Goal: Task Accomplishment & Management: Manage account settings

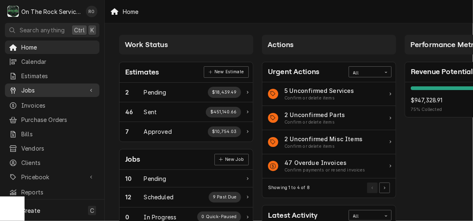
scroll to position [0, 34]
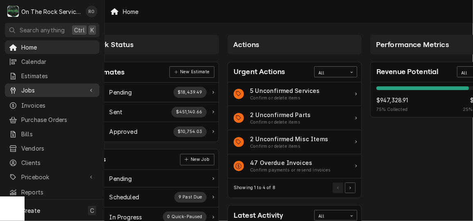
click at [44, 84] on link "Jobs" at bounding box center [52, 91] width 95 height 14
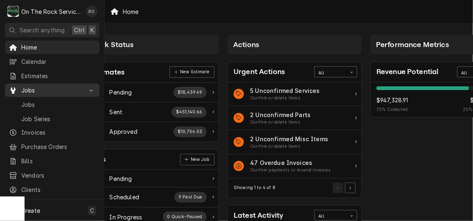
click at [60, 92] on div "Jobs" at bounding box center [52, 90] width 91 height 10
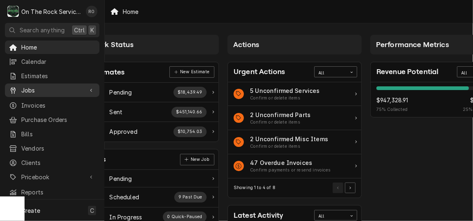
click at [59, 91] on span "Jobs" at bounding box center [52, 90] width 62 height 9
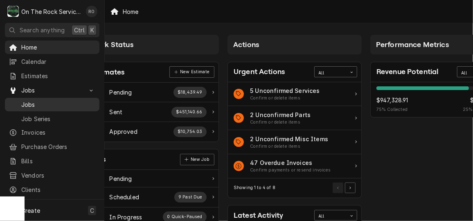
click at [55, 104] on span "Jobs" at bounding box center [58, 104] width 74 height 9
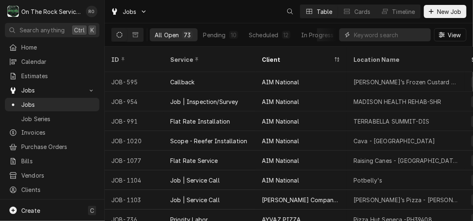
click at [387, 37] on input "Dynamic Content Wrapper" at bounding box center [390, 34] width 73 height 13
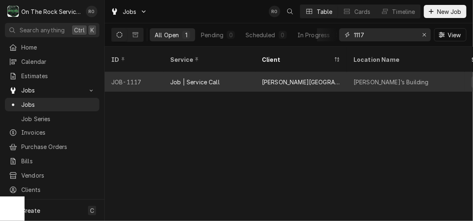
type input "1117"
click at [361, 78] on div "Zack’s Building" at bounding box center [391, 82] width 75 height 9
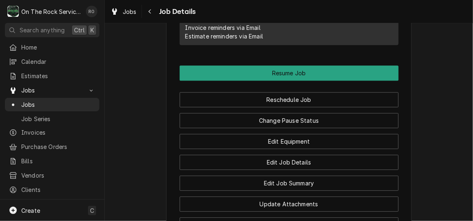
scroll to position [919, 0]
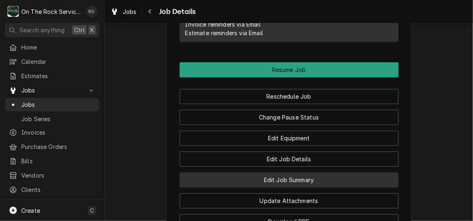
click at [308, 172] on button "Edit Job Summary" at bounding box center [289, 179] width 219 height 15
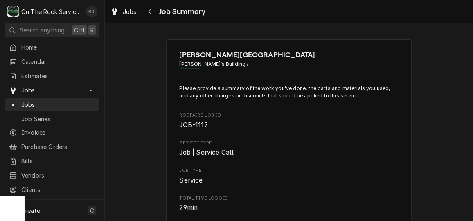
type textarea "x"
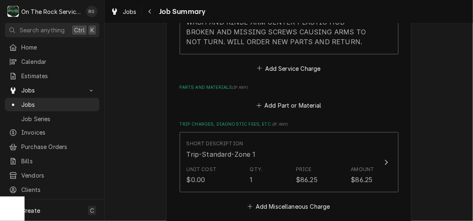
scroll to position [376, 0]
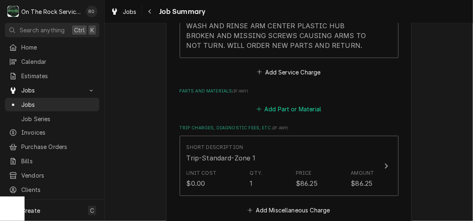
click at [285, 112] on button "Add Part or Material" at bounding box center [289, 109] width 68 height 11
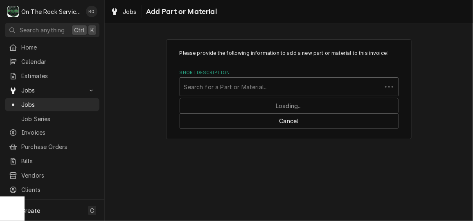
click at [271, 85] on div "Short Description" at bounding box center [281, 86] width 194 height 15
type input "900836"
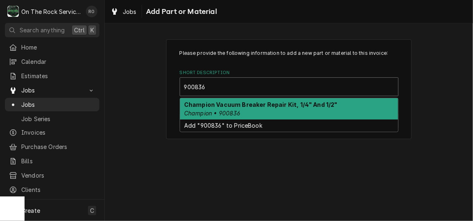
click at [270, 101] on strong "Champion Vacuum Breaker Repair Kit, 1/4" And 1/2"" at bounding box center [261, 104] width 154 height 7
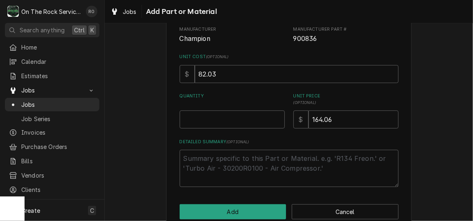
scroll to position [94, 0]
click at [234, 112] on input "Quantity" at bounding box center [232, 120] width 105 height 18
type textarea "x"
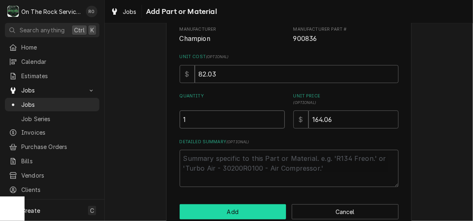
type input "1"
click at [249, 204] on button "Add" at bounding box center [233, 211] width 107 height 15
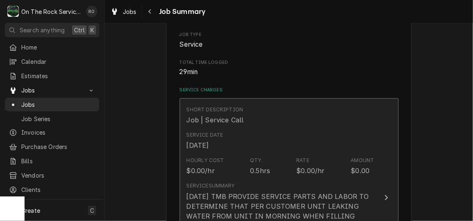
scroll to position [135, 0]
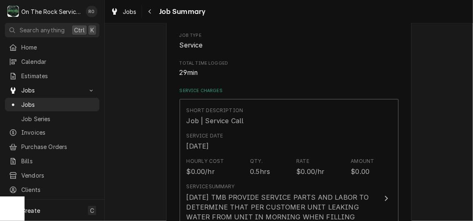
type textarea "x"
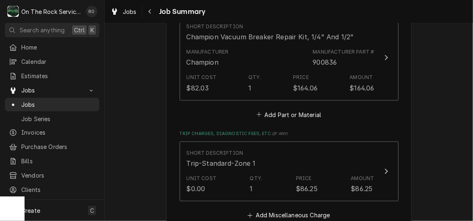
scroll to position [460, 0]
click at [279, 113] on button "Add Part or Material" at bounding box center [289, 114] width 68 height 11
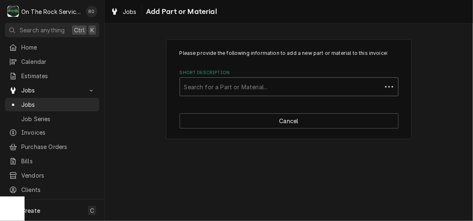
click at [272, 87] on div "Short Description" at bounding box center [281, 86] width 194 height 15
type input "207096"
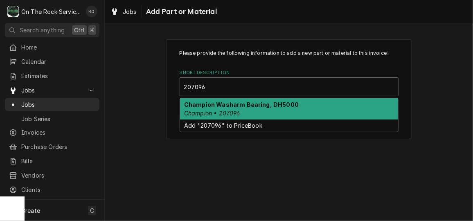
click at [272, 106] on strong "Champion Washarm Bearing, DH5000" at bounding box center [241, 104] width 115 height 7
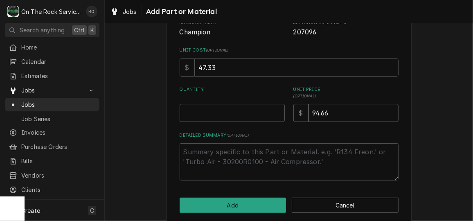
scroll to position [101, 0]
click at [256, 111] on input "Quantity" at bounding box center [232, 113] width 105 height 18
type textarea "x"
type input "1"
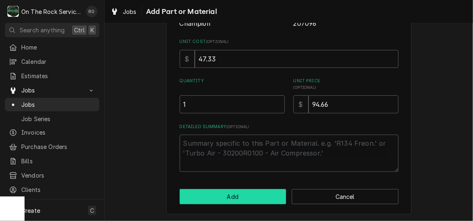
click at [239, 198] on button "Add" at bounding box center [233, 196] width 107 height 15
type textarea "x"
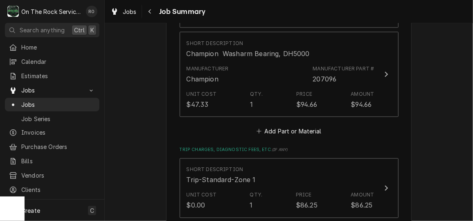
scroll to position [533, 0]
click at [278, 128] on button "Add Part or Material" at bounding box center [289, 130] width 68 height 11
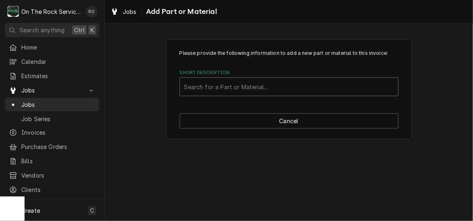
click at [249, 84] on div "Short Description" at bounding box center [289, 86] width 210 height 15
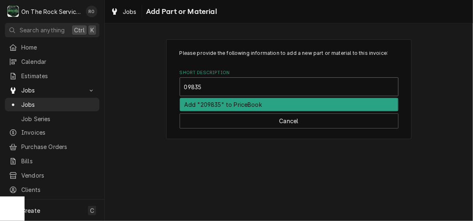
type input "109835"
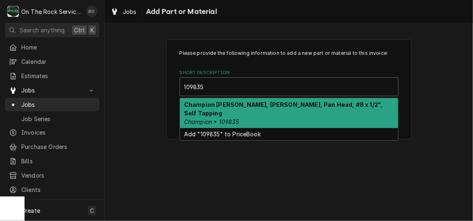
click at [251, 105] on strong "Champion Screw, Phillips, Pan Head, #8 x 1/2", Self Tapping" at bounding box center [283, 109] width 199 height 16
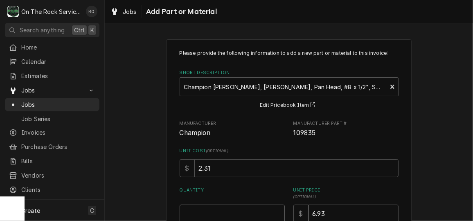
click at [244, 212] on input "Quantity" at bounding box center [232, 214] width 105 height 18
type textarea "x"
type input "2"
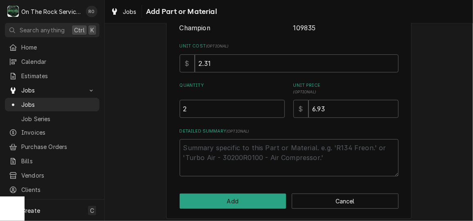
scroll to position [108, 0]
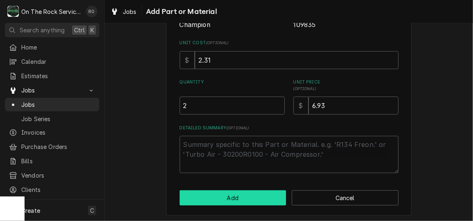
click at [240, 192] on button "Add" at bounding box center [233, 197] width 107 height 15
type textarea "x"
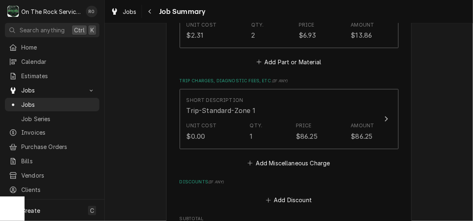
scroll to position [702, 0]
click at [293, 156] on div "Short Description Trip-Standard-Zone 1 Unit Cost $0.00 Qty. 1 Price $86.25 Amou…" at bounding box center [289, 128] width 219 height 80
drag, startPoint x: 293, startPoint y: 157, endPoint x: 284, endPoint y: 158, distance: 8.7
click at [284, 158] on button "Add Miscellaneous Charge" at bounding box center [289, 161] width 85 height 11
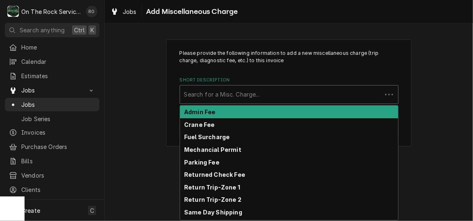
click at [310, 90] on div "Short Description" at bounding box center [281, 94] width 194 height 15
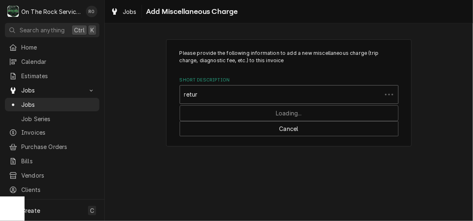
type input "return"
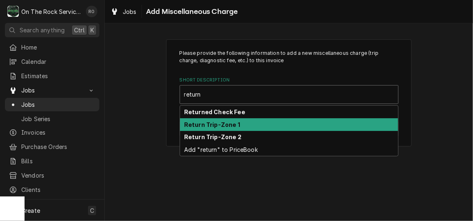
click at [295, 123] on div "Return Trip-Zone 1" at bounding box center [289, 124] width 218 height 13
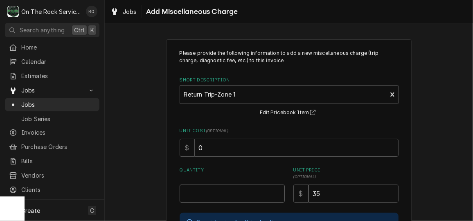
click at [257, 200] on input "Quantity" at bounding box center [232, 194] width 105 height 18
type textarea "x"
type input "1"
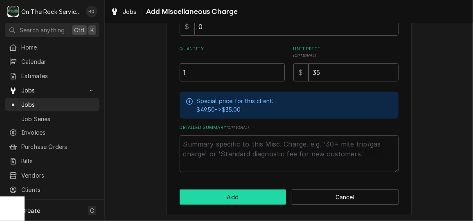
click at [257, 199] on button "Add" at bounding box center [233, 197] width 107 height 15
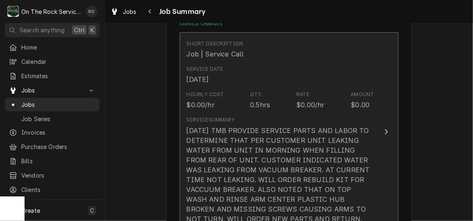
click at [276, 163] on div "9/30/25 TMB PROVIDE SERVICE PARTS AND LABOR TO DETERMINE THAT PER CUSTOMER UNIT…" at bounding box center [281, 175] width 188 height 98
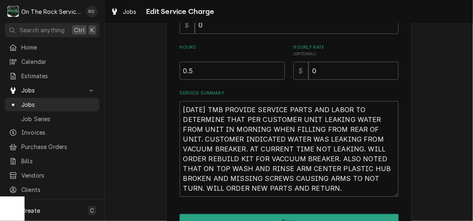
scroll to position [258, 0]
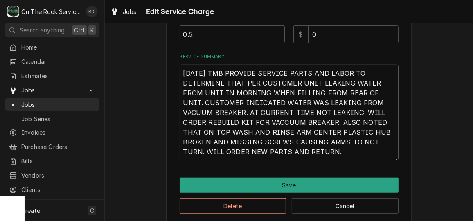
drag, startPoint x: 272, startPoint y: 149, endPoint x: 176, endPoint y: 61, distance: 130.1
click at [180, 61] on div "Service Summary 9/30/25 TMB PROVIDE SERVICE PARTS AND LABOR TO DETERMINE THAT P…" at bounding box center [289, 107] width 219 height 107
type textarea "x"
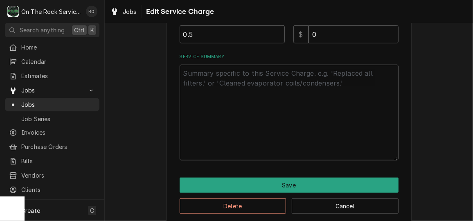
scroll to position [209, 0]
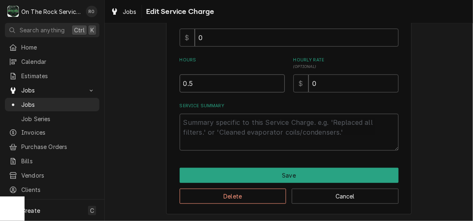
type textarea "x"
type input "1"
click at [275, 79] on input "1" at bounding box center [232, 84] width 105 height 18
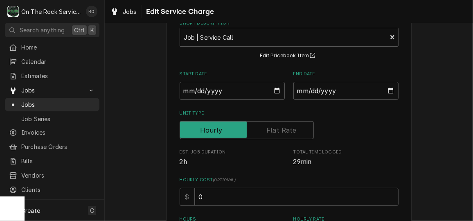
scroll to position [39, 0]
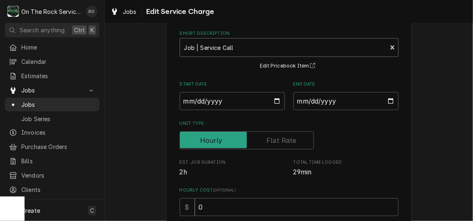
click at [359, 50] on div "Short Description" at bounding box center [283, 47] width 199 height 15
type input "incurred"
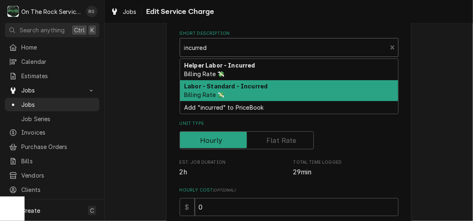
click at [333, 86] on div "Labor - Standard - Incurred Billing Rate 💸" at bounding box center [289, 90] width 218 height 21
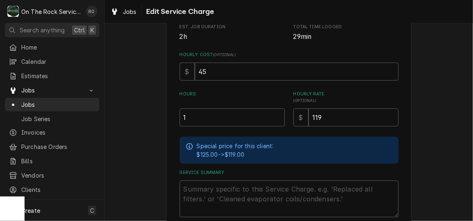
scroll to position [241, 0]
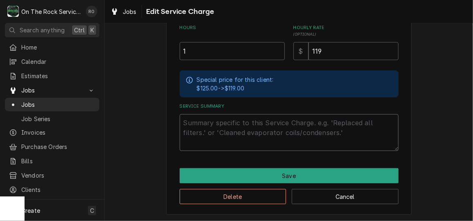
click at [273, 128] on textarea "Service Summary" at bounding box center [289, 132] width 219 height 37
paste textarea "9/30/25 TMB PROVIDE SERVICE PARTS AND LABOR TO DETERMINE THAT PER CUSTOMER UNIT…"
type textarea "x"
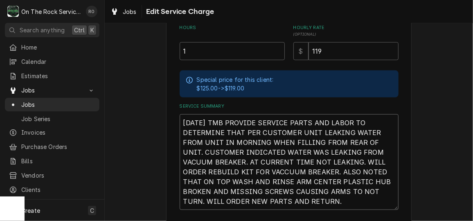
scroll to position [300, 0]
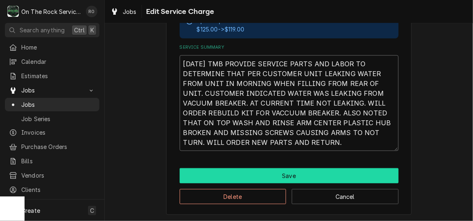
type textarea "9/30/25 TMB PROVIDE SERVICE PARTS AND LABOR TO DETERMINE THAT PER CUSTOMER UNIT…"
click at [303, 175] on button "Save" at bounding box center [289, 175] width 219 height 15
type textarea "x"
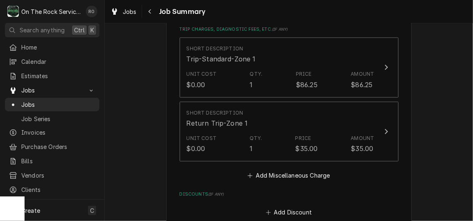
scroll to position [754, 0]
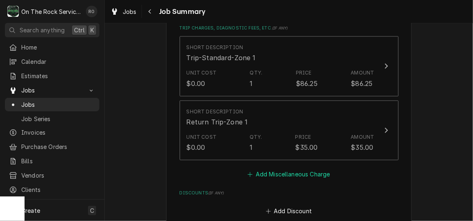
click at [314, 176] on button "Add Miscellaneous Charge" at bounding box center [289, 173] width 85 height 11
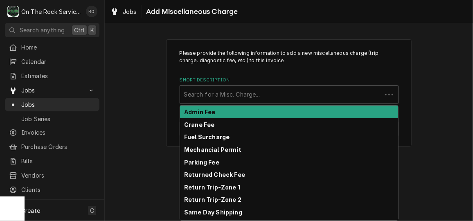
click at [284, 90] on div "Short Description" at bounding box center [281, 94] width 194 height 15
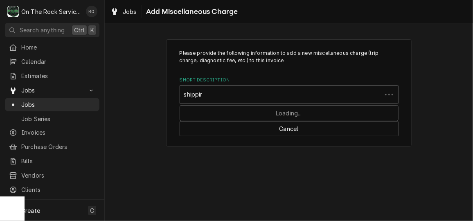
type input "shipping"
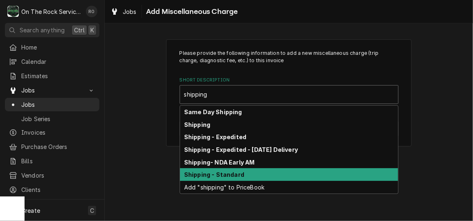
click at [268, 177] on div "Shipping - Standard" at bounding box center [289, 174] width 218 height 13
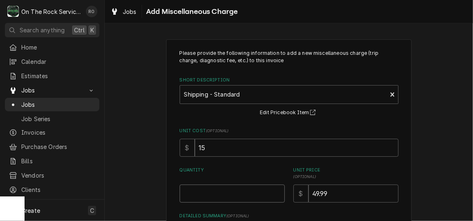
click at [251, 197] on input "Quantity" at bounding box center [232, 194] width 105 height 18
type textarea "x"
type input "1"
click at [313, 193] on input "49.99" at bounding box center [354, 194] width 90 height 18
type textarea "x"
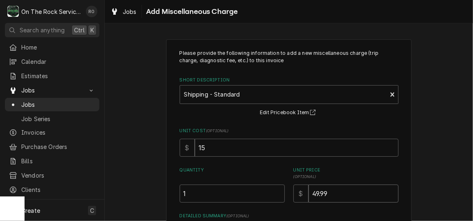
type input "9.99"
type textarea "x"
type input "59.99"
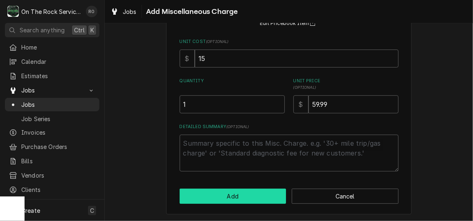
click at [259, 195] on button "Add" at bounding box center [233, 196] width 107 height 15
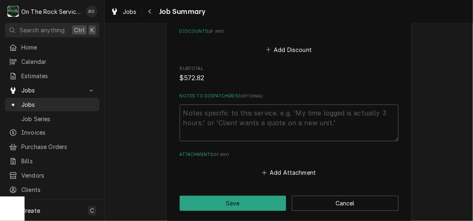
scroll to position [1064, 0]
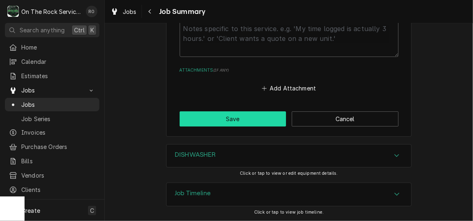
click at [249, 118] on button "Save" at bounding box center [233, 118] width 107 height 15
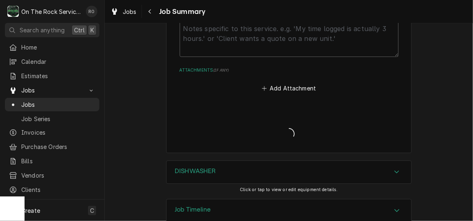
type textarea "x"
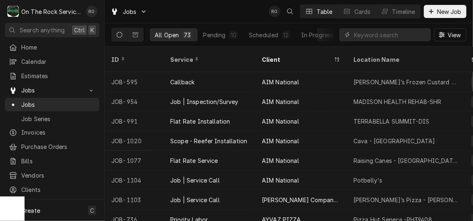
scroll to position [54, 0]
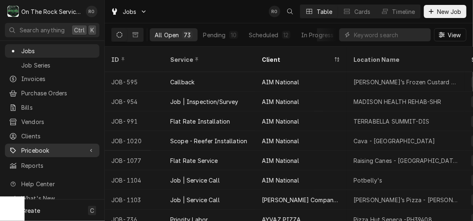
click at [51, 146] on span "Pricebook" at bounding box center [52, 150] width 62 height 9
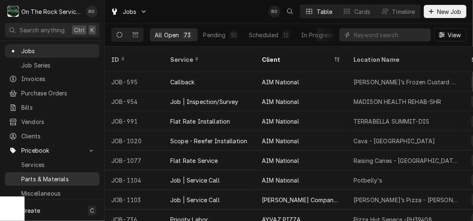
click at [63, 174] on div "Parts & Materials" at bounding box center [52, 179] width 91 height 10
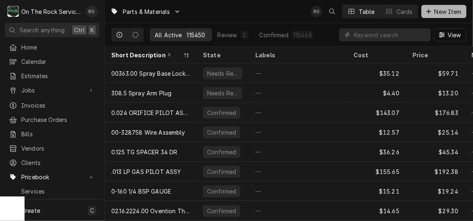
click at [453, 9] on span "New Item" at bounding box center [448, 11] width 30 height 9
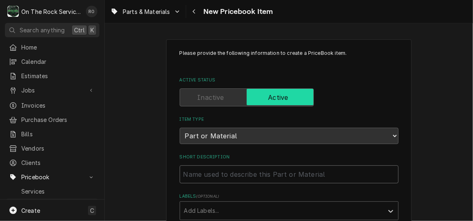
click at [246, 168] on input "Short Description" at bounding box center [289, 174] width 219 height 18
paste input "Champion 900836 Vacuum Breaker Repair Kit, 1/4" And 1/2""
type textarea "x"
type input "Champion 900836 Vacuum Breaker Repair Kit, 1/4" And 1/2""
drag, startPoint x: 241, startPoint y: 171, endPoint x: 214, endPoint y: 173, distance: 27.1
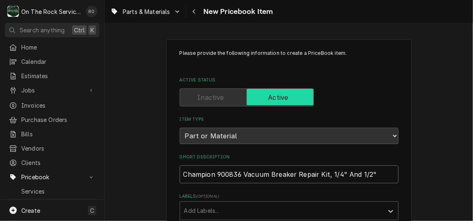
click at [214, 173] on input "Champion 900836 Vacuum Breaker Repair Kit, 1/4" And 1/2"" at bounding box center [289, 174] width 219 height 18
type textarea "x"
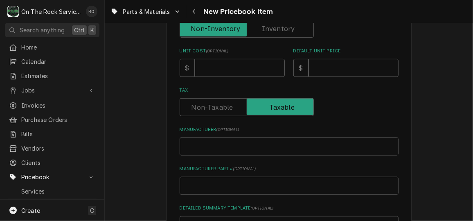
scroll to position [222, 0]
type input "Champion Vacuum Breaker Repair Kit, 1/4" And 1/2""
click at [215, 192] on input "Manufacturer Part # ( optional )" at bounding box center [289, 186] width 219 height 18
paste input "900836"
type textarea "x"
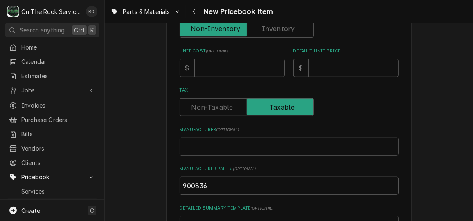
type input "900836"
click at [211, 148] on input "Manufacturer ( optional )" at bounding box center [289, 147] width 219 height 18
click at [207, 147] on input "Manufacturer ( optional )" at bounding box center [289, 147] width 219 height 18
type textarea "x"
type input "C"
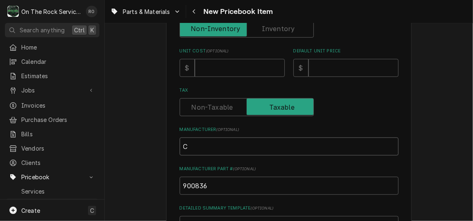
type textarea "x"
type input "Ch"
type textarea "x"
type input "Cha"
type textarea "x"
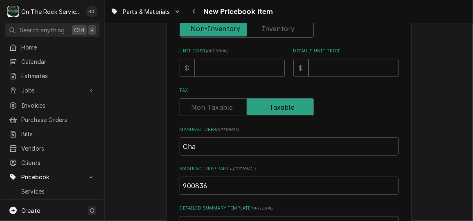
type input "Cham"
type textarea "x"
type input "Champ"
type textarea "x"
type input "Champio"
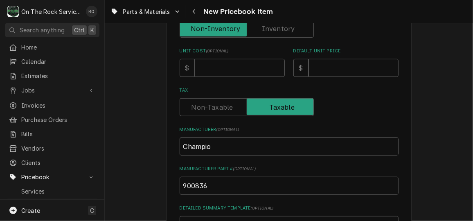
type textarea "x"
type input "Champion"
click at [217, 69] on input "Unit Cost ( optional )" at bounding box center [240, 68] width 90 height 18
click at [342, 65] on input "Default Unit Price" at bounding box center [354, 68] width 90 height 18
click at [229, 64] on input "Unit Cost ( optional )" at bounding box center [240, 68] width 90 height 18
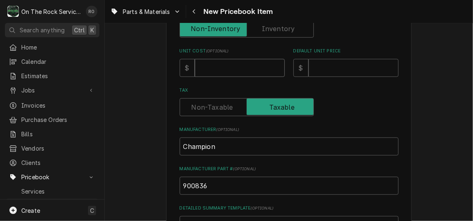
type textarea "x"
type input "8"
type textarea "x"
type input "82"
type textarea "x"
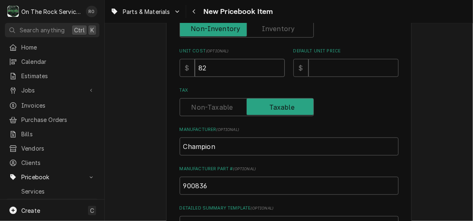
type input "82.0"
type textarea "x"
type input "82.03"
type textarea "x"
type input "1"
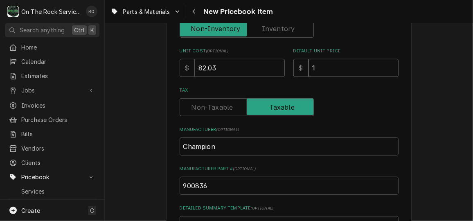
type textarea "x"
type input "16"
type textarea "x"
type input "164"
type textarea "x"
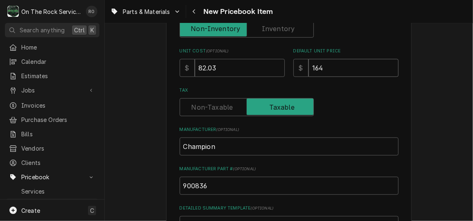
type input "164.0"
type textarea "x"
type input "164.06"
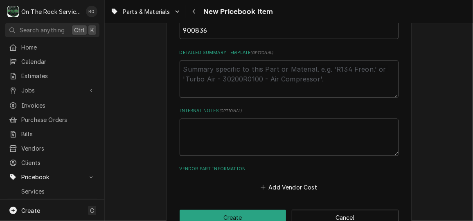
scroll to position [378, 0]
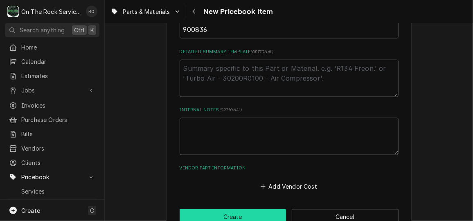
click at [240, 215] on button "Create" at bounding box center [233, 216] width 107 height 15
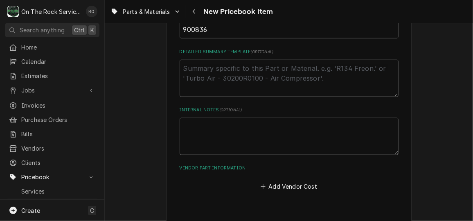
type textarea "x"
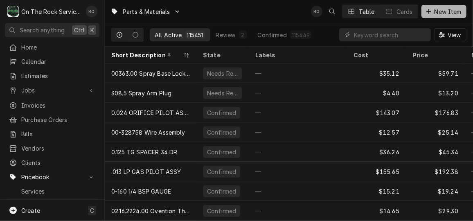
click at [443, 14] on span "New Item" at bounding box center [448, 11] width 30 height 9
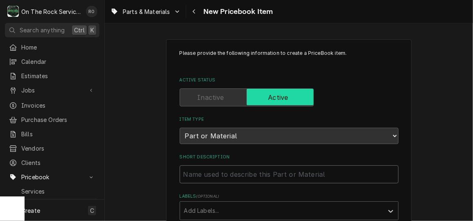
click at [239, 180] on input "Short Description" at bounding box center [289, 174] width 219 height 18
paste input "Champion 207096 Washarm Bearing, DH5000"
type textarea "x"
type input "Champion 207096 Washarm Bearing, DH5000"
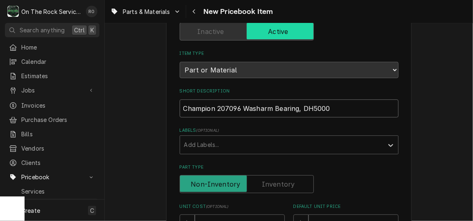
scroll to position [70, 0]
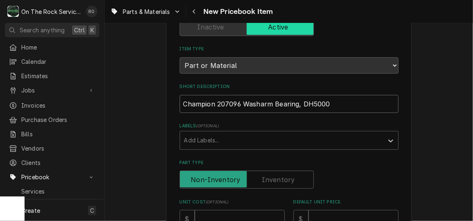
drag, startPoint x: 238, startPoint y: 103, endPoint x: 217, endPoint y: 101, distance: 21.8
click at [217, 101] on input "Champion 207096 Washarm Bearing, DH5000" at bounding box center [289, 104] width 219 height 18
drag, startPoint x: 213, startPoint y: 102, endPoint x: 238, endPoint y: 104, distance: 25.1
click at [238, 104] on input "Champion 207096 Washarm Bearing, DH5000" at bounding box center [289, 104] width 219 height 18
type textarea "x"
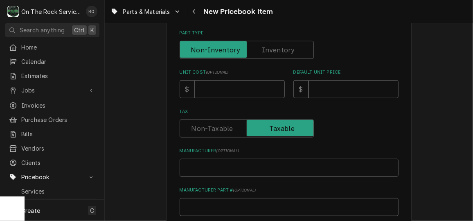
scroll to position [201, 0]
type input "Champion Washarm Bearing, DH5000"
click at [208, 208] on input "Manufacturer Part # ( optional )" at bounding box center [289, 207] width 219 height 18
paste input "207096"
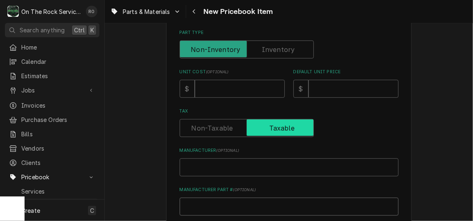
type textarea "x"
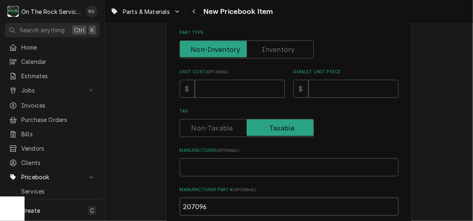
type input "207096"
click at [237, 163] on input "Manufacturer ( optional )" at bounding box center [289, 167] width 219 height 18
type textarea "x"
type input "C"
type textarea "x"
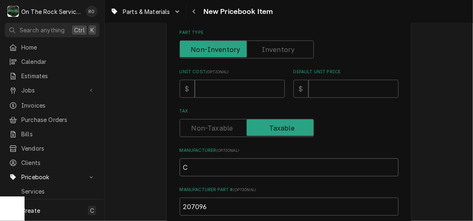
type input "Ch"
type textarea "x"
type input "Cha"
type textarea "x"
type input "Cham"
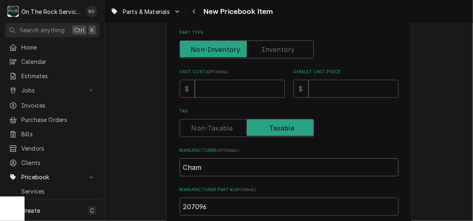
type textarea "x"
type input "Champ"
type textarea "x"
type input "Champi"
type textarea "x"
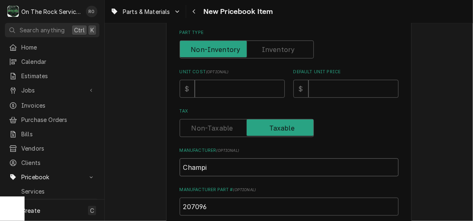
type input "Champio"
type textarea "x"
type input "Champion"
click at [234, 89] on input "Unit Cost ( optional )" at bounding box center [240, 89] width 90 height 18
type textarea "x"
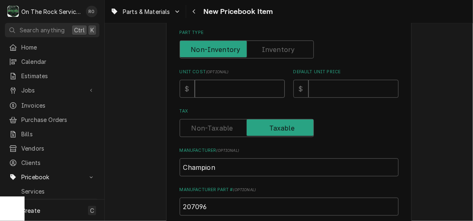
type input "4"
type textarea "x"
type input "47"
type textarea "x"
type input "47.3"
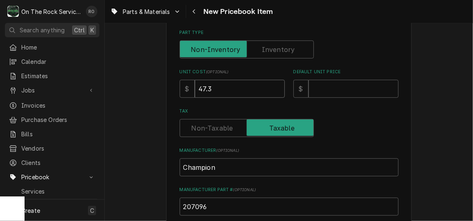
type textarea "x"
type input "47.33"
type textarea "x"
type input "9"
type textarea "x"
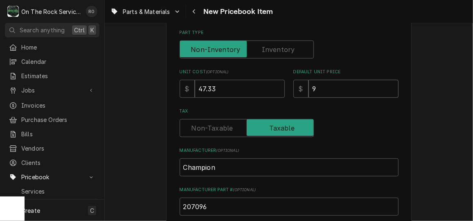
type input "94"
type textarea "x"
type input "94.6"
type textarea "x"
type input "94.66"
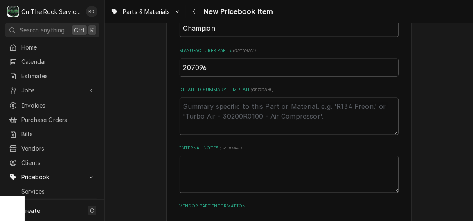
scroll to position [398, 0]
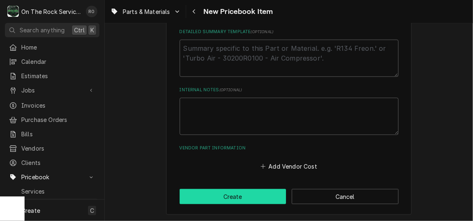
click at [248, 196] on button "Create" at bounding box center [233, 196] width 107 height 15
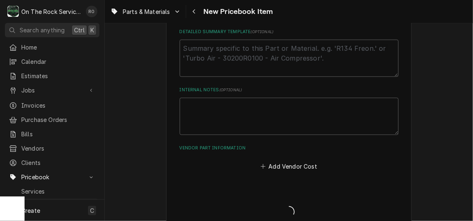
type textarea "x"
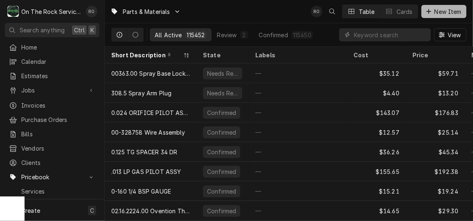
click at [456, 16] on button "New Item" at bounding box center [444, 11] width 45 height 13
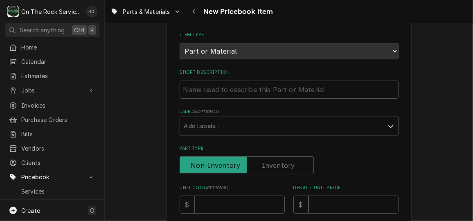
scroll to position [86, 0]
click at [249, 84] on input "Short Description" at bounding box center [289, 89] width 219 height 18
paste input "Champion 109835 Screw, Phillips, Pan Head, #8 x 1/2", Self Tapping"
type textarea "x"
type input "Champion 109835 Screw, Phillips, Pan Head, #8 x 1/2", Self Tapping"
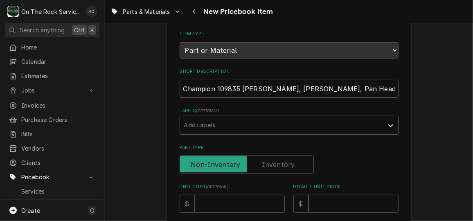
scroll to position [0, 2]
drag, startPoint x: 235, startPoint y: 90, endPoint x: 211, endPoint y: 87, distance: 24.3
click at [211, 87] on input "Champion 109835 Screw, Phillips, Pan Head, #8 x 1/2", Self Tapping" at bounding box center [289, 89] width 219 height 18
type textarea "x"
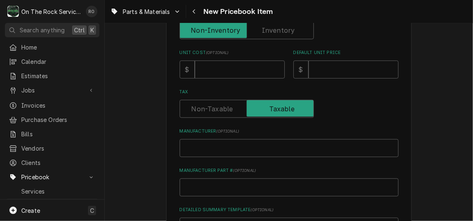
scroll to position [220, 0]
type input "Champion Screw, Phillips, Pan Head, #8 x 1/2", Self Tapping"
click at [203, 190] on input "Manufacturer Part # ( optional )" at bounding box center [289, 187] width 219 height 18
paste input "109835"
type textarea "x"
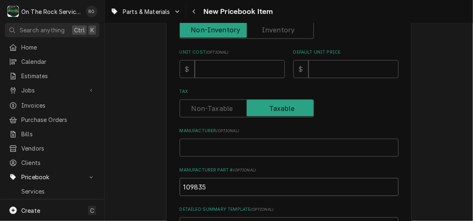
type input "109835"
click at [216, 149] on input "Manufacturer ( optional )" at bounding box center [289, 148] width 219 height 18
type textarea "x"
type input "C"
type textarea "x"
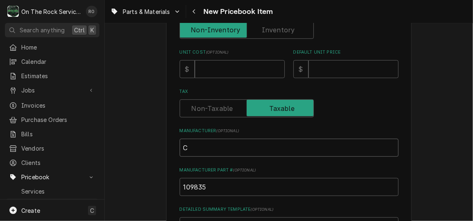
type input "Ch"
type textarea "x"
type input "Cham"
type textarea "x"
type input "Champ"
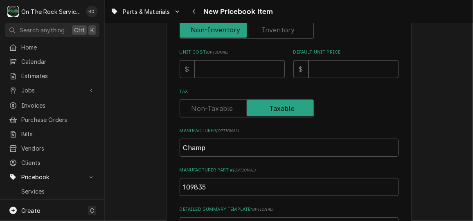
type textarea "x"
type input "Champi"
type textarea "x"
type input "Champio"
type textarea "x"
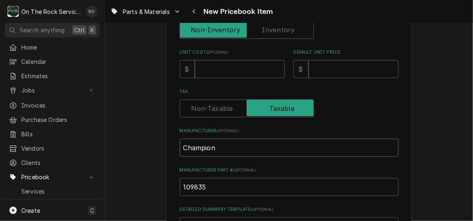
type input "Champion"
click at [215, 70] on input "Unit Cost ( optional )" at bounding box center [240, 69] width 90 height 18
click at [335, 73] on input "Default Unit Price" at bounding box center [354, 69] width 90 height 18
type textarea "x"
type input "6"
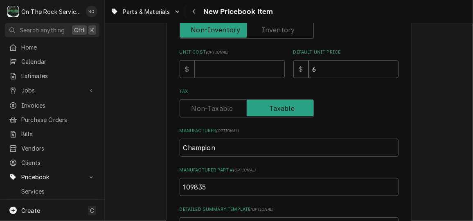
type textarea "x"
type input "6.9"
type textarea "x"
type input "6.93"
click at [223, 76] on input "Unit Cost ( optional )" at bounding box center [240, 69] width 90 height 18
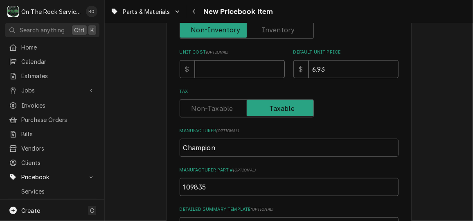
type textarea "x"
type input "2"
type textarea "x"
type input "2.3"
type textarea "x"
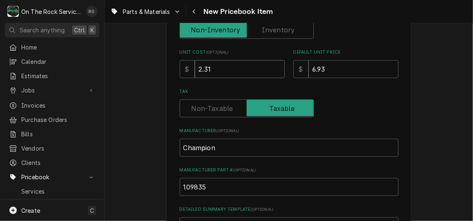
type input "2.31"
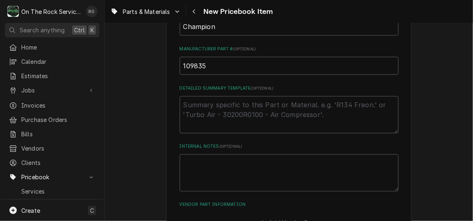
scroll to position [398, 0]
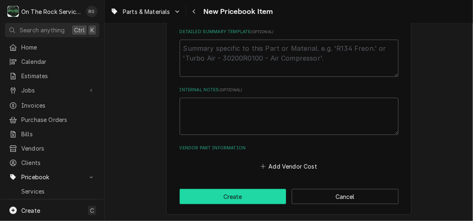
click at [239, 192] on button "Create" at bounding box center [233, 196] width 107 height 15
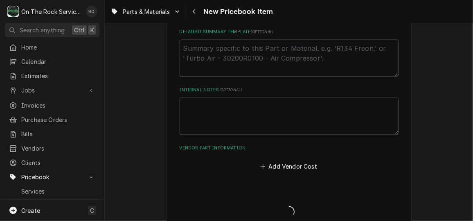
type textarea "x"
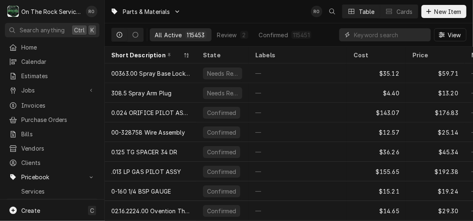
click at [395, 32] on input "Dynamic Content Wrapper" at bounding box center [390, 34] width 73 height 13
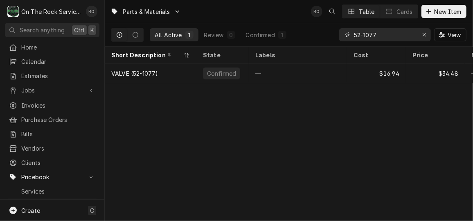
drag, startPoint x: 394, startPoint y: 32, endPoint x: 312, endPoint y: 30, distance: 81.9
click at [312, 30] on div "All Active 1 Review 0 Confirmed 1 52-1077 View" at bounding box center [288, 34] width 355 height 23
type input "8"
type input "012452"
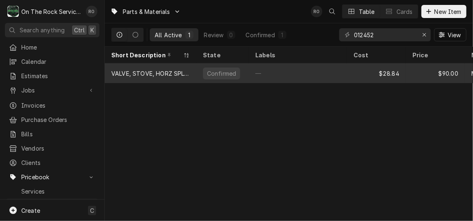
click at [348, 72] on div "$28.84" at bounding box center [376, 73] width 59 height 20
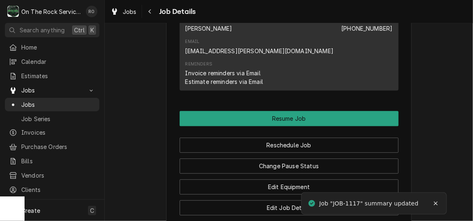
scroll to position [865, 0]
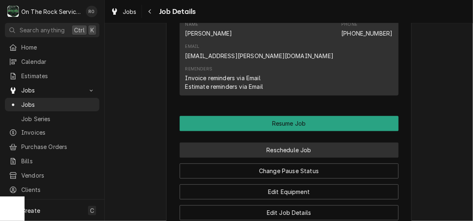
click at [298, 143] on button "Reschedule Job" at bounding box center [289, 150] width 219 height 15
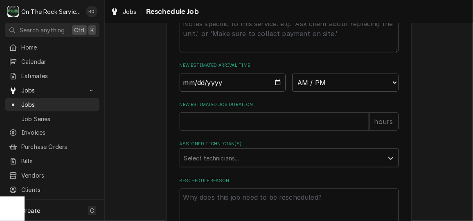
scroll to position [317, 0]
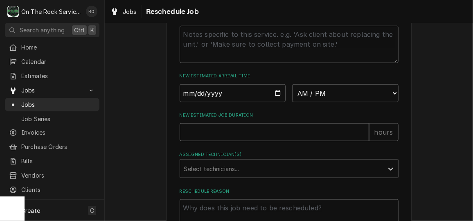
click at [249, 127] on input "New Estimated Job Duration" at bounding box center [275, 132] width 190 height 18
type textarea "x"
type input "2"
click at [275, 97] on input "Date" at bounding box center [233, 93] width 106 height 18
click at [275, 95] on input "Date" at bounding box center [233, 93] width 106 height 18
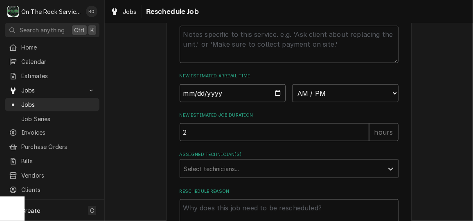
type input "2025-10-06"
type textarea "x"
click at [357, 97] on select "AM / PM 6:00 AM 6:15 AM 6:30 AM 6:45 AM 7:00 AM 7:15 AM 7:30 AM 7:45 AM 8:00 AM…" at bounding box center [345, 93] width 106 height 18
select select "14:00:00"
click at [292, 84] on select "AM / PM 6:00 AM 6:15 AM 6:30 AM 6:45 AM 7:00 AM 7:15 AM 7:30 AM 7:45 AM 8:00 AM…" at bounding box center [345, 93] width 106 height 18
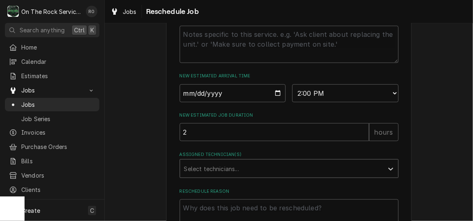
click at [275, 167] on div "Assigned Technician(s)" at bounding box center [281, 168] width 195 height 15
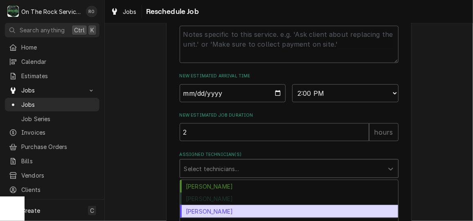
click at [267, 206] on div "Todd Brady" at bounding box center [289, 211] width 218 height 13
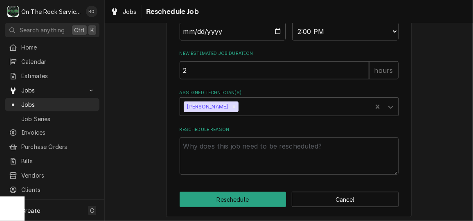
scroll to position [381, 0]
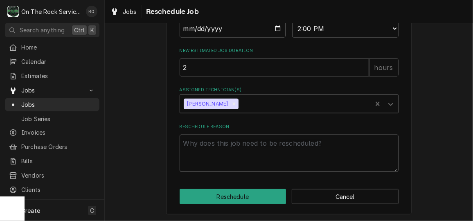
click at [266, 165] on textarea "Reschedule Reason" at bounding box center [289, 153] width 219 height 37
type textarea "x"
type textarea "p"
type textarea "x"
type textarea "pa"
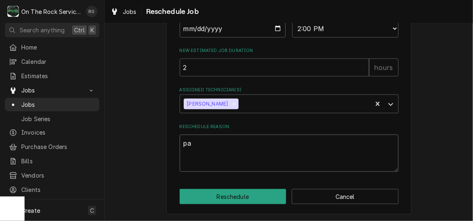
type textarea "x"
type textarea "par"
type textarea "x"
type textarea "part"
type textarea "x"
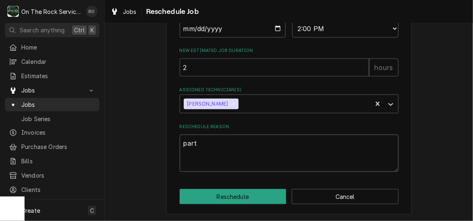
type textarea "parts"
type textarea "x"
type textarea "parts"
type textarea "x"
type textarea "parts a"
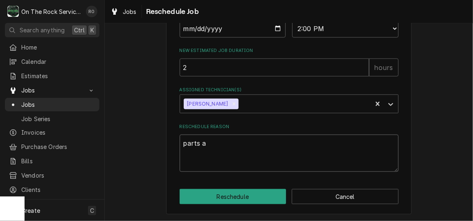
type textarea "x"
type textarea "parts ar"
type textarea "x"
type textarea "parts arr"
type textarea "x"
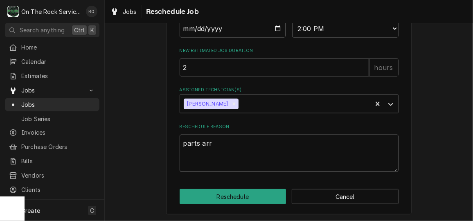
type textarea "parts arri"
type textarea "x"
type textarea "parts arriv"
type textarea "x"
type textarea "parts arriva"
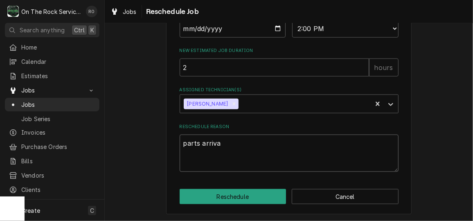
type textarea "x"
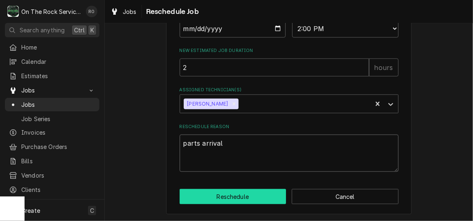
type textarea "parts arrival"
click at [251, 197] on button "Reschedule" at bounding box center [233, 196] width 107 height 15
type textarea "x"
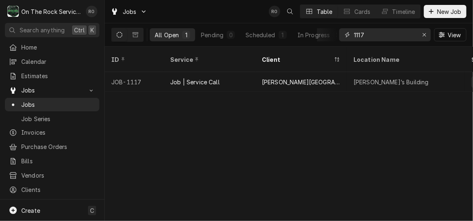
click at [384, 34] on input "1117" at bounding box center [384, 34] width 61 height 13
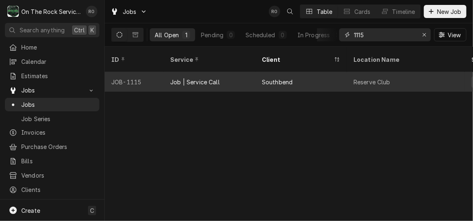
type input "1115"
click at [336, 72] on div "Southbend" at bounding box center [302, 82] width 92 height 20
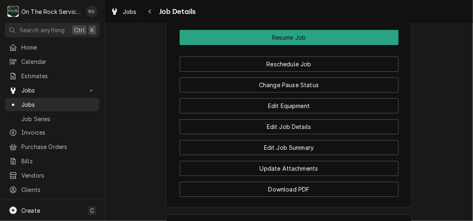
scroll to position [1128, 0]
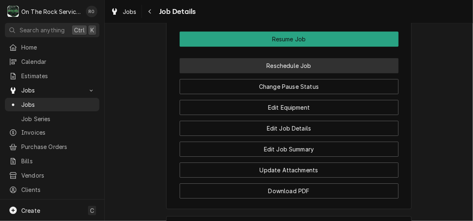
click at [317, 73] on button "Reschedule Job" at bounding box center [289, 65] width 219 height 15
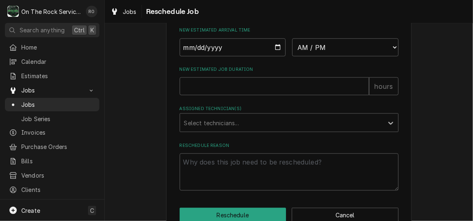
scroll to position [509, 0]
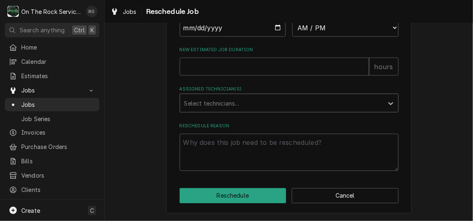
click at [288, 102] on div "Assigned Technician(s)" at bounding box center [281, 103] width 195 height 15
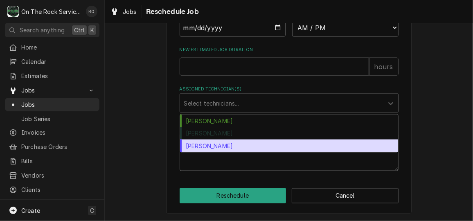
click at [281, 141] on div "Todd Brady" at bounding box center [289, 146] width 218 height 13
type textarea "x"
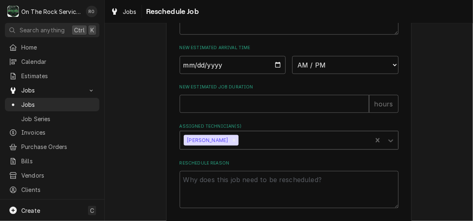
scroll to position [458, 0]
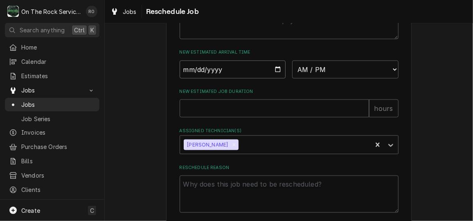
click at [276, 78] on input "Date" at bounding box center [233, 70] width 106 height 18
type input "2025-10-06"
type textarea "x"
click at [321, 78] on select "AM / PM 6:00 AM 6:15 AM 6:30 AM 6:45 AM 7:00 AM 7:15 AM 7:30 AM 7:45 AM 8:00 AM…" at bounding box center [345, 70] width 106 height 18
select select "11:30:00"
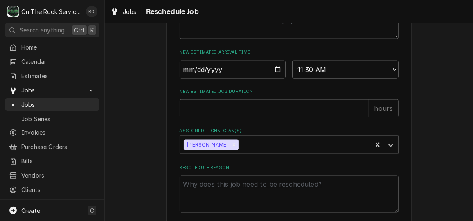
click at [292, 69] on select "AM / PM 6:00 AM 6:15 AM 6:30 AM 6:45 AM 7:00 AM 7:15 AM 7:30 AM 7:45 AM 8:00 AM…" at bounding box center [345, 70] width 106 height 18
click at [272, 118] on input "New Estimated Job Duration" at bounding box center [275, 109] width 190 height 18
type textarea "x"
type input "2"
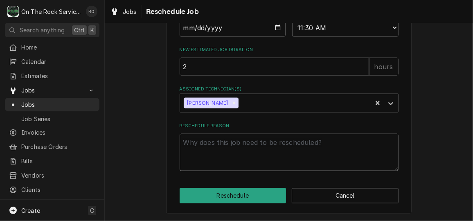
click at [263, 156] on textarea "Reschedule Reason" at bounding box center [289, 152] width 219 height 37
type textarea "x"
type textarea "p"
type textarea "x"
type textarea "pa"
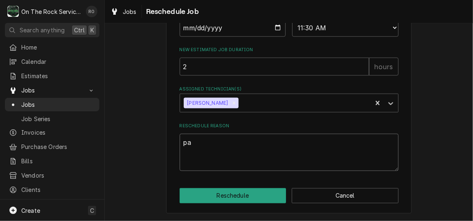
type textarea "x"
type textarea "par"
type textarea "x"
type textarea "part"
type textarea "x"
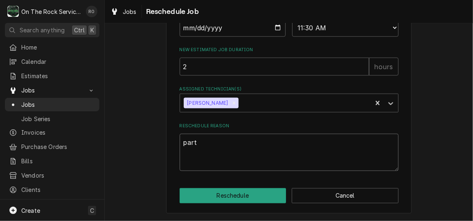
type textarea "parts"
type textarea "x"
type textarea "parts"
type textarea "x"
type textarea "parts a"
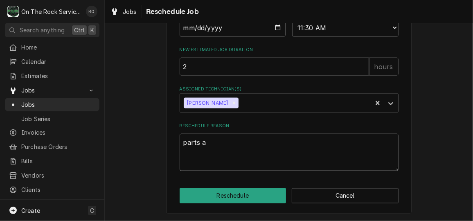
type textarea "x"
type textarea "parts ar"
type textarea "x"
type textarea "parts arr"
type textarea "x"
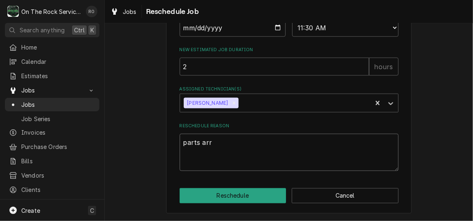
type textarea "parts arri"
type textarea "x"
type textarea "parts arriv"
type textarea "x"
type textarea "parts arriva"
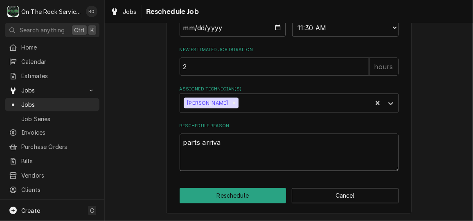
type textarea "x"
type textarea "parts arrival"
click at [273, 126] on label "Reschedule Reason" at bounding box center [289, 126] width 219 height 7
click at [273, 134] on textarea "parts arrival" at bounding box center [289, 152] width 219 height 37
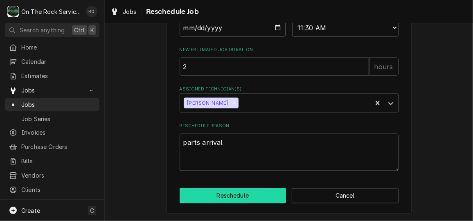
click at [180, 191] on button "Reschedule" at bounding box center [233, 195] width 107 height 15
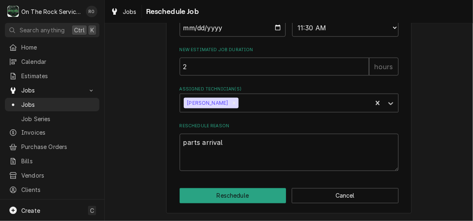
type textarea "x"
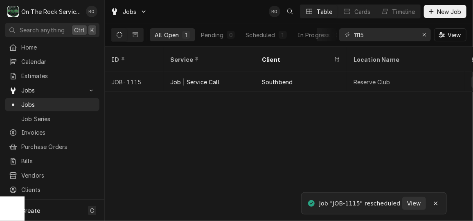
click at [327, 174] on div "ID Service Client Location Name Status Labels State Job Type Priority Techs Dat…" at bounding box center [289, 134] width 369 height 174
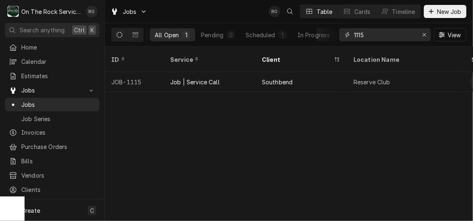
click at [391, 35] on input "1115" at bounding box center [384, 34] width 61 height 13
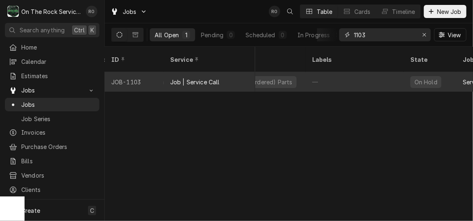
scroll to position [0, 259]
type input "1103"
click at [294, 73] on div "Awaiting (Ordered) Parts" at bounding box center [255, 82] width 98 height 20
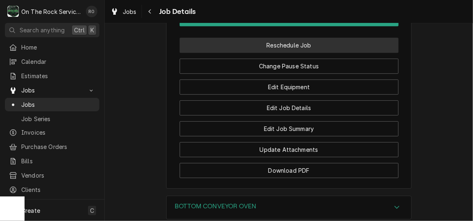
scroll to position [1027, 0]
click at [297, 52] on button "Reschedule Job" at bounding box center [289, 44] width 219 height 15
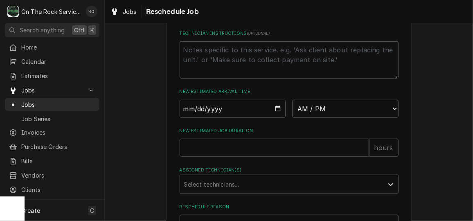
scroll to position [303, 0]
click at [275, 112] on input "Date" at bounding box center [233, 107] width 106 height 18
type input "[DATE]"
type textarea "x"
click at [325, 114] on select "AM / PM 6:00 AM 6:15 AM 6:30 AM 6:45 AM 7:00 AM 7:15 AM 7:30 AM 7:45 AM 8:00 AM…" at bounding box center [345, 107] width 106 height 18
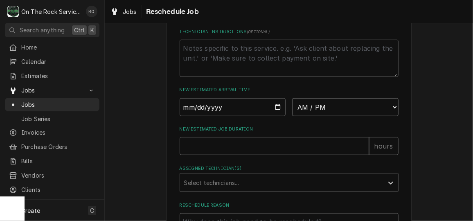
select select "08:00:00"
click at [292, 107] on select "AM / PM 6:00 AM 6:15 AM 6:30 AM 6:45 AM 7:00 AM 7:15 AM 7:30 AM 7:45 AM 8:00 AM…" at bounding box center [345, 107] width 106 height 18
click at [233, 153] on input "New Estimated Job Duration" at bounding box center [275, 146] width 190 height 18
type textarea "x"
type input "4"
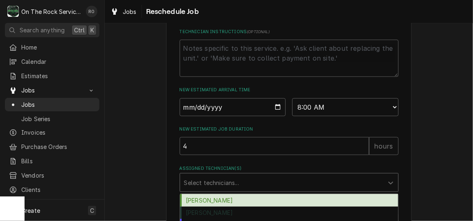
click at [238, 190] on div "Assigned Technician(s)" at bounding box center [281, 182] width 195 height 15
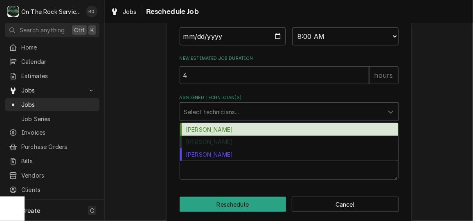
scroll to position [373, 0]
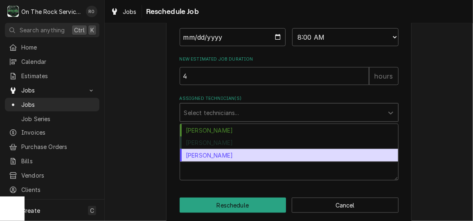
click at [238, 162] on div "Todd Brady" at bounding box center [289, 155] width 218 height 13
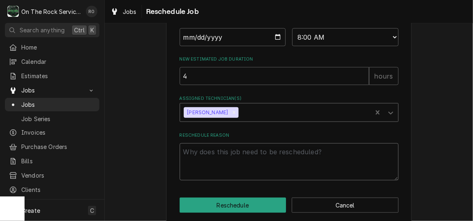
click at [237, 169] on textarea "Reschedule Reason" at bounding box center [289, 161] width 219 height 37
type textarea "x"
type textarea "p"
type textarea "x"
type textarea "pa"
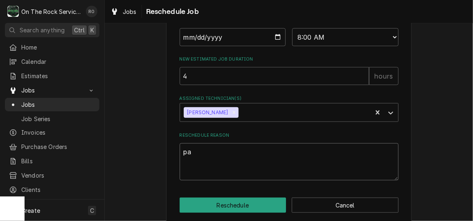
type textarea "x"
type textarea "par"
type textarea "x"
type textarea "part"
type textarea "x"
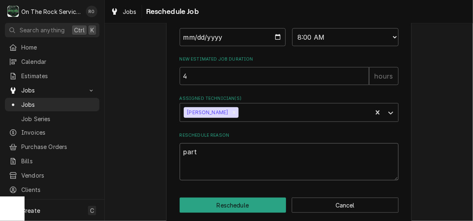
type textarea "parts"
type textarea "x"
type textarea "parts"
type textarea "x"
type textarea "parts a"
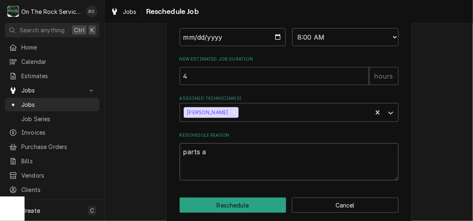
type textarea "x"
type textarea "parts ar"
type textarea "x"
type textarea "parts arr"
type textarea "x"
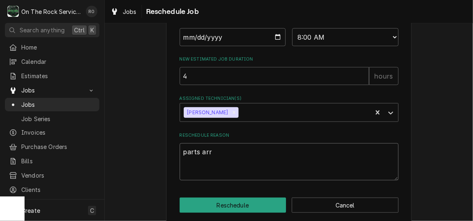
type textarea "parts arri"
type textarea "x"
type textarea "parts arriv"
type textarea "x"
type textarea "parts arriva"
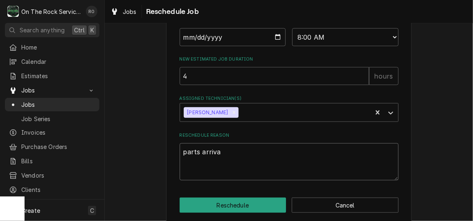
type textarea "x"
type textarea "parts arrival"
type textarea "x"
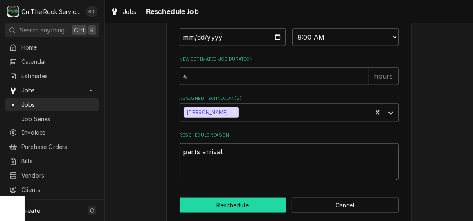
type textarea "parts arrival"
click at [233, 207] on button "Reschedule" at bounding box center [233, 205] width 107 height 15
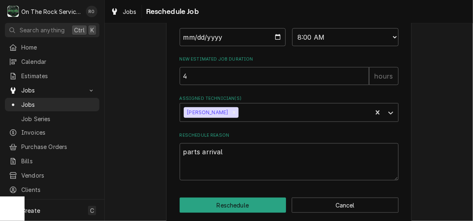
type textarea "x"
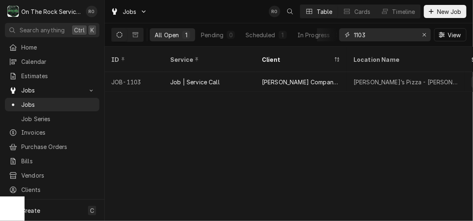
click at [399, 40] on input "1103" at bounding box center [384, 34] width 61 height 13
type input "8"
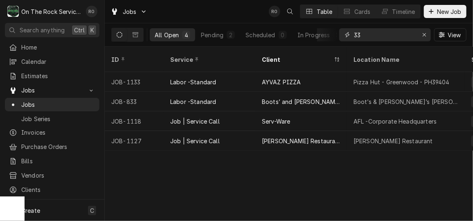
type input "3"
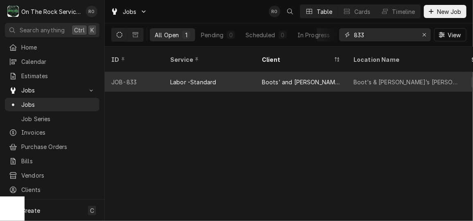
type input "833"
click at [389, 78] on div "Boot’s & [PERSON_NAME]’s [PERSON_NAME]" at bounding box center [406, 82] width 105 height 9
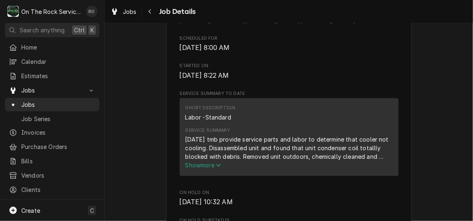
scroll to position [231, 0]
click at [212, 164] on span "Show more" at bounding box center [204, 165] width 36 height 7
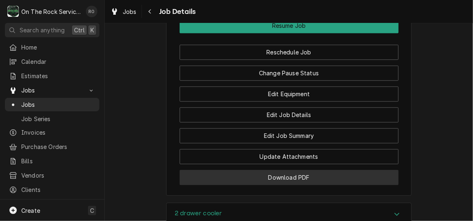
scroll to position [933, 0]
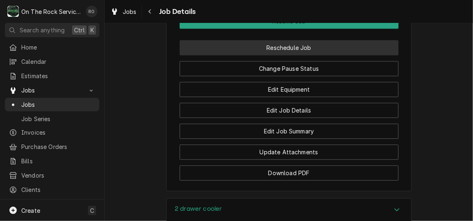
click at [315, 55] on button "Reschedule Job" at bounding box center [289, 47] width 219 height 15
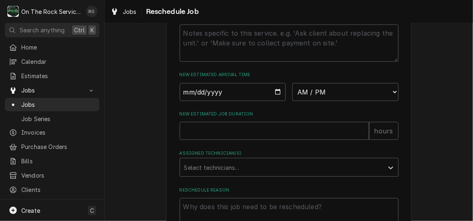
scroll to position [319, 0]
click at [276, 100] on input "Date" at bounding box center [233, 91] width 106 height 18
type input "2025-10-07"
type textarea "x"
click at [304, 92] on select "AM / PM 6:00 AM 6:15 AM 6:30 AM 6:45 AM 7:00 AM 7:15 AM 7:30 AM 7:45 AM 8:00 AM…" at bounding box center [345, 91] width 106 height 18
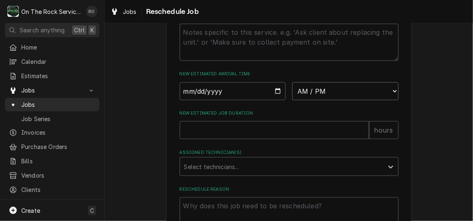
select select "08:00:00"
click at [292, 91] on select "AM / PM 6:00 AM 6:15 AM 6:30 AM 6:45 AM 7:00 AM 7:15 AM 7:30 AM 7:45 AM 8:00 AM…" at bounding box center [345, 91] width 106 height 18
click at [256, 139] on input "New Estimated Job Duration" at bounding box center [275, 130] width 190 height 18
type textarea "x"
type input "2"
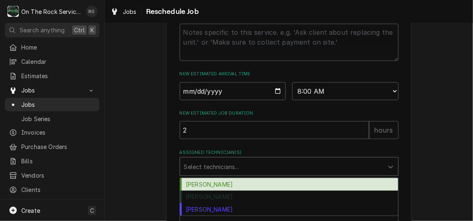
click at [249, 174] on div "Assigned Technician(s)" at bounding box center [281, 166] width 195 height 15
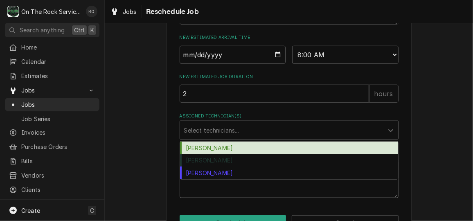
scroll to position [355, 0]
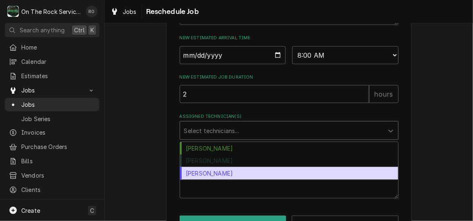
click at [249, 180] on div "Todd Brady" at bounding box center [289, 173] width 218 height 13
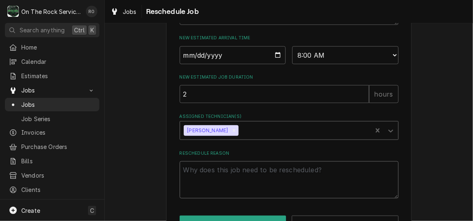
click at [248, 185] on textarea "Reschedule Reason" at bounding box center [289, 179] width 219 height 37
type textarea "x"
type textarea "p"
type textarea "x"
type textarea "pa"
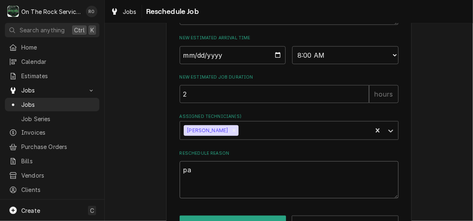
type textarea "x"
type textarea "par"
type textarea "x"
type textarea "parts"
type textarea "x"
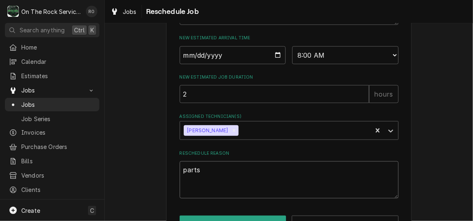
type textarea "parts"
type textarea "x"
type textarea "parts a"
type textarea "x"
type textarea "parts ar"
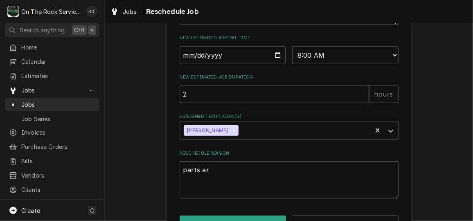
type textarea "x"
type textarea "parts arr"
type textarea "x"
type textarea "parts arri"
type textarea "x"
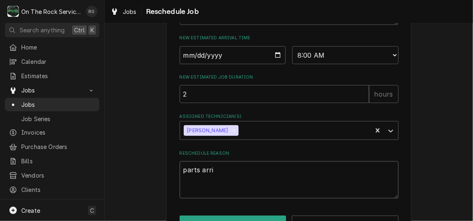
type textarea "parts arriv"
type textarea "x"
type textarea "parts arriva"
type textarea "x"
type textarea "parts arrival"
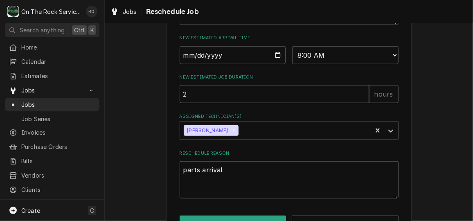
type textarea "x"
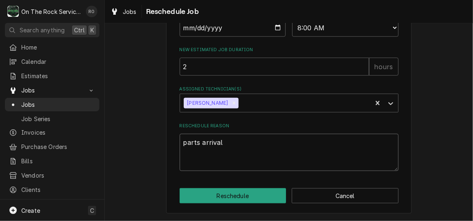
type textarea "parts arrival"
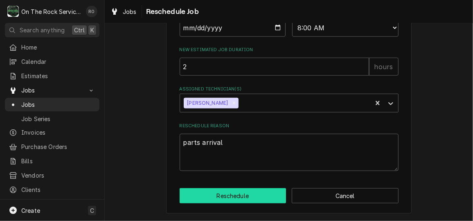
click at [246, 197] on button "Reschedule" at bounding box center [233, 195] width 107 height 15
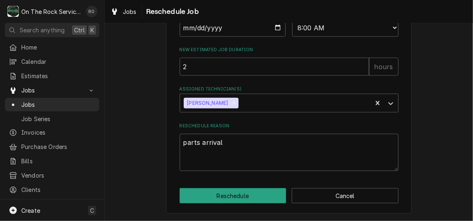
type textarea "x"
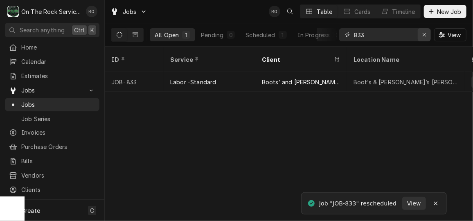
click at [425, 34] on icon "Erase input" at bounding box center [425, 35] width 5 height 6
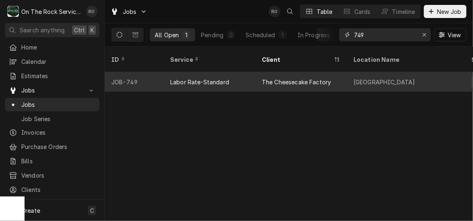
type input "749"
click at [333, 73] on div "The Cheesecake Factory" at bounding box center [302, 82] width 92 height 20
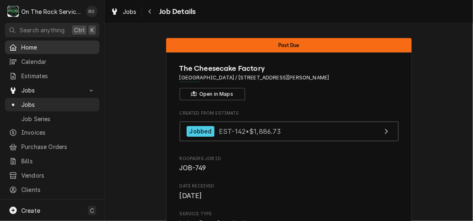
click at [39, 45] on span "Home" at bounding box center [58, 47] width 74 height 9
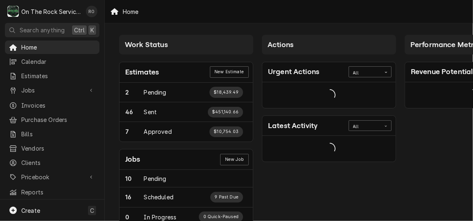
click at [286, 142] on div "Card Data" at bounding box center [328, 149] width 133 height 26
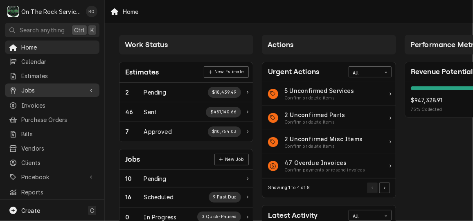
click at [40, 90] on span "Jobs" at bounding box center [52, 90] width 62 height 9
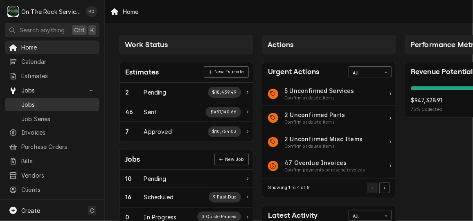
click at [45, 101] on span "Jobs" at bounding box center [58, 104] width 74 height 9
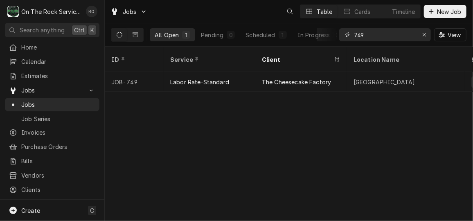
click at [399, 37] on input "749" at bounding box center [384, 34] width 61 height 13
click at [399, 37] on input "b" at bounding box center [384, 34] width 61 height 13
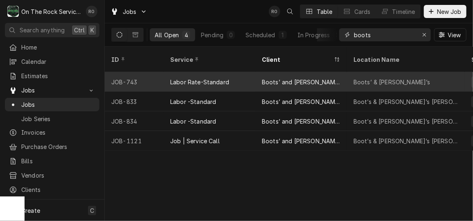
type input "boots"
click at [412, 79] on div "Boots’ & [PERSON_NAME]’s" at bounding box center [406, 82] width 118 height 20
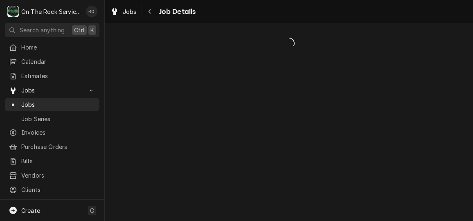
click at [410, 91] on div "Dynamic Content Wrapper" at bounding box center [289, 122] width 369 height 198
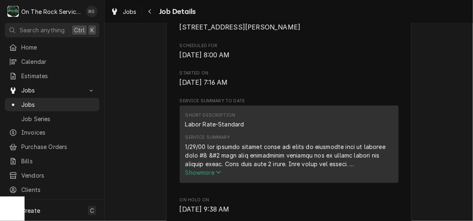
scroll to position [217, 0]
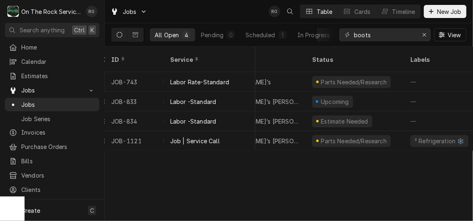
scroll to position [0, 160]
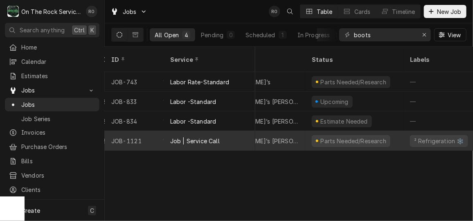
click at [373, 137] on div "Parts Needed/Research" at bounding box center [354, 141] width 68 height 9
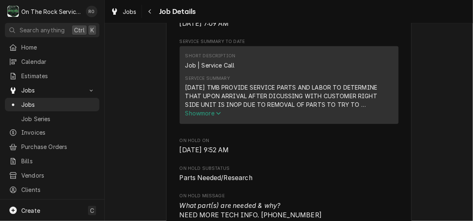
scroll to position [287, 0]
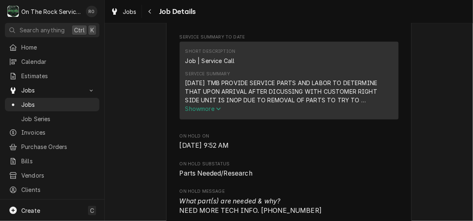
click at [217, 113] on button "Show more" at bounding box center [290, 108] width 208 height 9
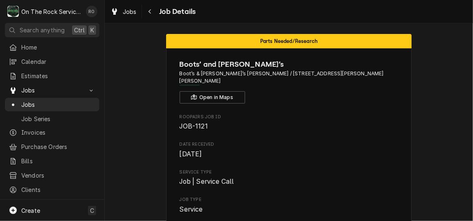
scroll to position [4, 0]
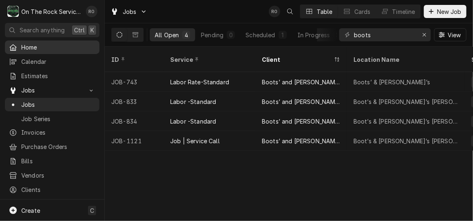
drag, startPoint x: 0, startPoint y: 0, endPoint x: 41, endPoint y: 50, distance: 64.9
click at [41, 50] on div "Home" at bounding box center [52, 47] width 91 height 10
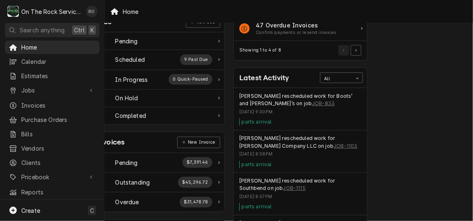
scroll to position [0, 29]
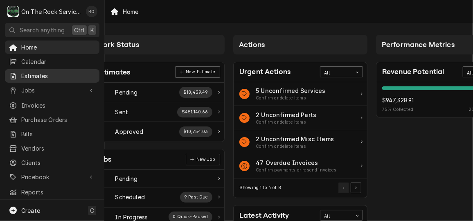
click at [27, 73] on span "Estimates" at bounding box center [58, 76] width 74 height 9
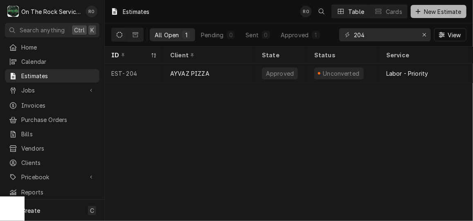
click at [431, 11] on span "New Estimate" at bounding box center [443, 11] width 41 height 9
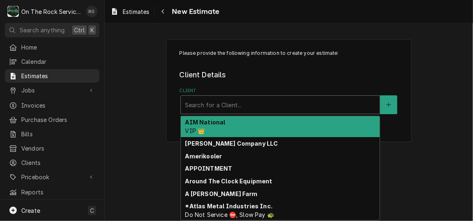
click at [292, 105] on div "Client" at bounding box center [280, 104] width 191 height 15
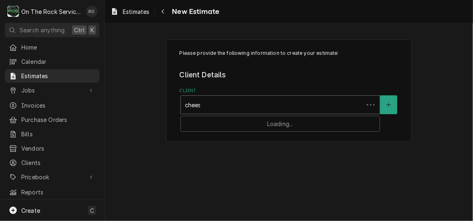
type input "cheese"
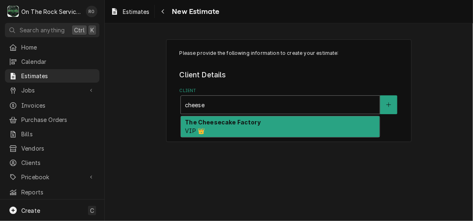
click at [281, 122] on div "The Cheesecake Factory VIP 👑" at bounding box center [280, 126] width 199 height 21
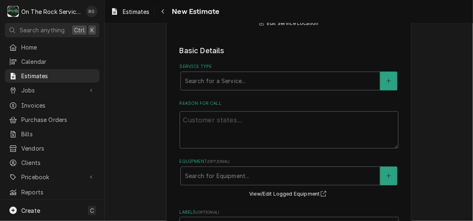
scroll to position [240, 0]
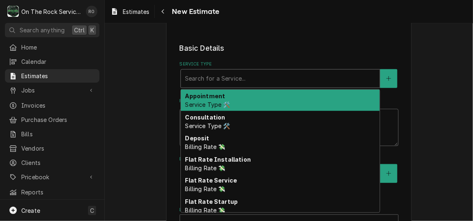
click at [276, 78] on div "Service Type" at bounding box center [280, 78] width 191 height 15
type textarea "x"
type input "i"
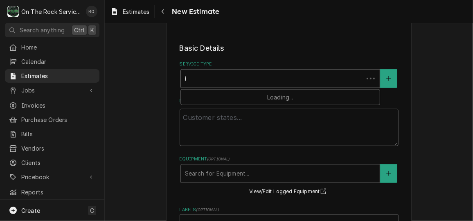
type textarea "x"
type input "in"
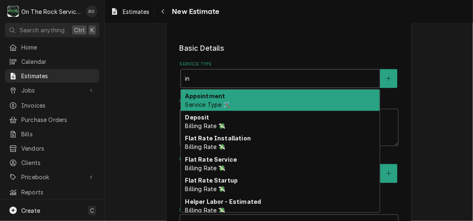
type textarea "x"
type input "i"
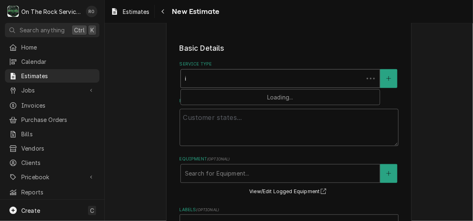
type textarea "x"
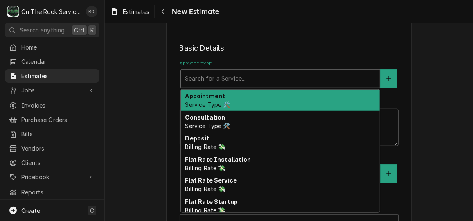
type textarea "x"
type input "S"
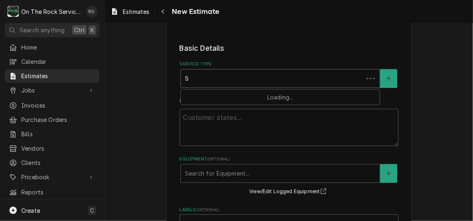
type textarea "x"
type input "Se"
type textarea "x"
type input "Ser"
type textarea "x"
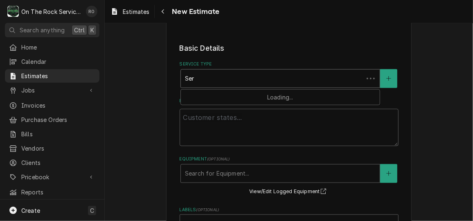
type input "Serv"
type textarea "x"
type input "Servi"
type textarea "x"
type input "Servic"
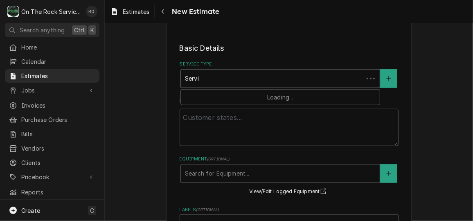
type textarea "x"
type input "Service"
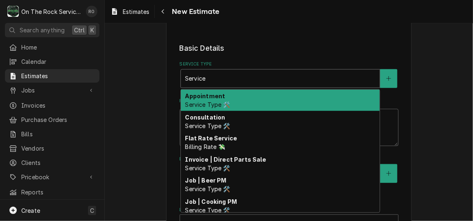
type textarea "x"
type input "Service"
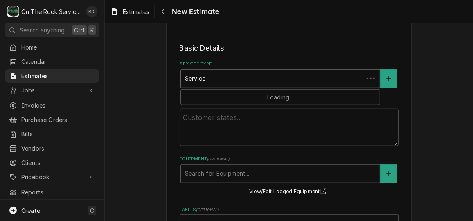
type textarea "x"
type input "Service ca"
type textarea "x"
type input "Service cal"
type textarea "x"
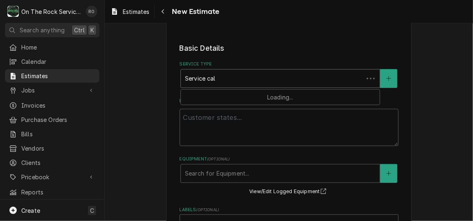
type input "Service call"
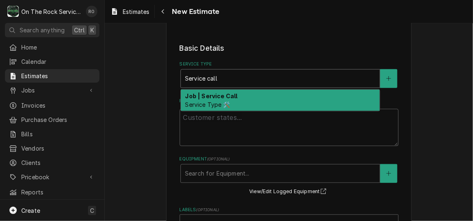
click at [276, 92] on div "Job | Service Call Service Type 🛠️" at bounding box center [280, 100] width 199 height 21
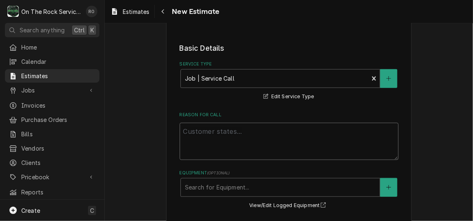
click at [269, 135] on textarea "Reason For Call" at bounding box center [289, 141] width 219 height 37
paste textarea "PO# 327713343"
type textarea "x"
type textarea "PO# 327713343"
click at [181, 141] on textarea "PO# 327713343" at bounding box center [289, 141] width 219 height 37
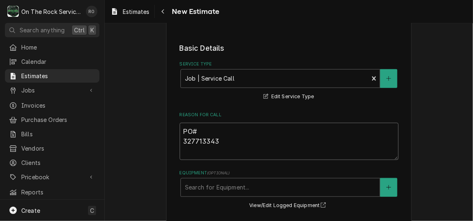
type textarea "x"
type textarea "PO#327713343"
type textarea "x"
type textarea "PO# 327713343"
click at [240, 126] on textarea "PO# 327713343" at bounding box center [289, 141] width 219 height 37
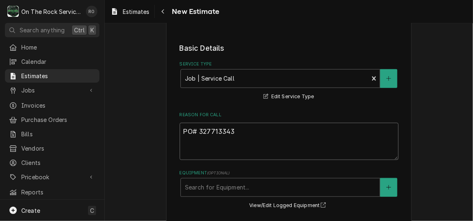
type textarea "x"
type textarea "PO# 327713343"
type textarea "x"
type textarea "PO# 327713343 N"
type textarea "x"
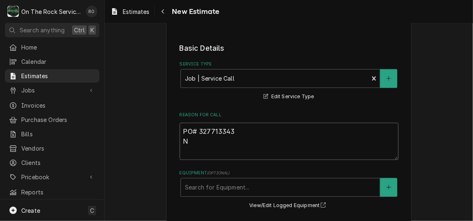
type textarea "PO# 327713343"
type textarea "x"
type textarea "PO# 327713343 B"
type textarea "x"
type textarea "PO# 327713343 Br"
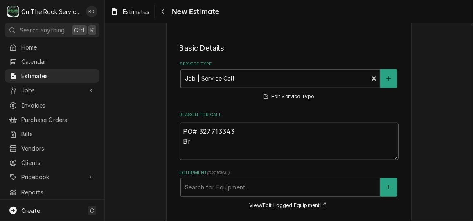
type textarea "x"
type textarea "PO# 327713343 Bro"
type textarea "x"
type textarea "PO# 327713343 Broi"
type textarea "x"
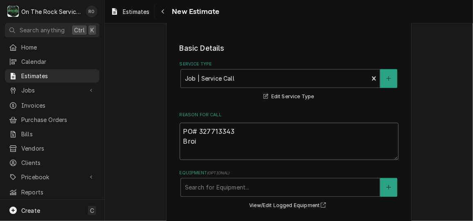
type textarea "PO# 327713343 Broil"
type textarea "x"
type textarea "PO# 327713343 Broile"
type textarea "x"
type textarea "PO# 327713343 Broiler"
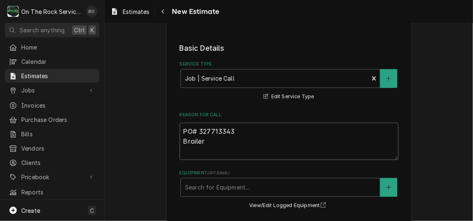
type textarea "x"
type textarea "PO# 327713343 Broiler"
type textarea "x"
type textarea "PO# 327713343 Broiler n"
type textarea "x"
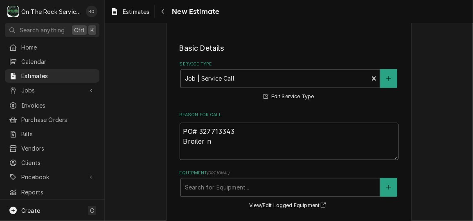
type textarea "PO# 327713343 Broiler ne"
type textarea "x"
type textarea "PO# 327713343 Broiler nee"
type textarea "x"
type textarea "PO# 327713343 Broiler need"
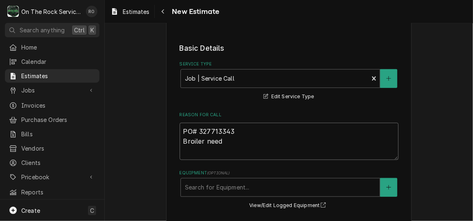
type textarea "x"
type textarea "PO# 327713343 Broiler needs"
type textarea "x"
type textarea "PO# 327713343 Broiler needs v"
type textarea "x"
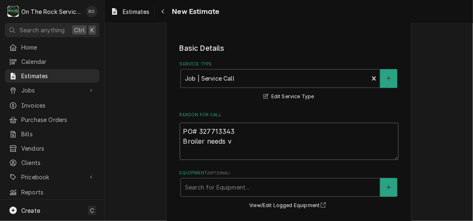
type textarea "PO# 327713343 Broiler needs va"
type textarea "x"
type textarea "PO# 327713343 Broiler needs val"
type textarea "x"
type textarea "PO# 327713343 Broiler needs valv"
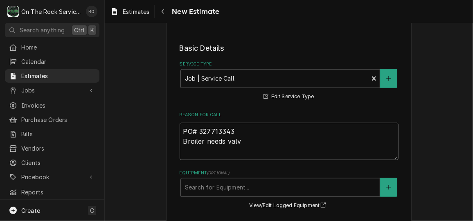
type textarea "x"
type textarea "PO# 327713343 Broiler needs valve"
type textarea "x"
type textarea "PO# 327713343 Broiler needs valves"
type textarea "x"
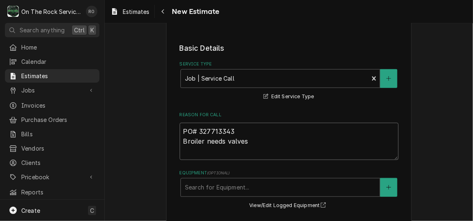
type textarea "PO# 327713343 Broiler needs valves,"
type textarea "x"
type textarea "PO# 327713343 Broiler needs valves,"
type textarea "x"
type textarea "PO# 327713343 Broiler needs valves, k"
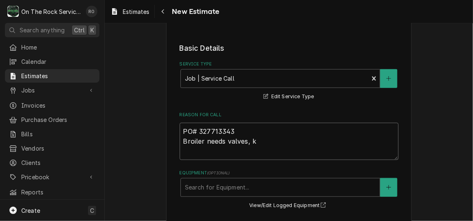
type textarea "x"
type textarea "PO# 327713343 Broiler needs valves, kb"
type textarea "x"
type textarea "PO# 327713343 Broiler needs valves, k"
type textarea "x"
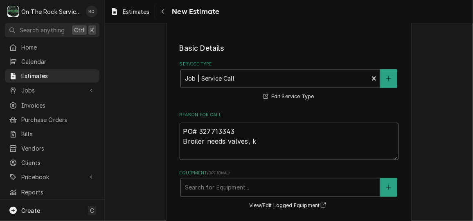
type textarea "PO# 327713343 Broiler needs valves, kn"
type textarea "x"
type textarea "PO# 327713343 Broiler needs valves, kno"
type textarea "x"
type textarea "PO# 327713343 Broiler needs valves, knob"
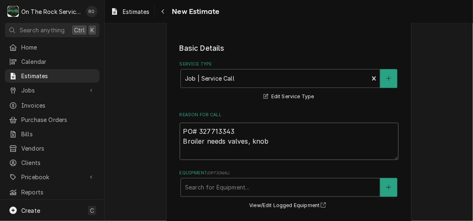
type textarea "x"
type textarea "PO# 327713343 Broiler needs valves, knobs"
type textarea "x"
type textarea "PO# 327713343 Broiler needs valves, knobs,"
type textarea "x"
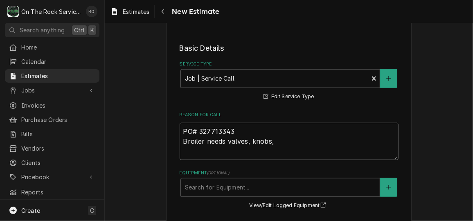
type textarea "PO# 327713343 Broiler needs valves, knobs,"
type textarea "x"
type textarea "PO# 327713343 Broiler needs valves, knobs, a"
type textarea "x"
type textarea "PO# 327713343 Broiler needs valves, knobs, an"
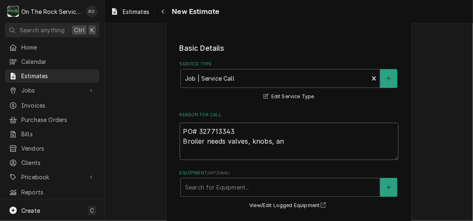
type textarea "x"
type textarea "PO# 327713343 Broiler needs valves, knobs, and"
type textarea "x"
type textarea "PO# 327713343 Broiler needs valves, knobs, and"
type textarea "x"
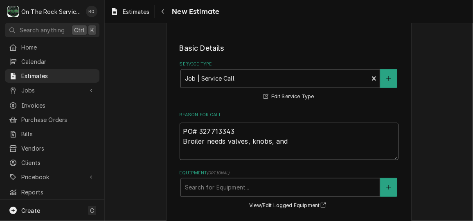
type textarea "PO# 327713343 Broiler needs valves, knobs, and b"
type textarea "x"
type textarea "PO# 327713343 Broiler needs valves, knobs, and bu"
type textarea "x"
type textarea "PO# 327713343 Broiler needs valves, knobs, and bur"
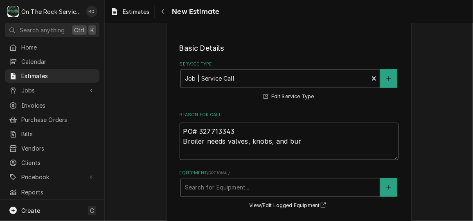
type textarea "x"
type textarea "PO# 327713343 Broiler needs valves, knobs, and burne"
type textarea "x"
type textarea "PO# 327713343 Broiler needs valves, knobs, and burner"
type textarea "x"
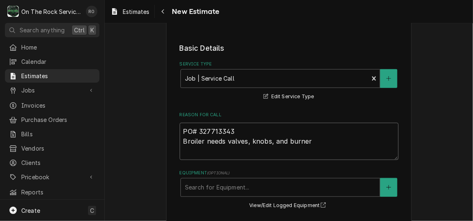
type textarea "PO# 327713343 Broiler needs valves, knobs, and burners"
type textarea "x"
type textarea "PO# 327713343 Broiler needs valves, knobs, and burners."
type textarea "x"
type textarea "PO# 327713343 Broiler needs valves, knobs, and burners.,"
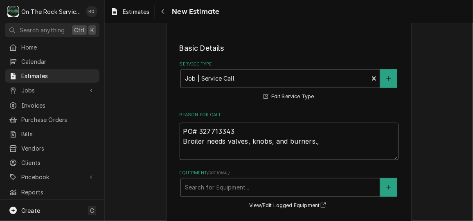
type textarea "x"
type textarea "PO# 327713343 Broiler needs valves, knobs, and burners."
type textarea "x"
type textarea "PO# 327713343 Broiler needs valves, knobs, and burners"
type textarea "x"
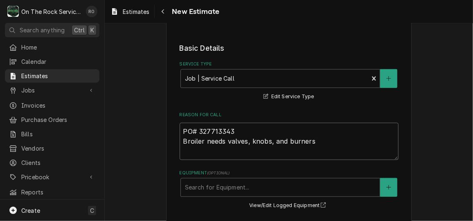
scroll to position [312, 0]
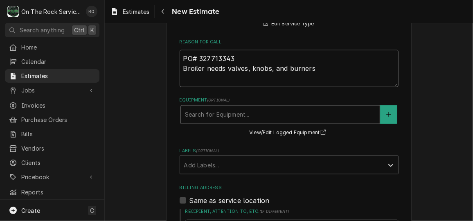
type textarea "PO# 327713343 Broiler needs valves, knobs, and burners"
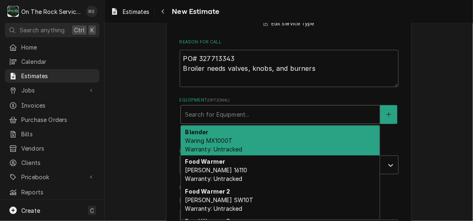
click at [237, 114] on div "Equipment" at bounding box center [280, 114] width 191 height 15
type textarea "x"
type input "b"
type textarea "x"
type input "br"
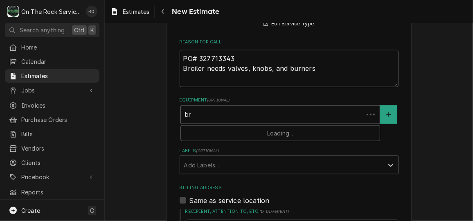
type textarea "x"
type input "bro"
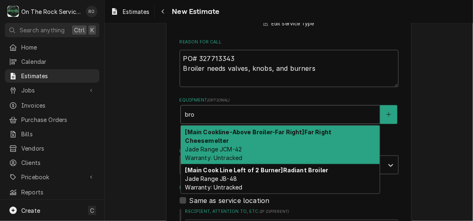
type textarea "x"
type input "broi"
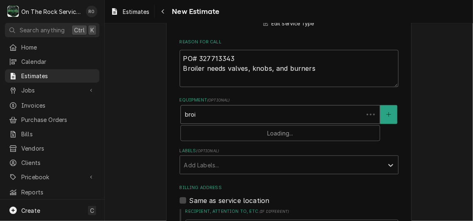
type textarea "x"
type input "broil"
type textarea "x"
type input "broile"
type textarea "x"
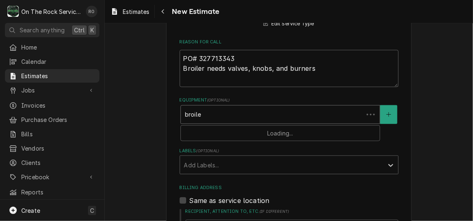
type input "broiler"
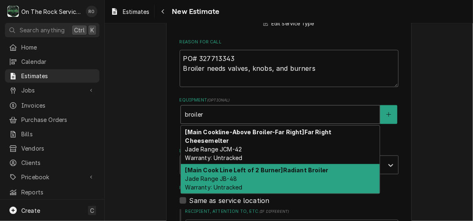
click at [266, 167] on strong "[Main Cook Line Left of 2 Burner] Radiant Broiler" at bounding box center [256, 170] width 143 height 7
type textarea "x"
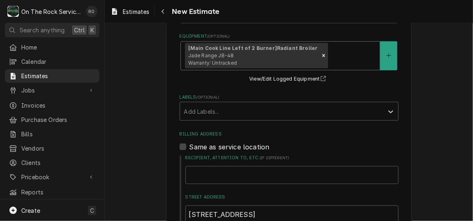
scroll to position [380, 0]
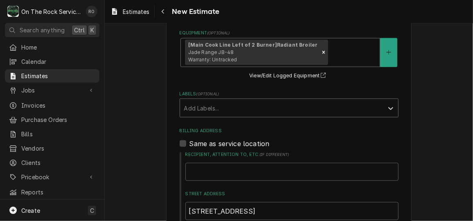
click at [266, 110] on div "Labels" at bounding box center [281, 108] width 195 height 15
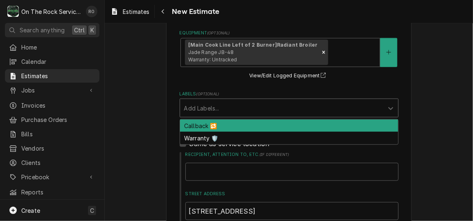
click at [249, 91] on label "Labels ( optional )" at bounding box center [289, 94] width 219 height 7
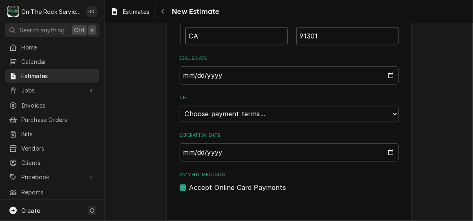
scroll to position [678, 0]
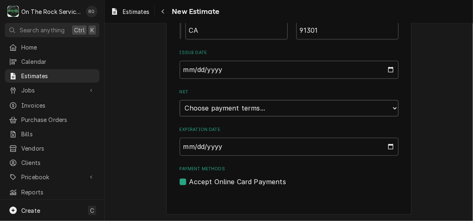
click at [323, 107] on select "Choose payment terms... Same Day Net 7 Net 14 Net 21 Net 30 Net 45 Net 60 Net 90" at bounding box center [289, 108] width 219 height 16
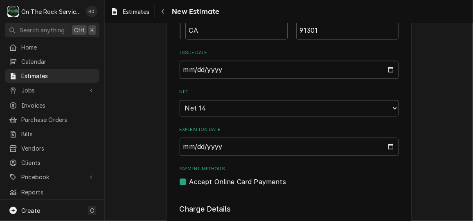
type textarea "x"
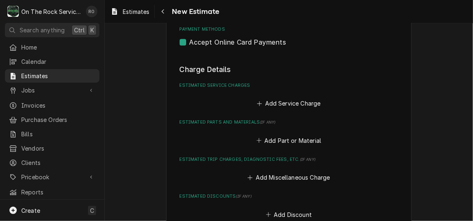
scroll to position [817, 0]
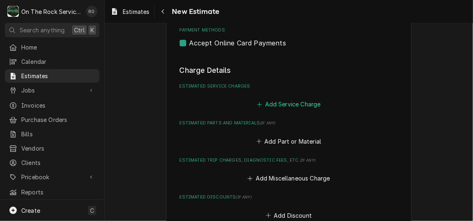
click at [293, 104] on button "Add Service Charge" at bounding box center [289, 104] width 66 height 11
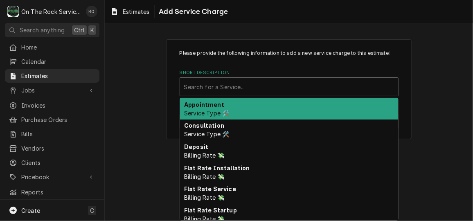
click at [299, 81] on div "Short Description" at bounding box center [289, 86] width 210 height 15
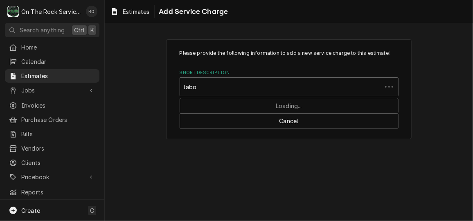
type input "labor"
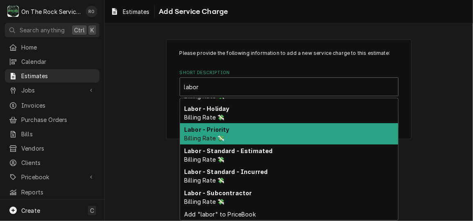
scroll to position [59, 0]
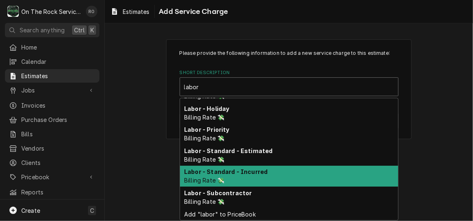
click at [276, 168] on div "Labor - Standard - Incurred Billing Rate 💸" at bounding box center [289, 176] width 218 height 21
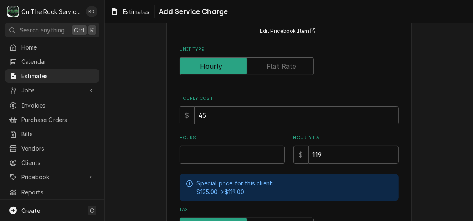
scroll to position [79, 0]
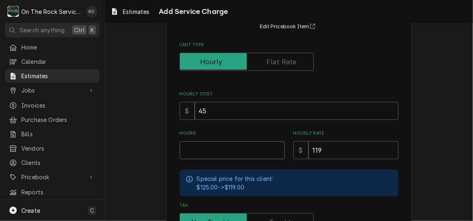
click at [237, 149] on input "Hours" at bounding box center [232, 150] width 105 height 18
type textarea "x"
type input "2"
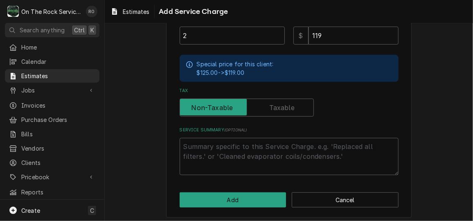
scroll to position [196, 0]
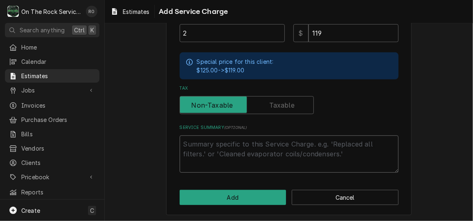
click at [236, 151] on textarea "Service Summary ( optional )" at bounding box center [289, 154] width 219 height 37
type textarea "x"
type textarea "."
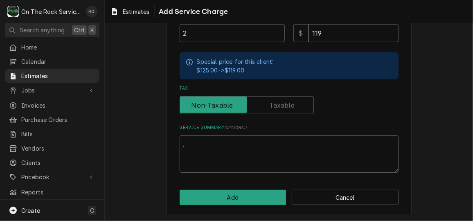
type textarea "x"
type textarea "."
click at [237, 188] on div "Please provide the following information to add a new service charge to this es…" at bounding box center [289, 30] width 246 height 372
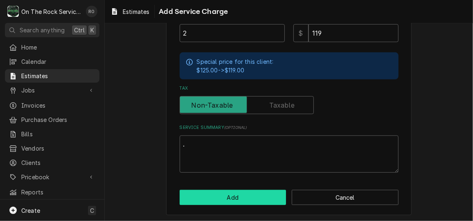
click at [237, 192] on button "Add" at bounding box center [233, 197] width 107 height 15
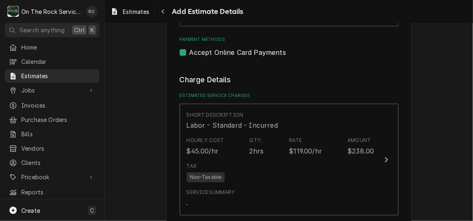
type textarea "x"
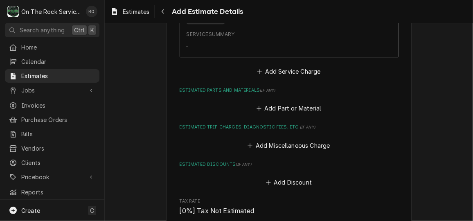
scroll to position [979, 0]
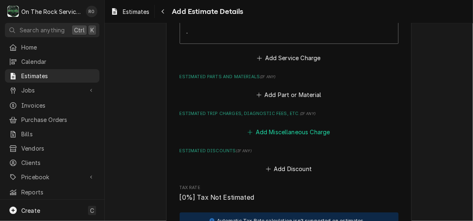
click at [271, 127] on button "Add Miscellaneous Charge" at bounding box center [289, 131] width 85 height 11
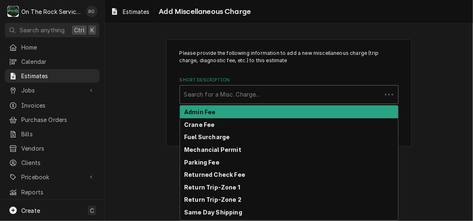
click at [267, 92] on div "Short Description" at bounding box center [281, 94] width 194 height 15
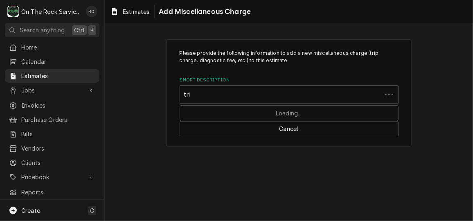
type input "trip"
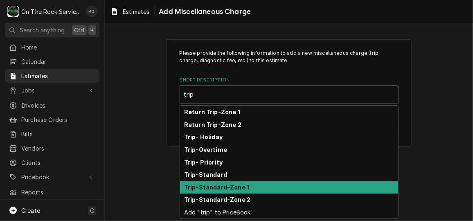
click at [264, 182] on div "Trip-Standard-Zone 1" at bounding box center [289, 187] width 218 height 13
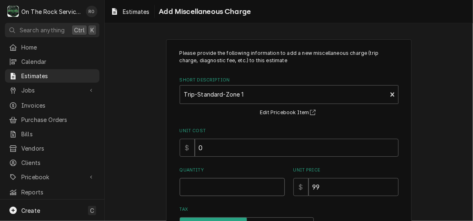
click at [253, 190] on input "Quantity" at bounding box center [232, 187] width 105 height 18
type textarea "x"
type input "1"
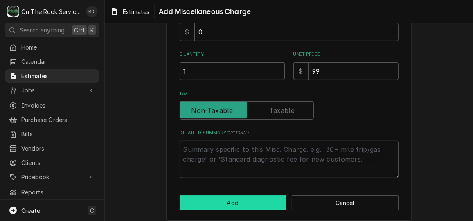
click at [258, 200] on button "Add" at bounding box center [233, 202] width 107 height 15
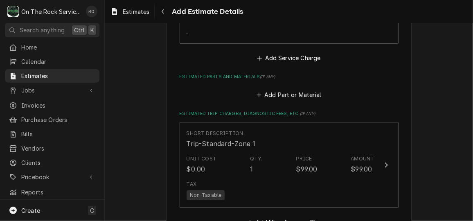
scroll to position [969, 0]
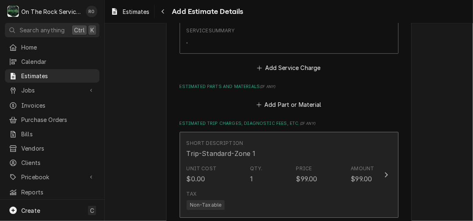
type textarea "x"
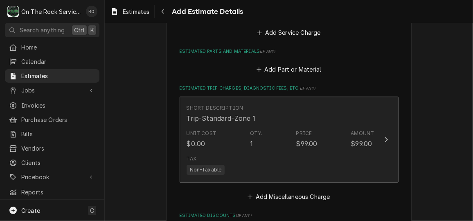
scroll to position [1007, 0]
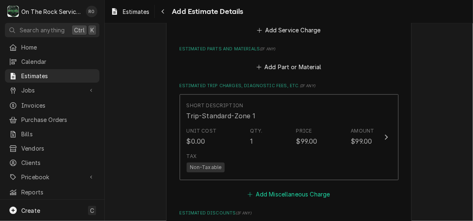
click at [284, 190] on button "Add Miscellaneous Charge" at bounding box center [289, 194] width 85 height 11
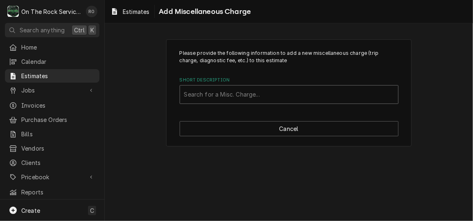
click at [290, 97] on div "Short Description" at bounding box center [289, 94] width 210 height 15
type input "shipping"
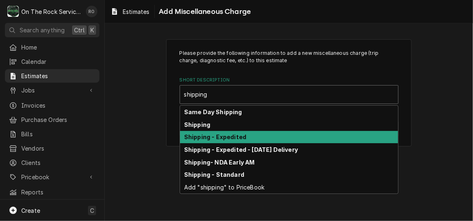
click at [283, 140] on div "Shipping - Expedited" at bounding box center [289, 137] width 218 height 13
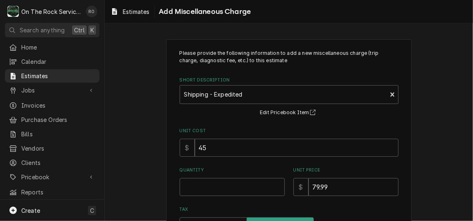
click at [235, 175] on div "Quantity" at bounding box center [232, 181] width 105 height 29
click at [235, 189] on input "Quantity" at bounding box center [232, 187] width 105 height 18
type textarea "x"
type input "2"
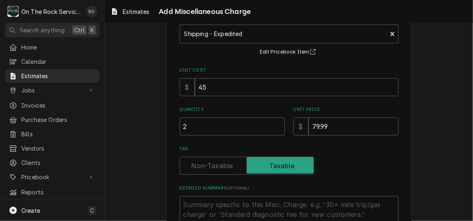
scroll to position [61, 0]
click at [224, 126] on input "2" at bounding box center [232, 126] width 105 height 18
type textarea "x"
type input "1"
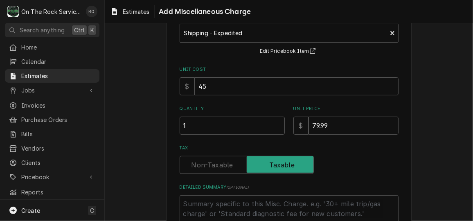
scroll to position [122, 0]
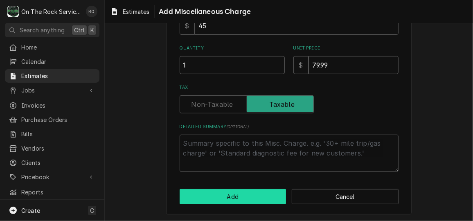
click at [234, 192] on button "Add" at bounding box center [233, 196] width 107 height 15
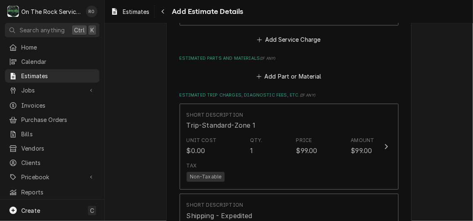
type textarea "x"
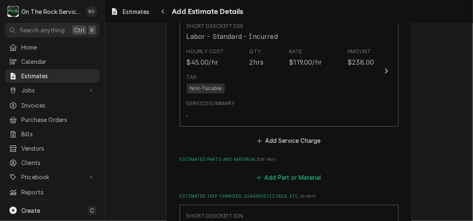
scroll to position [899, 0]
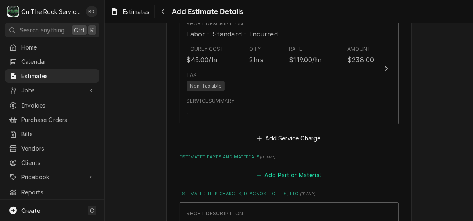
click at [262, 174] on button "Add Part or Material" at bounding box center [289, 175] width 68 height 11
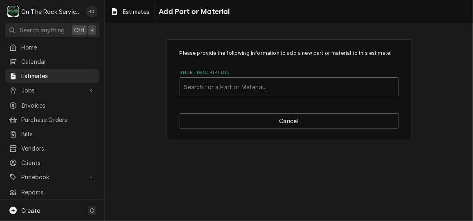
click at [333, 86] on div "Short Description" at bounding box center [289, 86] width 210 height 15
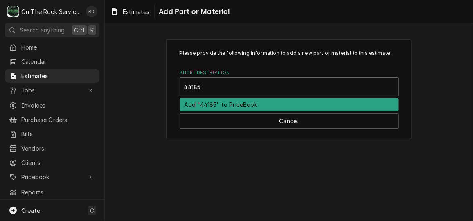
type input "44185"
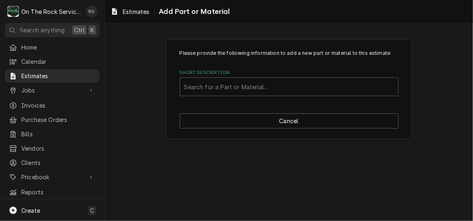
click at [265, 72] on label "Short Description" at bounding box center [289, 73] width 219 height 7
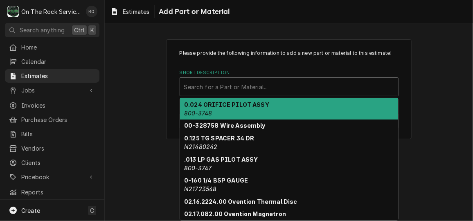
click at [259, 88] on div "Short Description" at bounding box center [289, 86] width 210 height 15
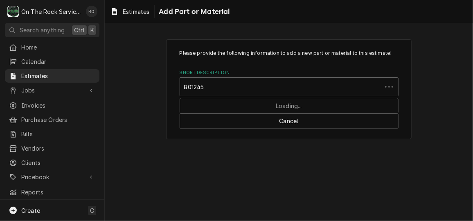
type input "8012452"
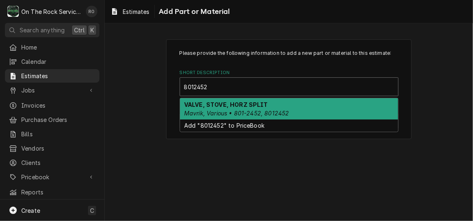
click at [261, 111] on em "Mavrik, Various • 801-2452, 8012452" at bounding box center [236, 113] width 105 height 7
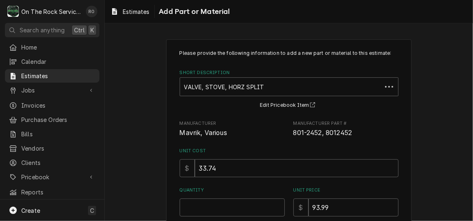
scroll to position [64, 0]
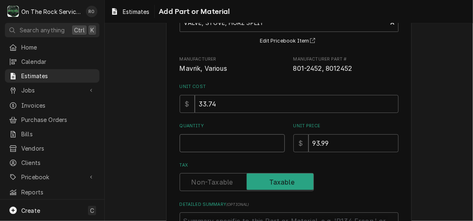
click at [250, 137] on input "Quantity" at bounding box center [232, 143] width 105 height 18
type textarea "x"
type input "8"
type textarea "x"
type input "8"
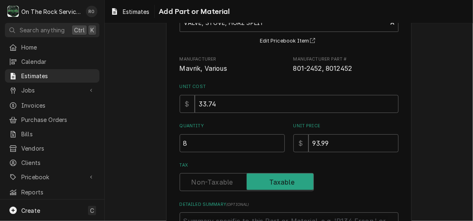
scroll to position [142, 0]
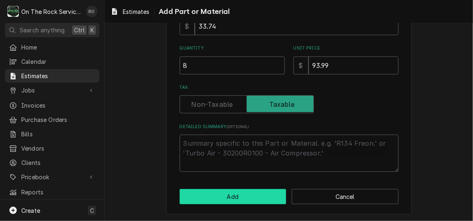
click at [245, 195] on button "Add" at bounding box center [233, 196] width 107 height 15
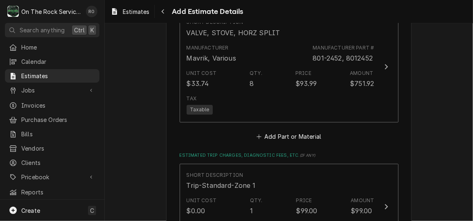
scroll to position [1055, 0]
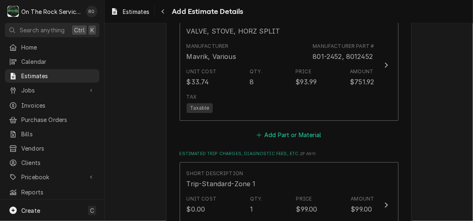
click at [308, 138] on button "Add Part or Material" at bounding box center [289, 134] width 68 height 11
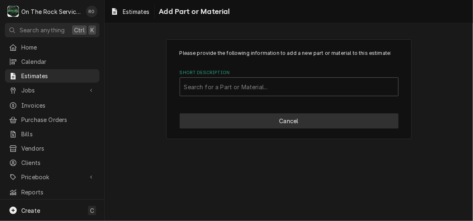
click at [245, 115] on button "Cancel" at bounding box center [289, 120] width 219 height 15
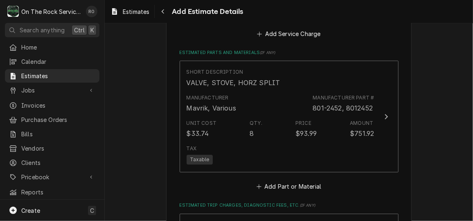
scroll to position [1002, 0]
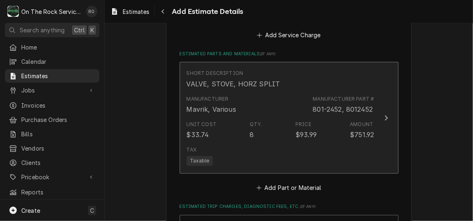
click at [346, 86] on div "Short Description VALVE, STOVE, HORZ SPLIT" at bounding box center [281, 78] width 188 height 25
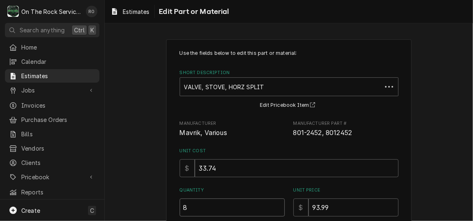
type textarea "x"
click at [267, 199] on input "8" at bounding box center [232, 208] width 105 height 18
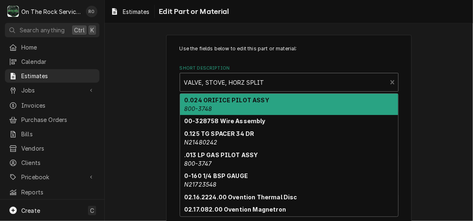
click at [296, 78] on div "Short Description" at bounding box center [283, 82] width 199 height 15
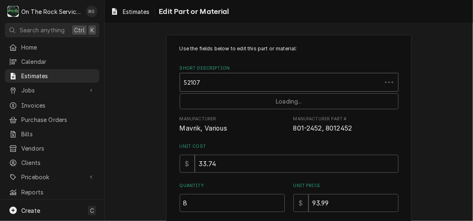
type input "521077"
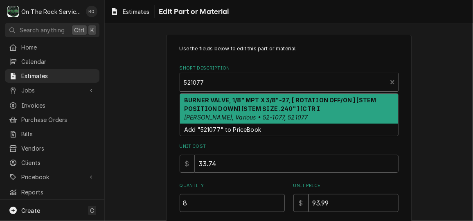
click at [292, 102] on strong "BURNER VALVE, 1/8" MPT X 3/8"-27, [ ROTATION OFF/ON ] [STEM POSITION DOWN] [STE…" at bounding box center [280, 105] width 192 height 16
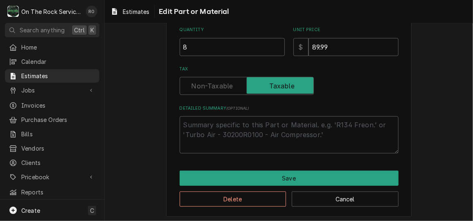
scroll to position [163, 0]
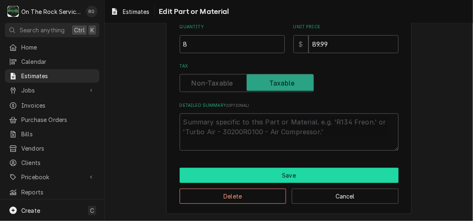
click at [274, 178] on button "Save" at bounding box center [289, 175] width 219 height 15
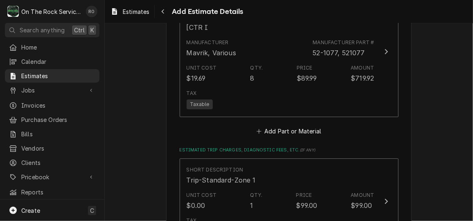
scroll to position [1079, 0]
type textarea "x"
click at [291, 125] on button "Add Part or Material" at bounding box center [289, 130] width 68 height 11
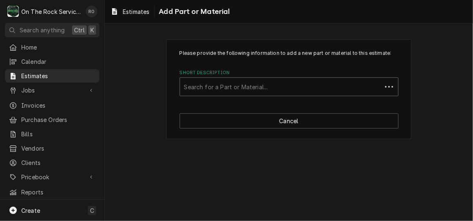
click at [287, 84] on div "Short Description" at bounding box center [281, 86] width 194 height 15
type input "1471004"
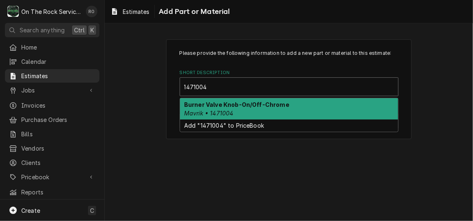
click at [283, 104] on strong "Burner Valve Knob-On/Off-Chrome" at bounding box center [236, 104] width 105 height 7
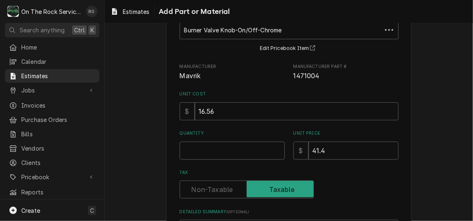
scroll to position [57, 0]
click at [240, 152] on input "Quantity" at bounding box center [232, 151] width 105 height 18
type textarea "x"
type input "8"
type textarea "x"
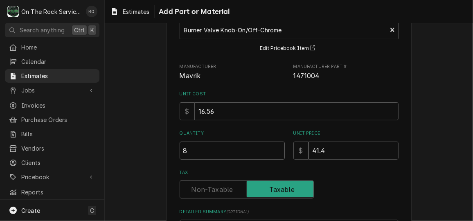
type input "8"
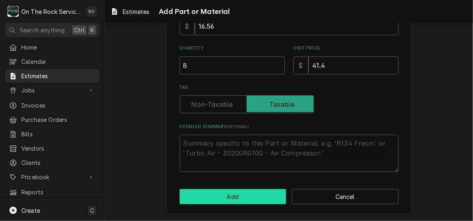
click at [244, 198] on button "Add" at bounding box center [233, 196] width 107 height 15
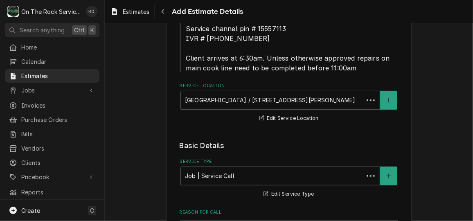
scroll to position [1069, 0]
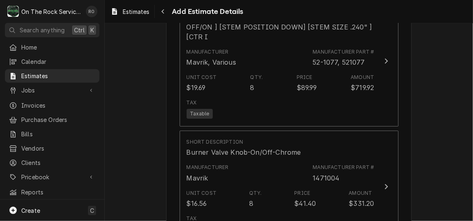
type textarea "x"
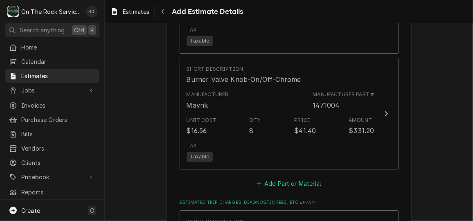
scroll to position [1141, 0]
click at [292, 179] on button "Add Part or Material" at bounding box center [289, 183] width 68 height 11
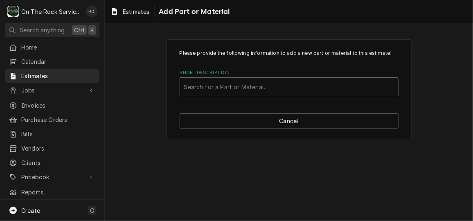
click at [281, 82] on div "Short Description" at bounding box center [289, 86] width 210 height 15
type input "Miscellaneous"
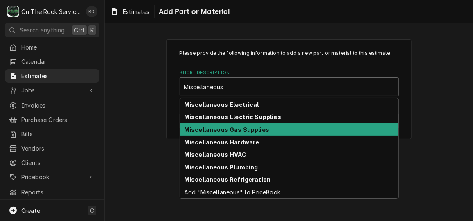
click at [265, 129] on strong "Miscellaneous Gas Supplies" at bounding box center [226, 129] width 85 height 7
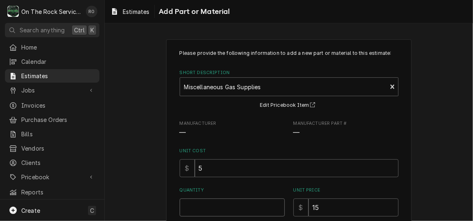
click at [238, 201] on input "Quantity" at bounding box center [232, 208] width 105 height 18
type textarea "x"
type input "1"
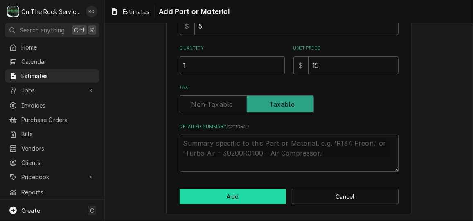
click at [238, 199] on button "Add" at bounding box center [233, 196] width 107 height 15
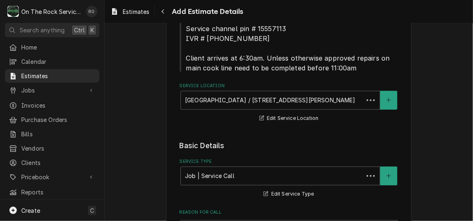
scroll to position [1131, 0]
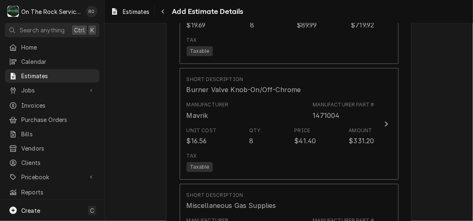
type textarea "x"
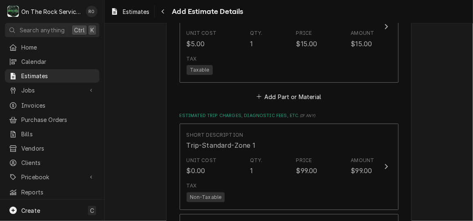
scroll to position [1344, 0]
click at [274, 91] on button "Add Part or Material" at bounding box center [289, 96] width 68 height 11
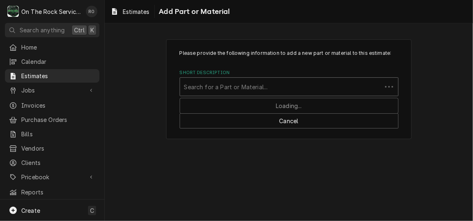
click at [269, 89] on div "Short Description" at bounding box center [281, 86] width 194 height 15
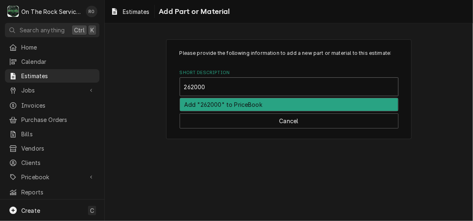
type input "26-2000"
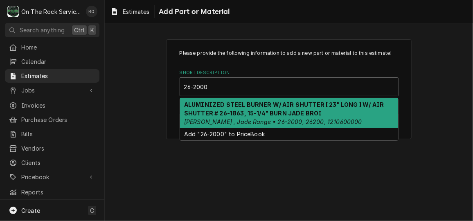
click at [273, 108] on div "ALUMINIZED STEEL BURNER W/ AIR SHUTTER [ 23" LONG ] W/ AIR SHUTTER # 26-1863, 1…" at bounding box center [289, 113] width 218 height 30
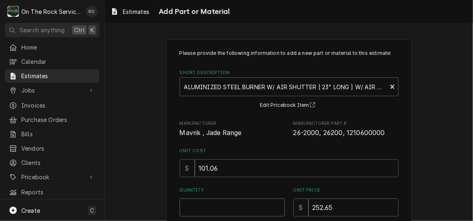
click at [237, 209] on input "Quantity" at bounding box center [232, 208] width 105 height 18
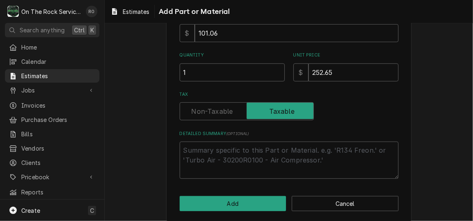
scroll to position [142, 0]
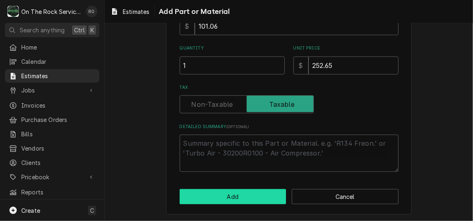
click at [257, 201] on button "Add" at bounding box center [233, 196] width 107 height 15
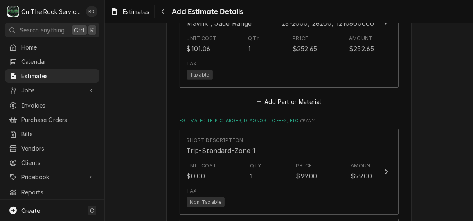
scroll to position [1476, 0]
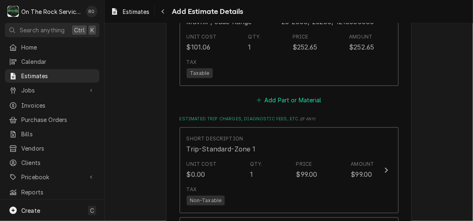
click at [283, 95] on button "Add Part or Material" at bounding box center [289, 100] width 68 height 11
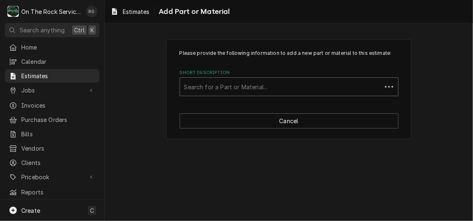
click at [272, 79] on div "Short Description" at bounding box center [281, 86] width 194 height 15
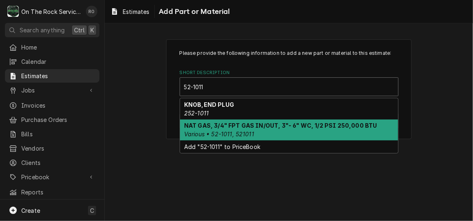
click at [271, 127] on strong "NAT GAS, 3/4" FPT GAS IN/OUT, 3"- 6" WC, 1/2 PSI 250,000 BTU" at bounding box center [280, 125] width 193 height 7
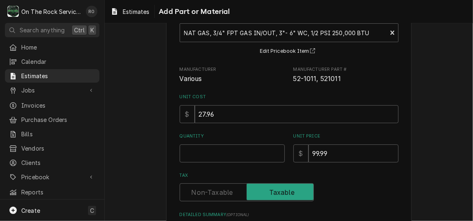
scroll to position [54, 0]
click at [252, 148] on input "Quantity" at bounding box center [232, 153] width 105 height 18
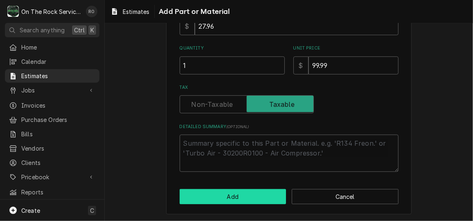
click at [245, 199] on button "Add" at bounding box center [233, 196] width 107 height 15
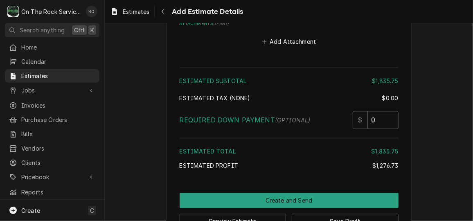
scroll to position [2084, 0]
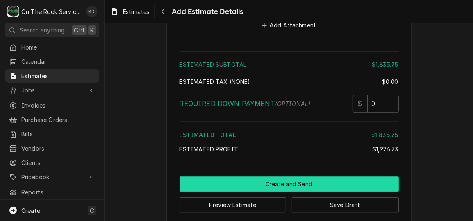
click at [346, 176] on button "Create and Send" at bounding box center [289, 183] width 219 height 15
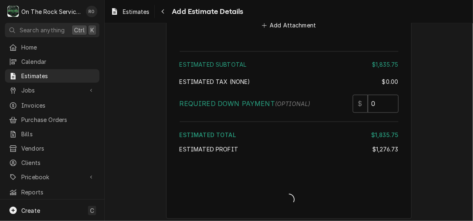
scroll to position [2079, 0]
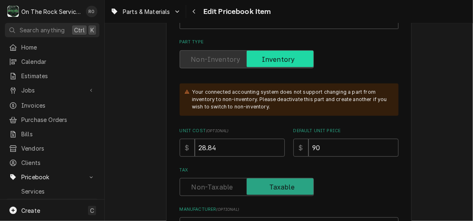
scroll to position [201, 0]
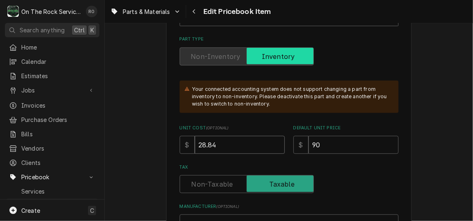
click at [245, 143] on input "28.84" at bounding box center [240, 145] width 90 height 18
drag, startPoint x: 245, startPoint y: 143, endPoint x: 181, endPoint y: 142, distance: 64.3
click at [181, 142] on div "$ 28.84" at bounding box center [232, 145] width 105 height 18
type textarea "x"
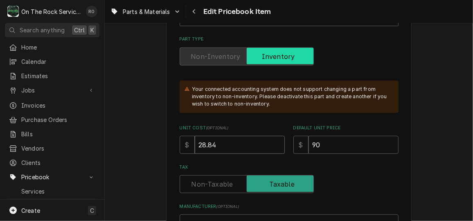
type input "3"
type textarea "x"
type input "33"
type textarea "x"
type input "33.7"
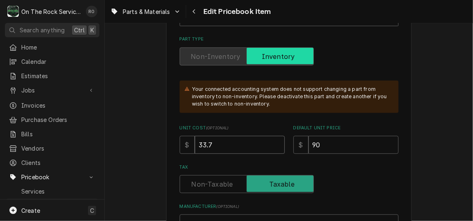
type textarea "x"
type input "33.74"
type textarea "x"
type input "9"
type textarea "x"
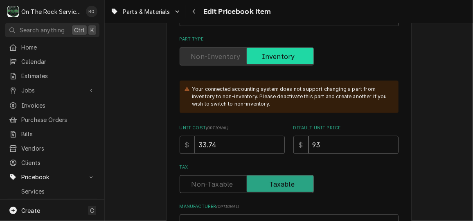
type input "93.9"
type textarea "x"
type input "93.99"
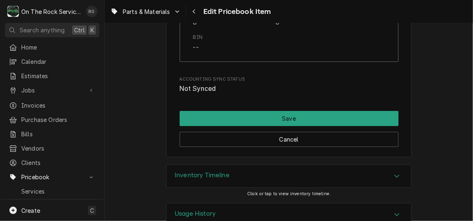
scroll to position [1124, 0]
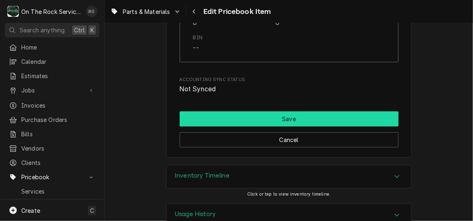
click at [336, 119] on button "Save" at bounding box center [289, 118] width 219 height 15
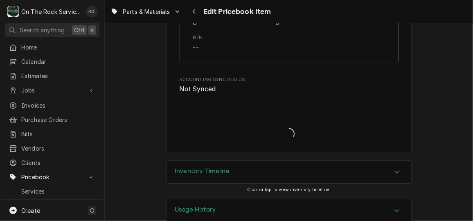
type textarea "x"
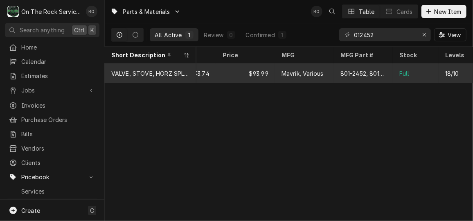
scroll to position [0, 190]
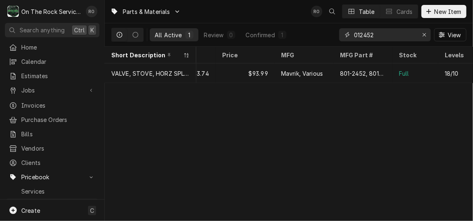
drag, startPoint x: 394, startPoint y: 35, endPoint x: 338, endPoint y: 29, distance: 56.4
click at [338, 29] on div "All Active 1 Review 0 Confirmed 1 012452 View" at bounding box center [288, 34] width 355 height 23
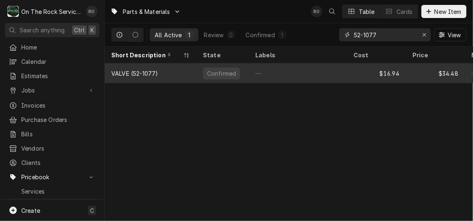
type input "52-1077"
click at [341, 70] on div "—" at bounding box center [298, 73] width 98 height 20
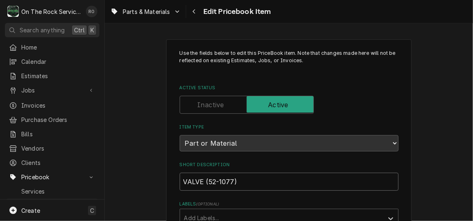
drag, startPoint x: 280, startPoint y: 177, endPoint x: 177, endPoint y: 171, distance: 103.4
click at [180, 171] on div "Short Description VALVE (52-1077)" at bounding box center [289, 176] width 219 height 29
paste input "BURNER VALVE, 1/8" MPT X 3/8"-27, [ ROTATION OFF/ON ] [STEM POSITION DOWN] [STE…"
type textarea "x"
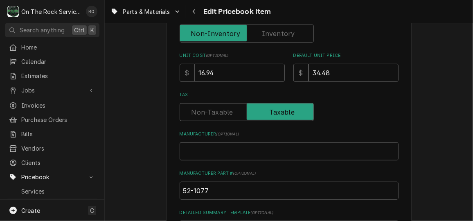
scroll to position [217, 0]
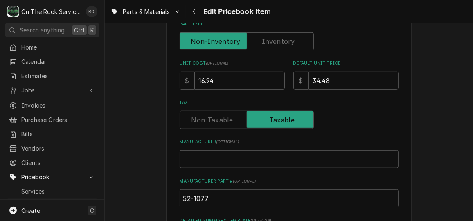
type input "BURNER VALVE, 1/8" MPT X 3/8"-27, [ ROTATION OFF/ON ] [STEM POSITION DOWN] [STE…"
click at [289, 200] on input "52-1077" at bounding box center [289, 199] width 219 height 18
type textarea "x"
type input "52-1077,"
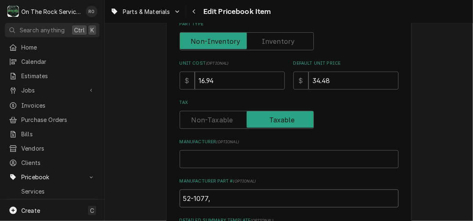
type textarea "x"
type input "52-1077,"
type textarea "x"
type input "52-1077, 5"
type textarea "x"
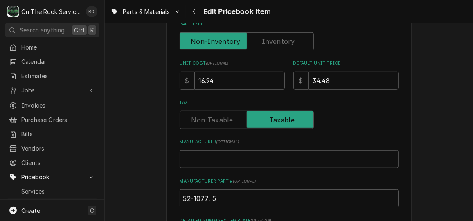
type input "52-1077, 52"
type textarea "x"
type input "52-1077, 521"
type textarea "x"
type input "52-1077, 5210"
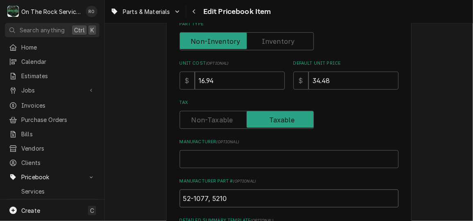
type textarea "x"
type input "52-1077, 52107"
type textarea "x"
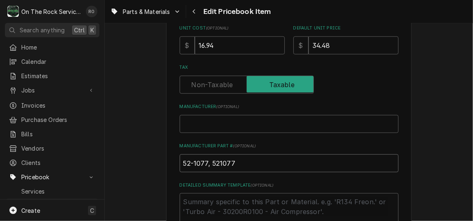
type input "52-1077, 521077"
click at [246, 128] on input "Manufacturer ( optional )" at bounding box center [289, 124] width 219 height 18
type textarea "x"
type input "M"
type textarea "x"
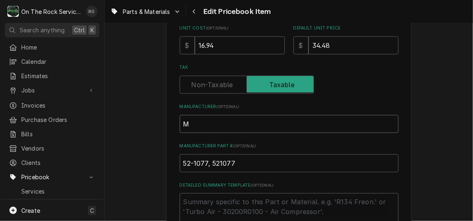
type input "Ma"
type textarea "x"
type input "Mav"
type textarea "x"
type input "Mavr"
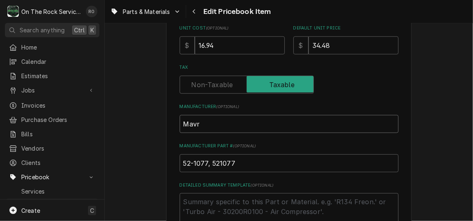
type textarea "x"
type input "Mavri"
type textarea "x"
type input "Mavrik"
type textarea "x"
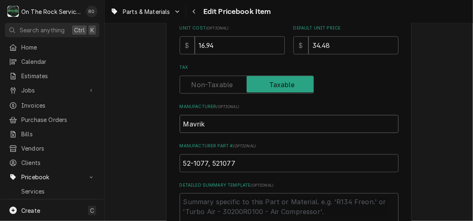
type input "[PERSON_NAME],"
type textarea "x"
type input "[PERSON_NAME],"
type textarea "x"
type input "[PERSON_NAME], V"
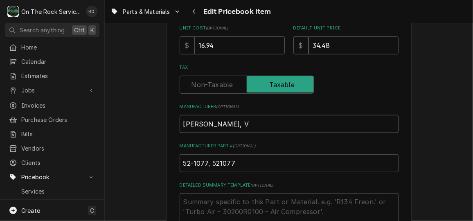
type textarea "x"
type input "[PERSON_NAME], [GEOGRAPHIC_DATA]"
type textarea "x"
type input "Mavrik, [GEOGRAPHIC_DATA]"
type textarea "x"
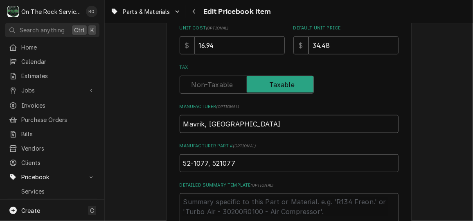
type input "[PERSON_NAME], Varo"
type textarea "x"
type input "[PERSON_NAME], Varou"
type textarea "x"
type input "[PERSON_NAME], Varous"
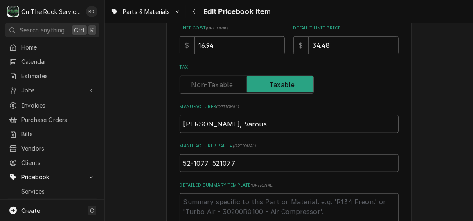
type textarea "x"
type input "[PERSON_NAME], Varou"
type textarea "x"
type input "[PERSON_NAME], Varo"
type textarea "x"
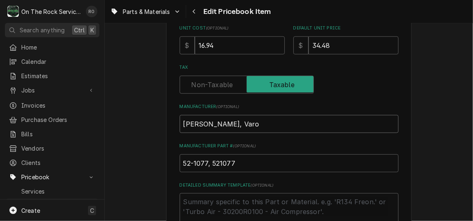
type input "Mavrik, [GEOGRAPHIC_DATA]"
type textarea "x"
type input "Mavrik, Vari"
type textarea "x"
type input "[PERSON_NAME], Vario"
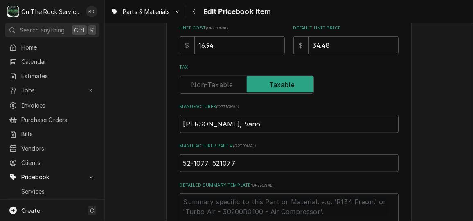
type textarea "x"
type input "[PERSON_NAME], Variou"
type textarea "x"
type input "Mavrik, Various"
click at [229, 36] on input "16.94" at bounding box center [240, 45] width 90 height 18
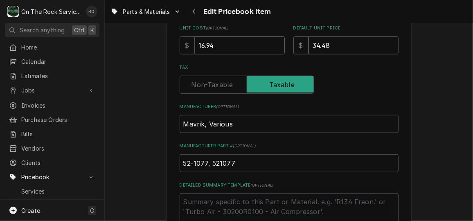
drag, startPoint x: 251, startPoint y: 42, endPoint x: 165, endPoint y: 36, distance: 86.2
click at [166, 36] on div "Use the fields below to edit this PriceBook item. Note that changes made here w…" at bounding box center [289, 102] width 246 height 630
type textarea "x"
type input "1"
type textarea "x"
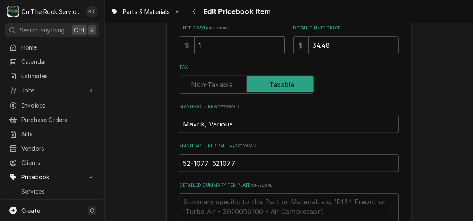
type input "19"
type textarea "x"
type input "19.6"
type textarea "x"
type input "19.69"
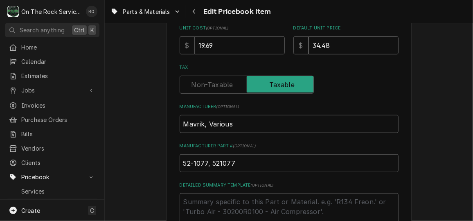
type textarea "x"
type input "9"
type textarea "x"
type input "90"
type textarea "x"
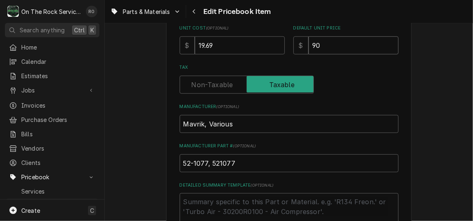
type input "90.9"
type textarea "x"
type input "90.99"
click at [358, 87] on div "Tax" at bounding box center [289, 85] width 219 height 18
drag, startPoint x: 358, startPoint y: 87, endPoint x: 401, endPoint y: 88, distance: 43.0
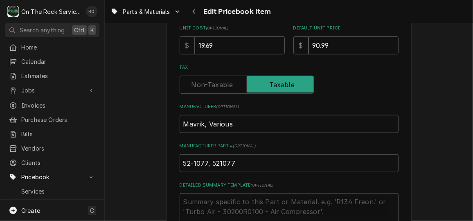
click at [401, 88] on div "Use the fields below to edit this PriceBook item. Note that changes made here w…" at bounding box center [289, 102] width 246 height 630
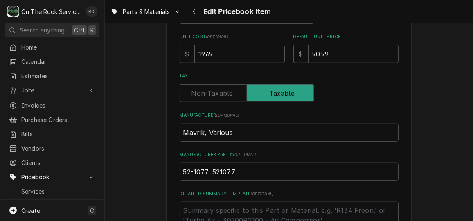
scroll to position [243, 0]
drag, startPoint x: 368, startPoint y: 59, endPoint x: 296, endPoint y: 45, distance: 72.6
click at [296, 45] on div "$ 90.99" at bounding box center [346, 54] width 105 height 18
type textarea "x"
type input "8"
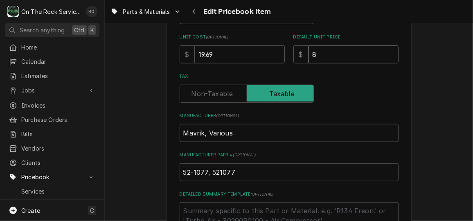
type textarea "x"
type input "89"
type textarea "x"
type input "89.9"
type textarea "x"
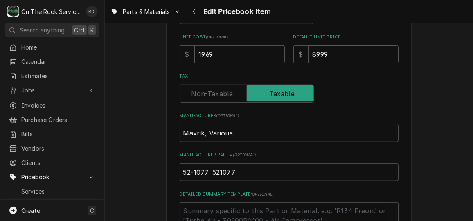
type input "89.99"
click at [326, 81] on div "Tax" at bounding box center [289, 87] width 219 height 29
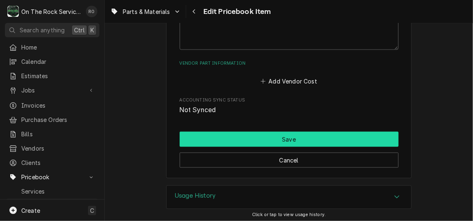
click at [327, 138] on button "Save" at bounding box center [289, 139] width 219 height 15
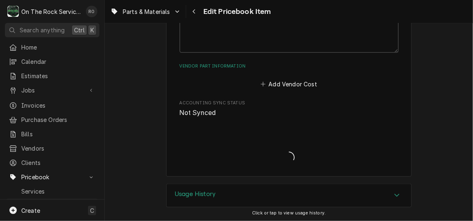
type textarea "x"
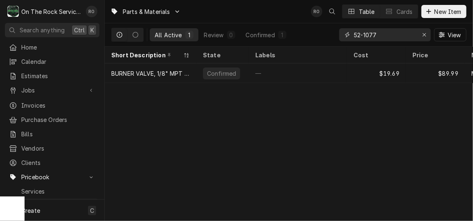
drag, startPoint x: 389, startPoint y: 33, endPoint x: 326, endPoint y: 34, distance: 62.3
click at [326, 34] on div "All Active 1 Review 0 Confirmed 1 52-1077 View" at bounding box center [288, 34] width 355 height 23
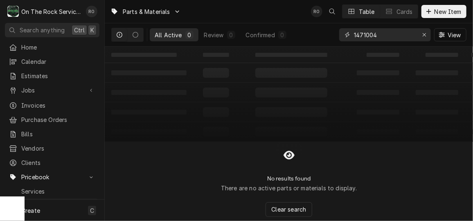
type input "1471004"
click at [442, 10] on span "New Item" at bounding box center [448, 11] width 30 height 9
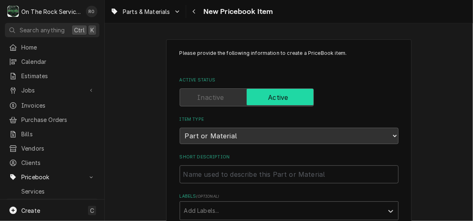
scroll to position [55, 0]
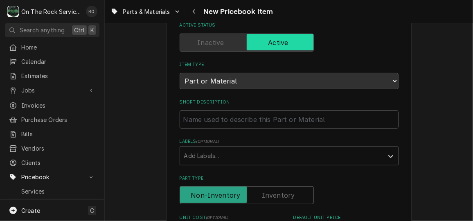
click at [208, 118] on input "Short Description" at bounding box center [289, 120] width 219 height 18
paste input "1471004 - Mavrik - Burner Valve Knob"
type textarea "x"
type input "1471004 - Mavrik - Burner Valve Knob"
drag, startPoint x: 240, startPoint y: 118, endPoint x: 172, endPoint y: 116, distance: 67.6
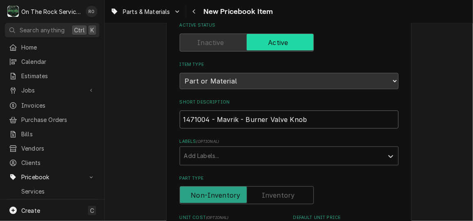
type textarea "x"
type input "Burner Valve Knob"
type textarea "x"
type input "Burner Valve Knob"
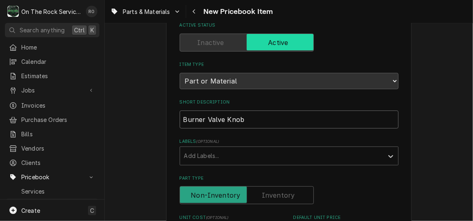
click at [247, 119] on input "Burner Valve Knob" at bounding box center [289, 120] width 219 height 18
type textarea "x"
type input "Burner Valve Knob-"
type textarea "x"
type input "Burner Valve Knob-ON"
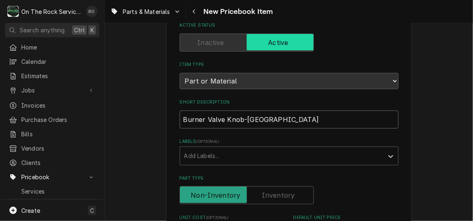
type textarea "x"
type input "Burner Valve Knob-O"
type textarea "x"
type input "Burner Valve Knob-On"
type textarea "x"
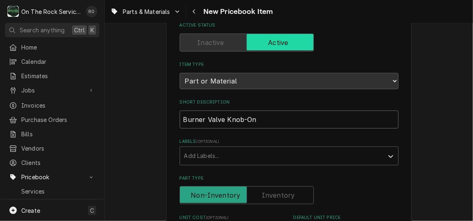
type input "Burner Valve Knob-On/"
type textarea "x"
type input "Burner Valve Knob-On/O"
type textarea "x"
type input "Burner Valve Knob-On/Of"
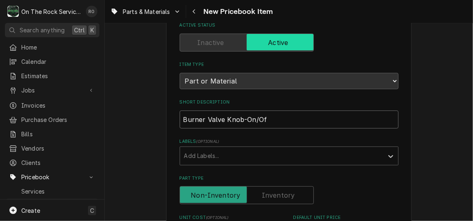
type textarea "x"
type input "Burner Valve Knob-On/Off"
type textarea "x"
type input "Burner Valve Knob-On/Off-"
type textarea "x"
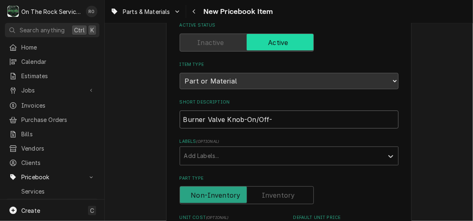
type input "Burner Valve Knob-On/Off-C"
type textarea "x"
type input "Burner Valve Knob-On/Off-Ch"
type textarea "x"
type input "Burner Valve Knob-On/Off-Chr"
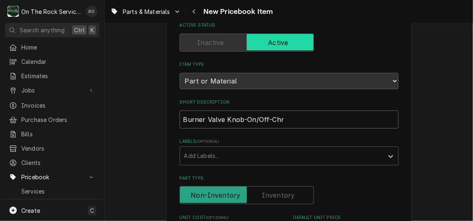
type textarea "x"
type input "Burner Valve Knob-On/Off-Chro"
type textarea "x"
type input "Burner Valve Knob-On/Off-Chrom"
type textarea "x"
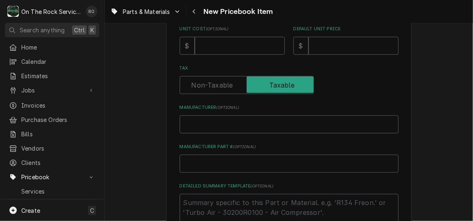
scroll to position [248, 0]
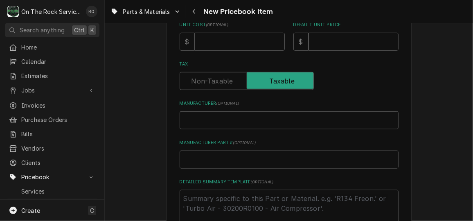
type input "Burner Valve Knob-On/Off-Chrome"
click at [240, 121] on input "Manufacturer ( optional )" at bounding box center [289, 120] width 219 height 18
paste input "1471004 - Mavrik -"
type textarea "x"
type input "1471004 - Mavrik -"
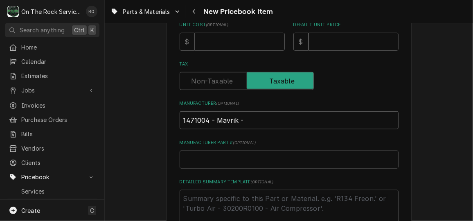
drag, startPoint x: 208, startPoint y: 121, endPoint x: 178, endPoint y: 119, distance: 29.6
click at [180, 119] on input "1471004 - Mavrik -" at bounding box center [289, 120] width 219 height 18
type textarea "x"
type input "- Mavrik -"
click at [205, 158] on input "Manufacturer Part # ( optional )" at bounding box center [289, 160] width 219 height 18
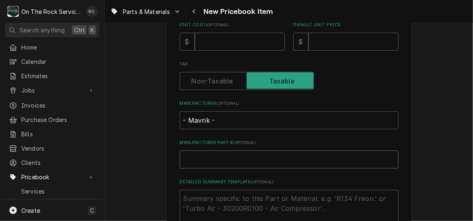
paste input "1471004"
type textarea "x"
type input "1471004"
click at [186, 120] on input "- Mavrik -" at bounding box center [289, 120] width 219 height 18
type textarea "x"
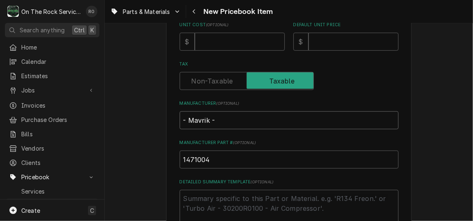
type input "-Mavrik -"
type textarea "x"
type input "Mavrik -"
type textarea "x"
type input "Mavrik"
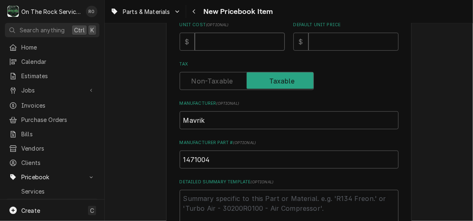
click at [252, 34] on input "Unit Cost ( optional )" at bounding box center [240, 42] width 90 height 18
type textarea "x"
type input "1"
type textarea "x"
type input "16"
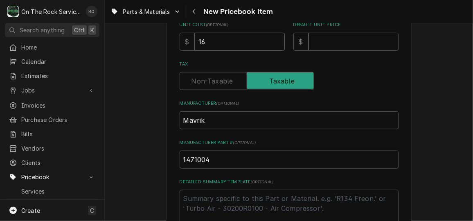
type textarea "x"
type input "16.5"
type textarea "x"
type input "16.56"
click at [213, 35] on input "16.56" at bounding box center [240, 42] width 90 height 18
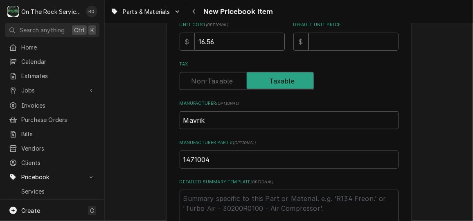
click at [213, 35] on input "16.56" at bounding box center [240, 42] width 90 height 18
click at [311, 40] on input "Default Unit Price" at bounding box center [354, 42] width 90 height 18
type textarea "x"
type input "4"
type textarea "x"
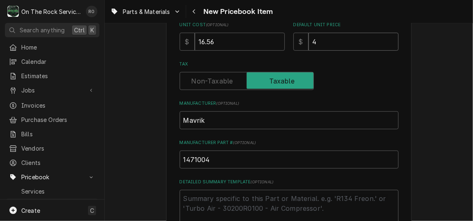
type input "41"
type textarea "x"
type input "41.4"
type textarea "x"
type input "41.40"
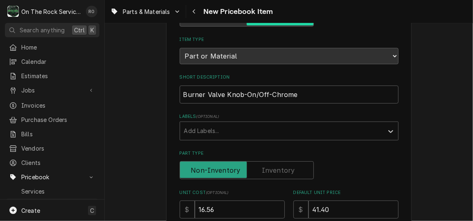
scroll to position [80, 0]
click at [306, 91] on input "Burner Valve Knob-On/Off-Chrome" at bounding box center [289, 94] width 219 height 18
type textarea "x"
type input "Burner Valve Knob-On/Off-Chrome-"
type textarea "x"
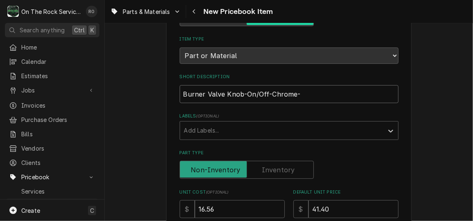
type input "Burner Valve Knob-On/Off-Chrome-W"
type textarea "x"
type input "Burner Valve Knob-On/Off-Chrome-W"
type textarea "x"
type input "Burner Valve Knob-On/Off-Chrome-W S"
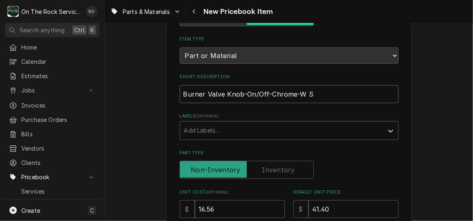
type textarea "x"
type input "Burner Valve Knob-On/Off-Chrome-W Se"
type textarea "x"
type input "Burner Valve Knob-On/Off-Chrome-W Set"
type textarea "x"
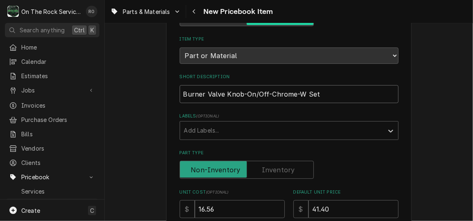
type input "Burner Valve Knob-On/Off-Chrome-W Set"
type textarea "x"
type input "Burner Valve Knob-On/Off-Chrome-W Set"
type textarea "x"
type input "Burner Valve Knob-On/Off-Chrome-W Se"
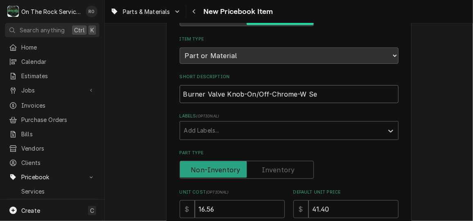
type textarea "x"
type input "Burner Valve Knob-On/Off-Chrome-W S"
type textarea "x"
type input "Burner Valve Knob-On/Off-Chrome-W"
type textarea "x"
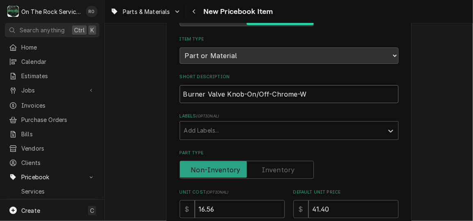
type input "Burner Valve Knob-On/Off-Chrome-W"
type textarea "x"
type input "Burner Valve Knob-On/Off-Chrome-"
type textarea "x"
type input "Burner Valve Knob-On/Off-Chrome"
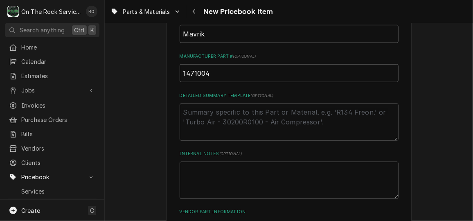
scroll to position [398, 0]
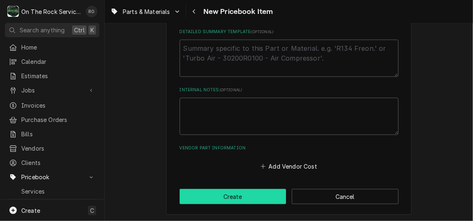
click at [254, 193] on button "Create" at bounding box center [233, 196] width 107 height 15
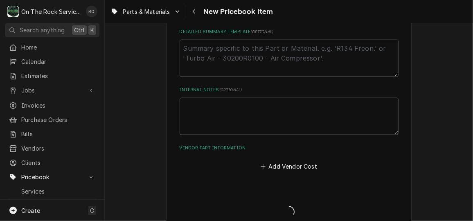
type textarea "x"
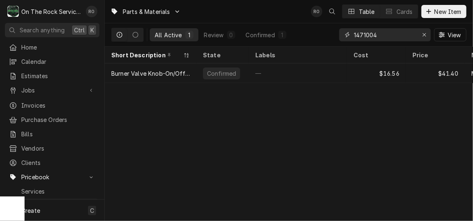
click at [389, 32] on input "1471004" at bounding box center [384, 34] width 61 height 13
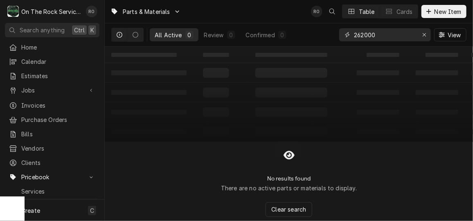
click at [363, 32] on input "262000" at bounding box center [384, 34] width 61 height 13
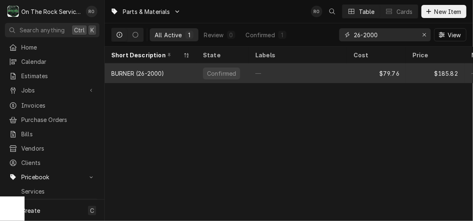
type input "26-2000"
click at [320, 69] on div "—" at bounding box center [298, 73] width 98 height 20
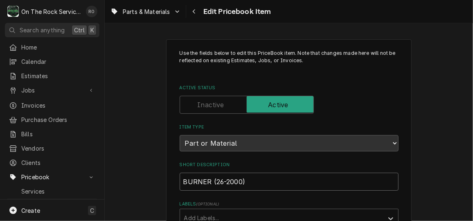
drag, startPoint x: 288, startPoint y: 189, endPoint x: 167, endPoint y: 181, distance: 121.5
paste input "ALUMINIZED STEEL BURNER W/ AIR SHUTTER [ 23" LONG ] W/ AIR SHUTTER # 26-1863, 1…"
type textarea "x"
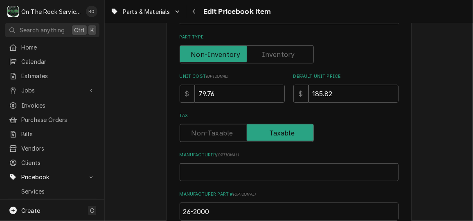
scroll to position [217, 0]
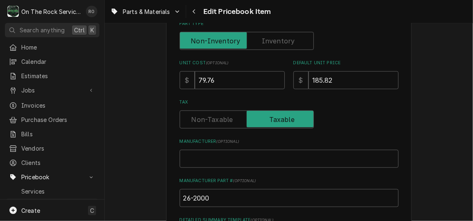
type input "ALUMINIZED STEEL BURNER W/ AIR SHUTTER [ 23" LONG ] W/ AIR SHUTTER # 26-1863, 1…"
click at [227, 195] on input "26-2000" at bounding box center [289, 198] width 219 height 18
type textarea "x"
type input "26-2000,"
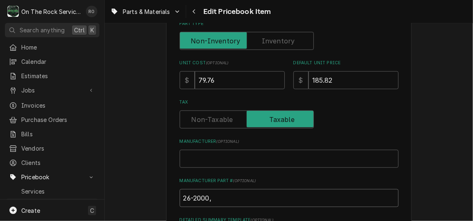
type textarea "x"
type input "26-2000,"
type textarea "x"
type input "26-2000, 2"
type textarea "x"
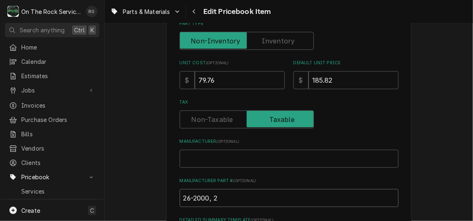
type input "26-2000, 26"
type textarea "x"
type input "26-2000, 262"
type textarea "x"
type input "26-2000, 2620"
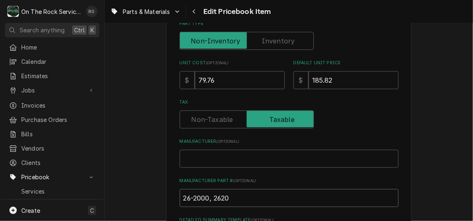
type textarea "x"
type input "26-2000, 26200"
type textarea "x"
type input "26-2000, 26200,"
type textarea "x"
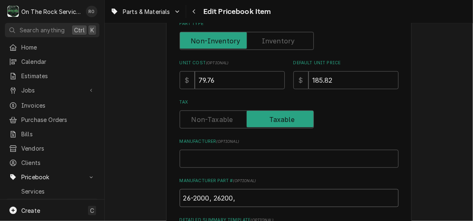
type input "26-2000, 26200,"
paste input "1210600000"
type textarea "x"
type input "26-2000, 26200, 1210600000"
click at [255, 162] on input "Manufacturer ( optional )" at bounding box center [289, 159] width 219 height 18
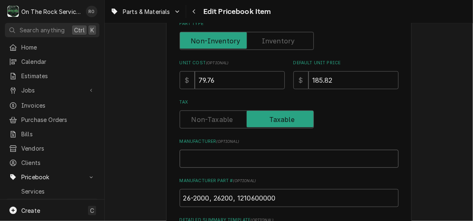
type textarea "x"
type input "M"
type textarea "x"
type input "Ma"
type textarea "x"
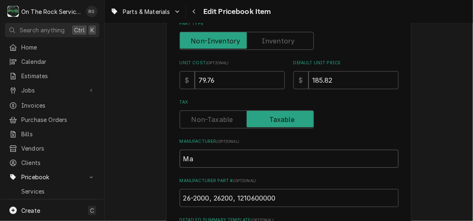
type input "Mav"
type textarea "x"
type input "Mavr"
type textarea "x"
type input "Mavri"
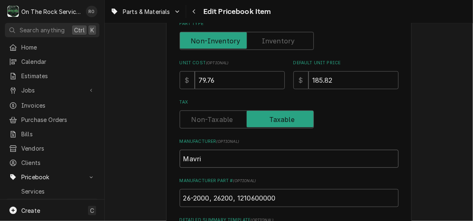
type textarea "x"
type input "Mavrik"
type textarea "x"
type input "Mavrik"
type textarea "x"
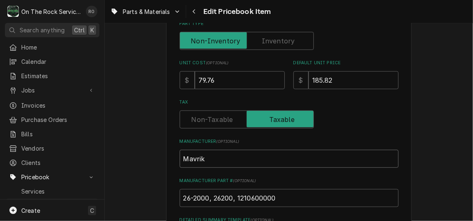
type input "Mavrik ,"
type textarea "x"
type input "Mavrik ,"
type textarea "x"
type input "Mavrik , J"
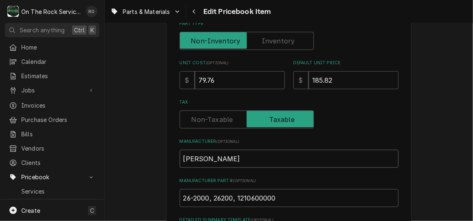
type textarea "x"
type input "Mavrik , Ja"
type textarea "x"
type input "Mavrik , Jad"
type textarea "x"
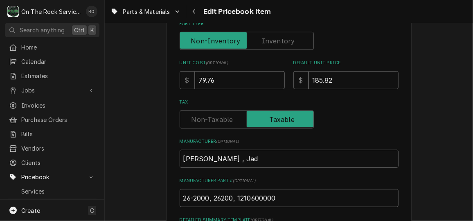
type input "Mavrik , Jade"
type textarea "x"
type input "Mavrik , Jade"
type textarea "x"
type input "Mavrik , Jade R"
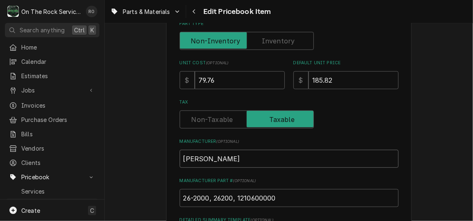
type textarea "x"
type input "Mavrik , Jade Ran"
type textarea "x"
type input "Mavrik , Jade Rang"
type textarea "x"
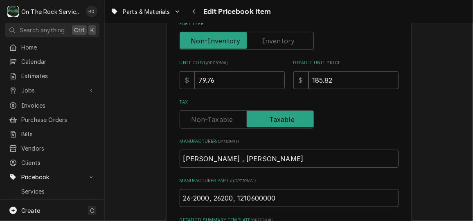
type input "Mavrik , Jade Ran"
type textarea "x"
type input "Mavrik , Jade Rang"
type textarea "x"
type input "Mavrik , Jade Range"
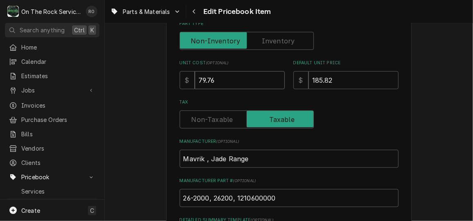
click at [228, 80] on input "79.76" at bounding box center [240, 80] width 90 height 18
drag, startPoint x: 228, startPoint y: 80, endPoint x: 188, endPoint y: 78, distance: 40.2
click at [188, 78] on div "$ 79.76" at bounding box center [232, 80] width 105 height 18
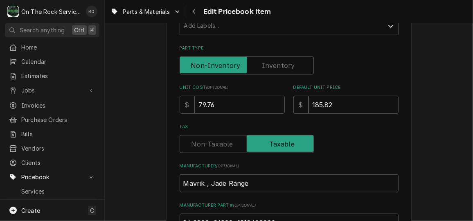
scroll to position [195, 0]
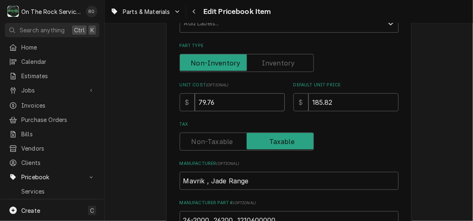
click at [254, 100] on input "79.76" at bounding box center [240, 102] width 90 height 18
drag, startPoint x: 233, startPoint y: 101, endPoint x: 175, endPoint y: 98, distance: 58.7
click at [175, 98] on div "Use the fields below to edit this PriceBook item. Note that changes made here w…" at bounding box center [289, 159] width 246 height 630
type textarea "x"
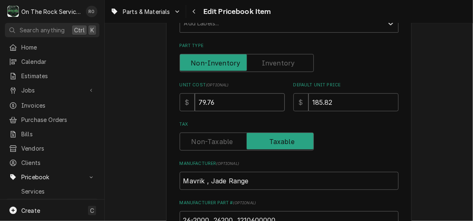
type input "1"
type textarea "x"
type input "10"
type textarea "x"
type input "101"
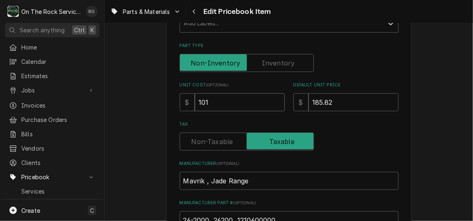
type textarea "x"
type input "101.0"
type textarea "x"
type input "101.06"
type textarea "x"
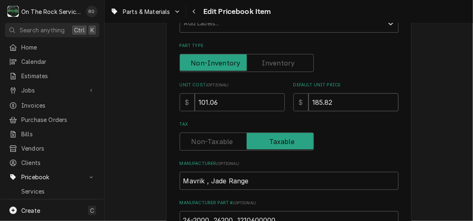
type input "2"
type textarea "x"
type input "25"
type textarea "x"
type input "252"
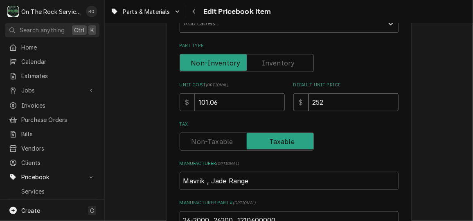
type textarea "x"
type input "252.6"
type textarea "x"
type input "252.65"
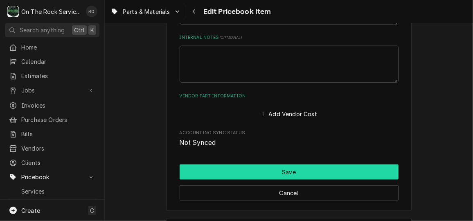
scroll to position [460, 0]
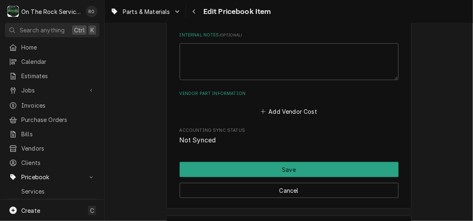
click at [354, 178] on div "Cancel" at bounding box center [289, 187] width 219 height 21
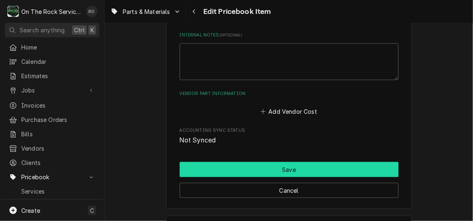
click at [357, 170] on button "Save" at bounding box center [289, 169] width 219 height 15
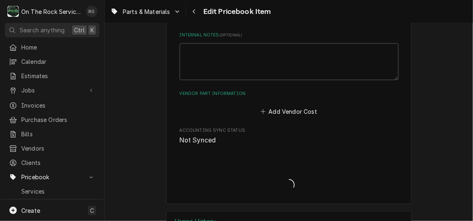
type textarea "x"
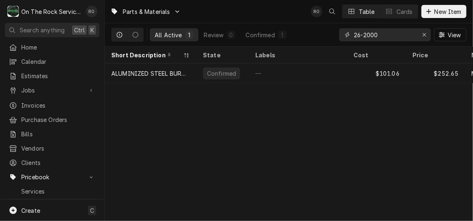
click at [395, 39] on input "26-2000" at bounding box center [384, 34] width 61 height 13
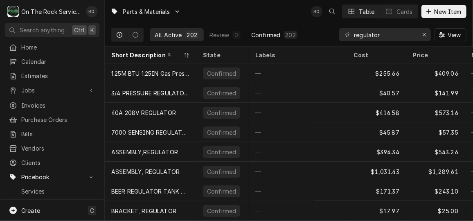
click at [294, 35] on div "202" at bounding box center [291, 35] width 14 height 8
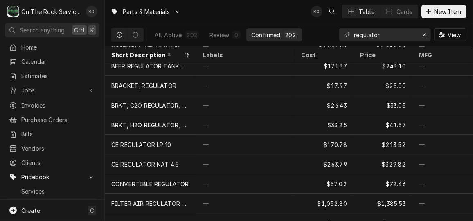
scroll to position [127, 0]
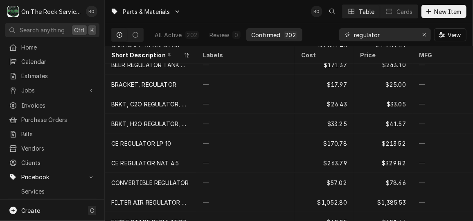
click at [408, 33] on input "regulator" at bounding box center [384, 34] width 61 height 13
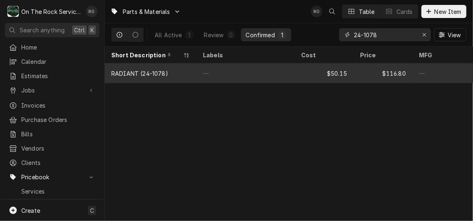
type input "24-1078"
click at [367, 69] on div "$116.80" at bounding box center [383, 73] width 59 height 20
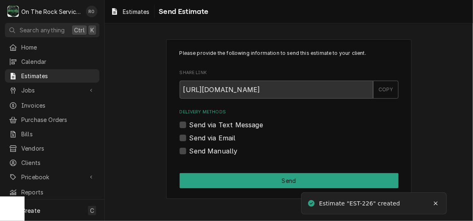
click at [221, 148] on label "Send Manually" at bounding box center [214, 151] width 48 height 10
click at [221, 148] on input "Send Manually" at bounding box center [299, 155] width 219 height 18
checkbox input "true"
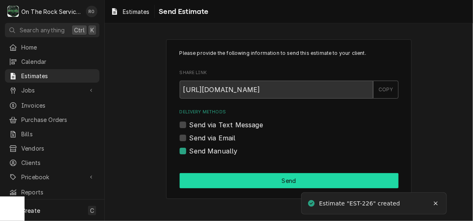
click at [239, 181] on button "Send" at bounding box center [289, 180] width 219 height 15
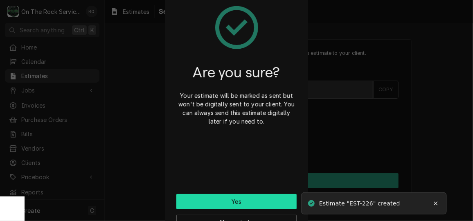
click at [269, 202] on button "Yes" at bounding box center [236, 201] width 120 height 15
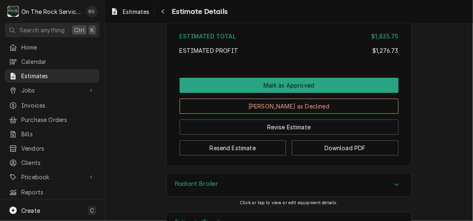
scroll to position [1815, 0]
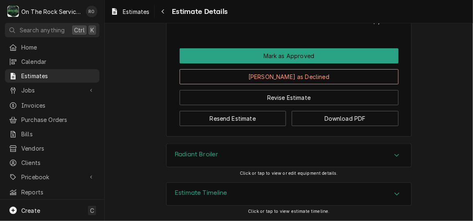
click at [326, 162] on div "Radiant Broiler" at bounding box center [289, 155] width 245 height 23
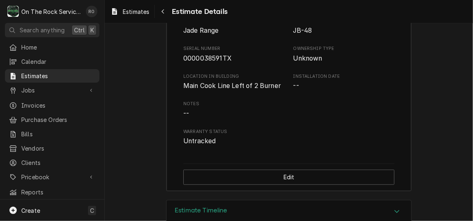
scroll to position [2017, 0]
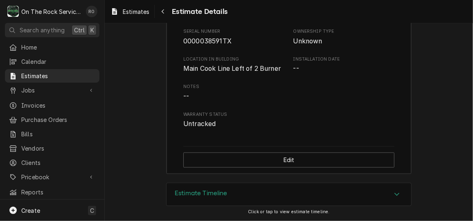
click at [401, 194] on div "Estimate Timeline" at bounding box center [289, 194] width 245 height 23
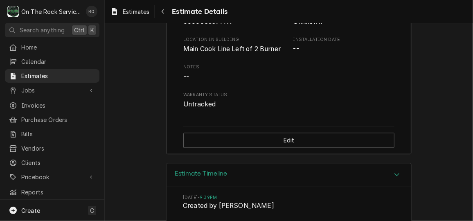
scroll to position [2093, 0]
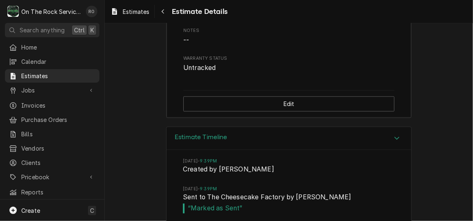
click at [394, 143] on div "Accordion Header" at bounding box center [397, 138] width 12 height 10
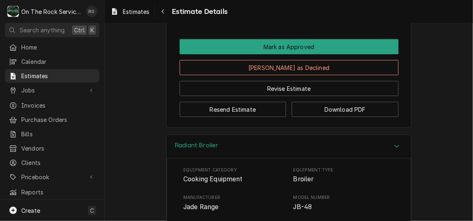
scroll to position [1826, 0]
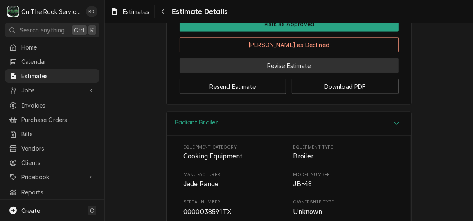
click at [276, 73] on button "Revise Estimate" at bounding box center [289, 65] width 219 height 15
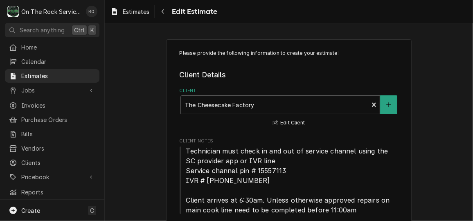
type textarea "x"
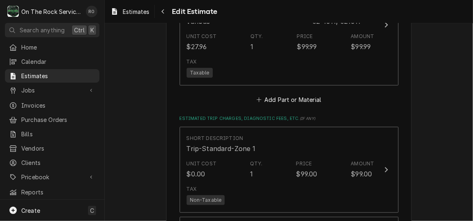
scroll to position [1584, 0]
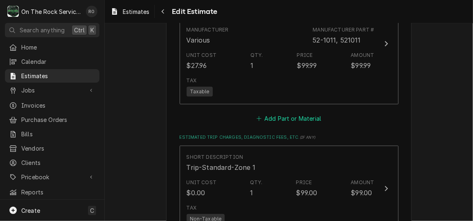
click at [294, 113] on button "Add Part or Material" at bounding box center [289, 118] width 68 height 11
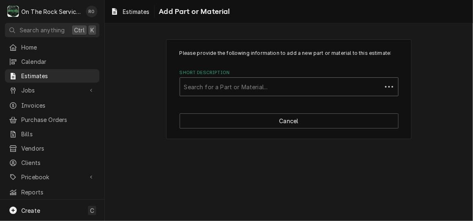
click at [278, 88] on div "Short Description" at bounding box center [281, 86] width 194 height 15
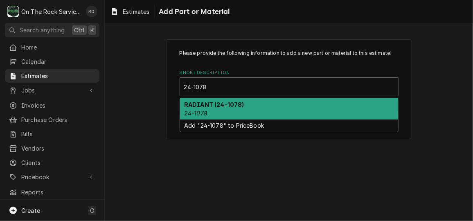
type input "24-1078"
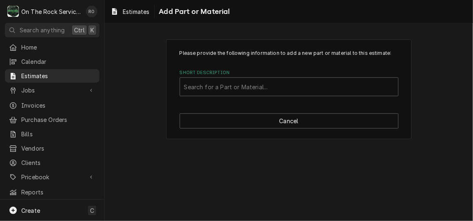
click at [296, 67] on div "Please provide the following information to add a new part or material to this …" at bounding box center [289, 73] width 219 height 47
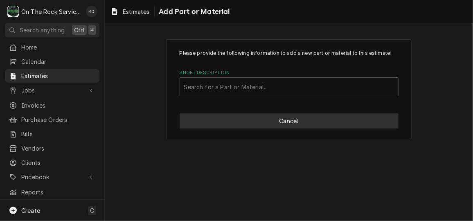
click at [297, 115] on button "Cancel" at bounding box center [289, 120] width 219 height 15
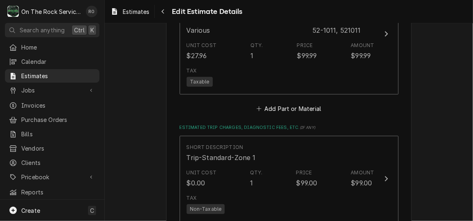
scroll to position [1584, 0]
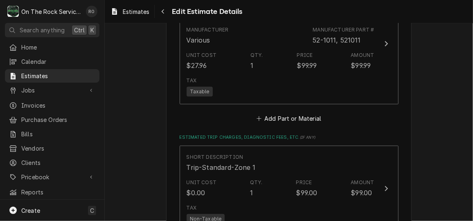
type textarea "x"
click at [295, 113] on button "Add Part or Material" at bounding box center [289, 118] width 68 height 11
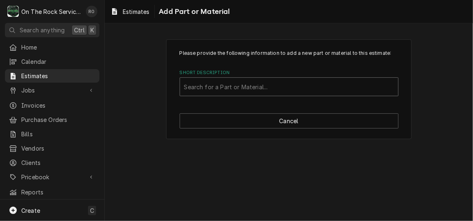
click at [279, 87] on div "Short Description" at bounding box center [289, 86] width 210 height 15
type input "241078"
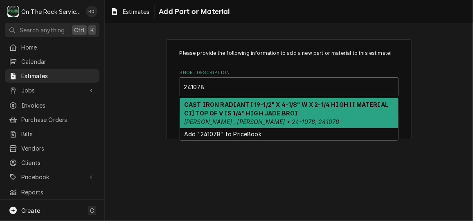
click at [276, 109] on strong "CAST IRON RADIANT [ 19-1/2" X 4-1/8" W X 2-1/4 HIGH ] [ MATERIAL CI] TOP OF V I…" at bounding box center [286, 109] width 204 height 16
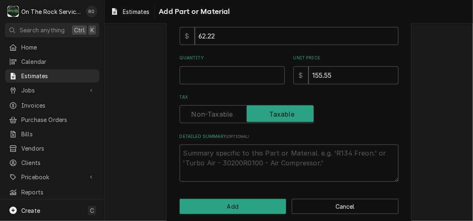
scroll to position [132, 0]
click at [240, 75] on input "Quantity" at bounding box center [232, 75] width 105 height 18
type textarea "x"
type input "1"
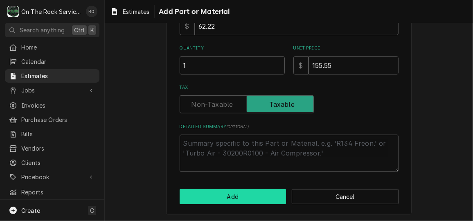
click at [228, 193] on button "Add" at bounding box center [233, 196] width 107 height 15
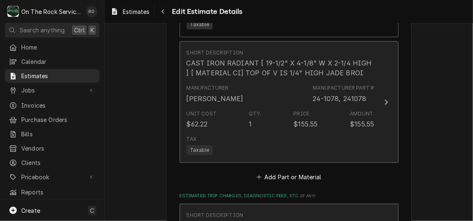
click at [354, 132] on div "Tax Taxable" at bounding box center [281, 145] width 188 height 26
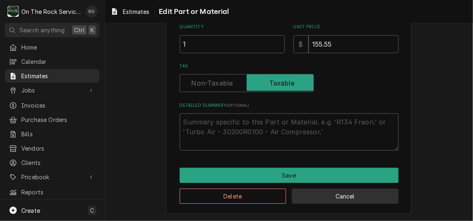
click at [392, 200] on button "Cancel" at bounding box center [345, 196] width 107 height 15
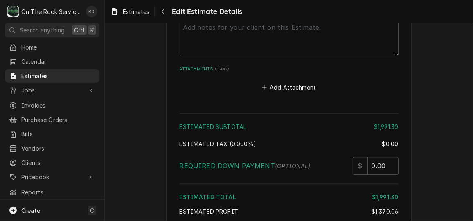
scroll to position [2227, 0]
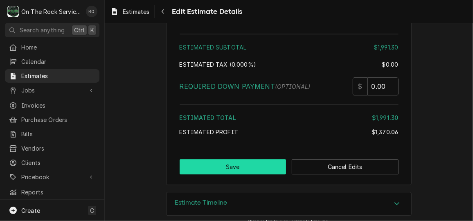
click at [250, 159] on button "Save" at bounding box center [233, 166] width 107 height 15
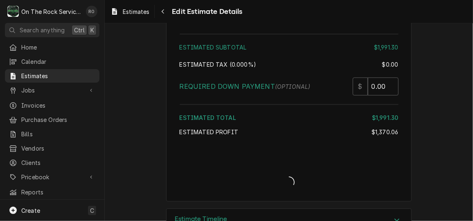
type textarea "x"
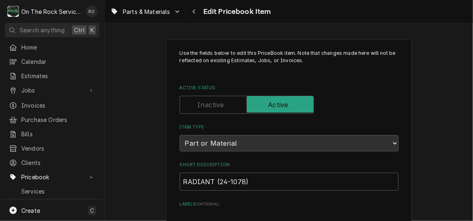
type textarea "x"
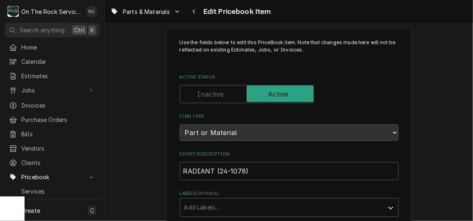
scroll to position [10, 0]
drag, startPoint x: 276, startPoint y: 172, endPoint x: 108, endPoint y: 167, distance: 168.4
paste input "CAST IRON RADIANT [ 19-1/2" X 4-1/8" W X 2-1/4 HIGH ] [ MATERIAL CI] TOP OF V I…"
type input "CAST IRON RADIANT [ 19-1/2" X 4-1/8" W X 2-1/4 HIGH ] [ MATERIAL CI] TOP OF V I…"
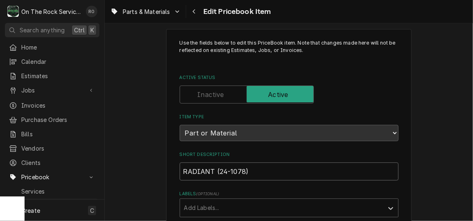
type textarea "x"
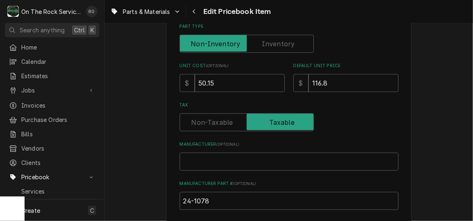
scroll to position [217, 0]
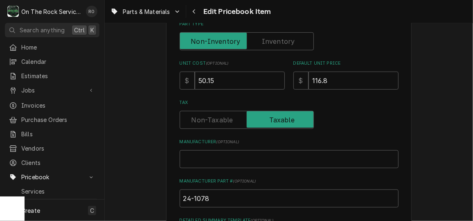
type input "CAST IRON RADIANT [ 19-1/2" X 4-1/8" W X 2-1/4 HIGH ] [ MATERIAL CI] TOP OF V I…"
click at [273, 199] on input "24-1078" at bounding box center [289, 199] width 219 height 18
type input "24-1078,"
type textarea "x"
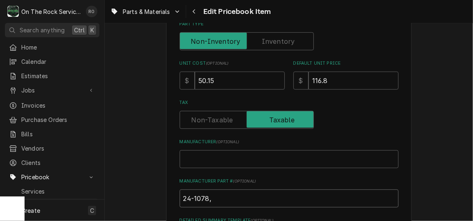
type input "24-1078,"
type textarea "x"
type input "24-1078, 2"
type textarea "x"
type input "24-1078, 24"
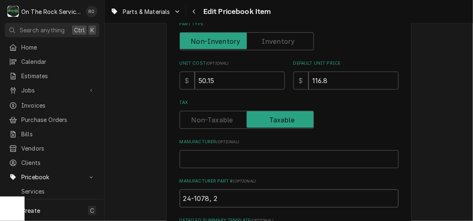
type textarea "x"
type input "24-1078, 241"
type textarea "x"
type input "24-1078, 2410"
type textarea "x"
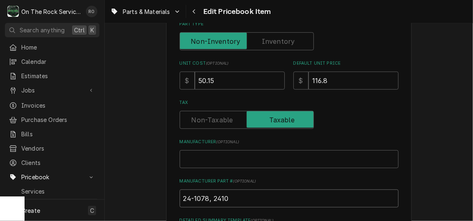
type input "24-1078, 24107"
type textarea "x"
type input "24-1078, 241078"
type textarea "x"
type input "24-1078, 241078"
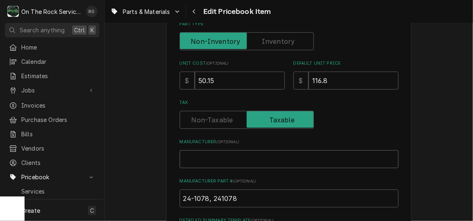
click at [247, 156] on input "Manufacturer ( optional )" at bounding box center [289, 159] width 219 height 18
type input "M"
type textarea "x"
type input "Ma"
type textarea "x"
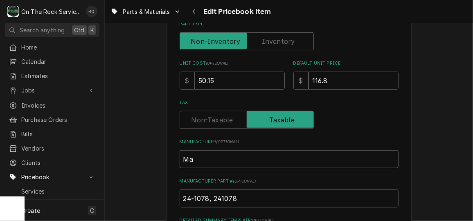
type input "Mav"
type textarea "x"
type input "Mavr"
type textarea "x"
type input "Mavri"
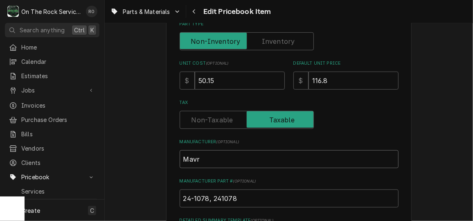
type textarea "x"
type input "Mavrik"
type textarea "x"
type input "Mavrik"
type textarea "x"
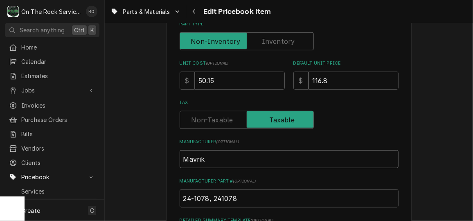
type input "Mavrik"
type textarea "x"
type input "Mavrik"
type textarea "x"
type input "Mavrik ,"
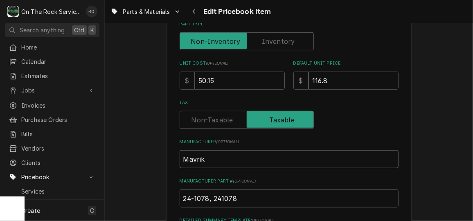
type textarea "x"
type input "Mavrik ,"
type textarea "x"
type input "Mavrik , J"
type textarea "x"
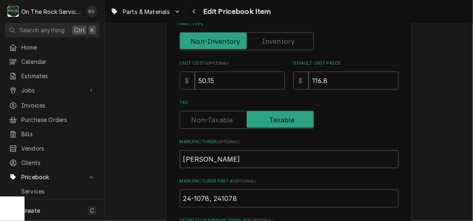
type input "Mavrik , Ja"
type textarea "x"
type input "Mavrik , Jad"
type textarea "x"
type input "Mavrik , Jade"
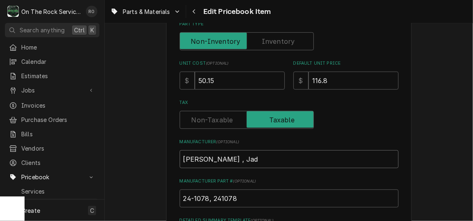
type textarea "x"
type input "Mavrik , Jade"
type textarea "x"
type input "Mavrik , Jade"
click at [222, 78] on input "50.15" at bounding box center [240, 81] width 90 height 18
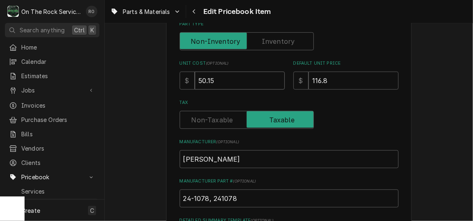
click at [222, 78] on input "50.15" at bounding box center [240, 81] width 90 height 18
drag, startPoint x: 222, startPoint y: 78, endPoint x: 186, endPoint y: 76, distance: 35.3
click at [186, 76] on div "$ 50.15" at bounding box center [232, 81] width 105 height 18
type input "6"
type textarea "x"
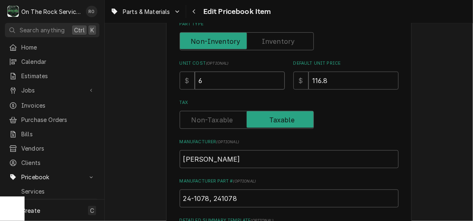
type input "62"
type textarea "x"
type input "62.2"
type textarea "x"
type input "62.22"
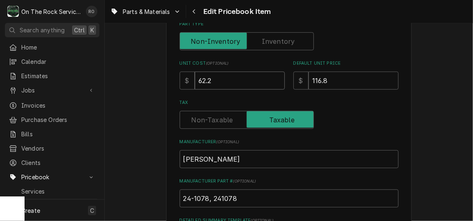
type textarea "x"
type input "62.22"
type input "1"
type textarea "x"
type input "15"
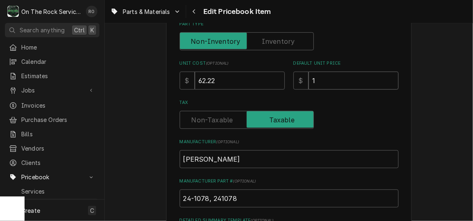
type textarea "x"
type input "155"
type textarea "x"
type input "155.5"
type textarea "x"
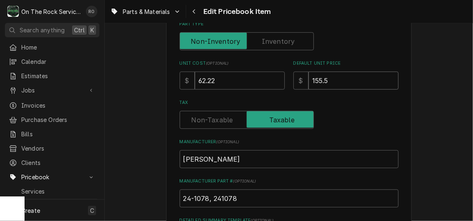
type input "155.55"
type textarea "x"
type input "155.55"
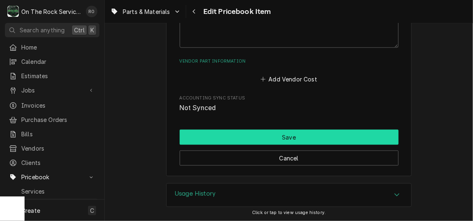
click at [356, 130] on button "Save" at bounding box center [289, 137] width 219 height 15
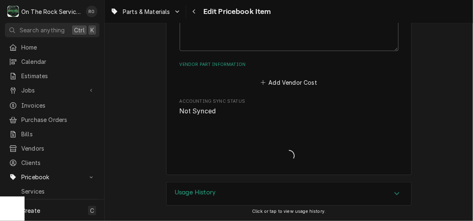
scroll to position [488, 0]
type textarea "x"
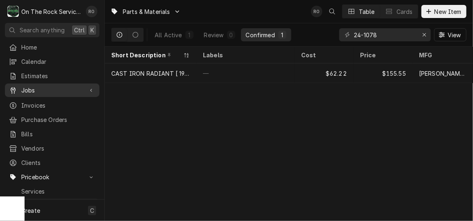
click at [41, 92] on div "Jobs" at bounding box center [52, 90] width 91 height 10
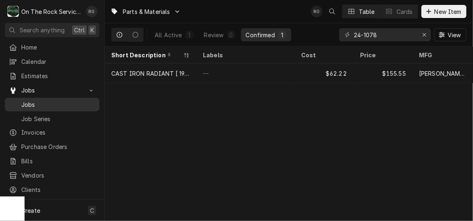
click at [41, 100] on span "Jobs" at bounding box center [58, 104] width 74 height 9
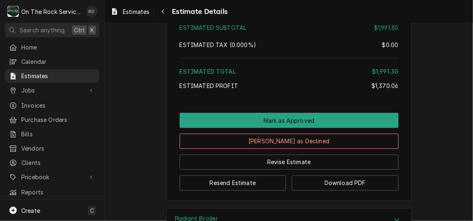
scroll to position [1924, 0]
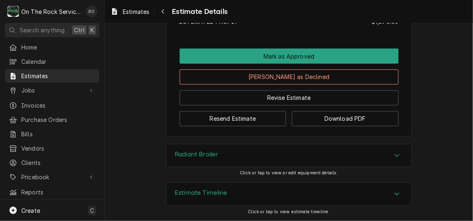
click at [344, 151] on div "Radiant Broiler" at bounding box center [289, 156] width 245 height 23
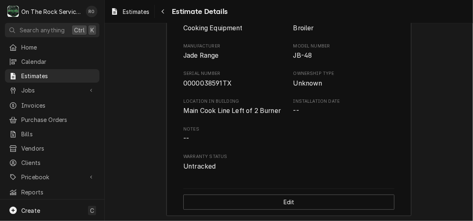
scroll to position [2069, 0]
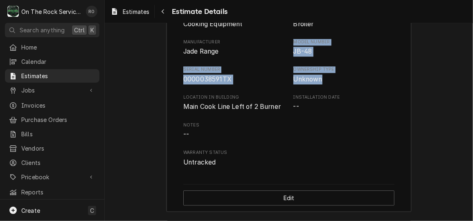
drag, startPoint x: 288, startPoint y: 58, endPoint x: 323, endPoint y: 101, distance: 55.4
click at [323, 101] on div "Equipment Category Cooking Equipment Equipment Type Broiler Manufacturer Jade R…" at bounding box center [288, 89] width 211 height 156
copy div "Model Number JB-48 Serial Number 0000038591TX Ownership Type Unknown"
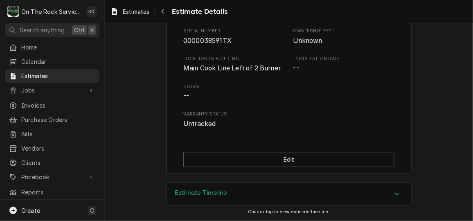
click at [391, 107] on div "Equipment Category Cooking Equipment Equipment Type Broiler Manufacturer Jade R…" at bounding box center [288, 51] width 211 height 156
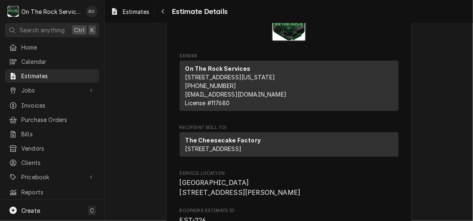
scroll to position [0, 0]
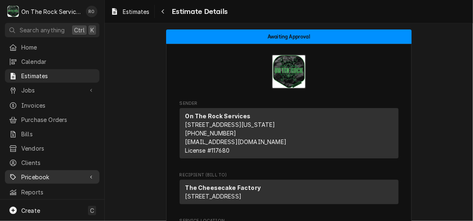
click at [77, 173] on span "Pricebook" at bounding box center [52, 177] width 62 height 9
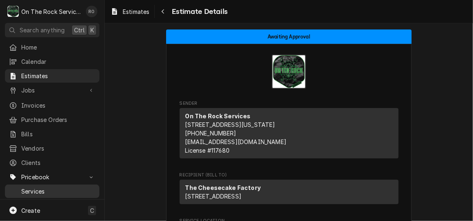
scroll to position [35, 0]
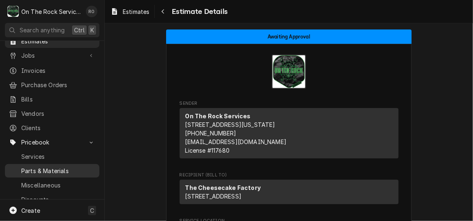
click at [70, 167] on span "Parts & Materials" at bounding box center [58, 171] width 74 height 9
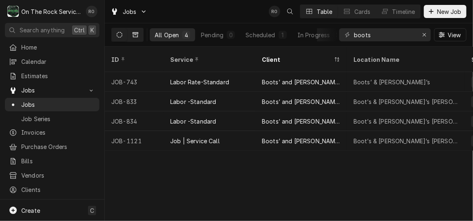
click at [133, 35] on icon "Dynamic Content Wrapper" at bounding box center [136, 34] width 6 height 5
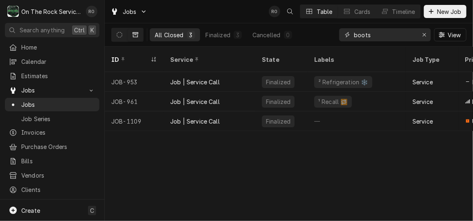
click at [388, 35] on input "boots" at bounding box center [384, 34] width 61 height 13
click at [388, 35] on input "c" at bounding box center [384, 34] width 61 height 13
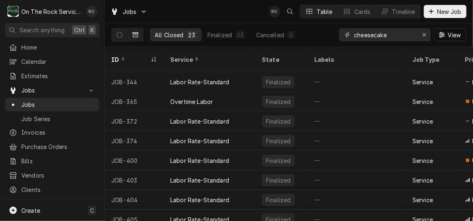
type input "cheesecake"
click at [230, 12] on div "Jobs RO Table Cards Timeline New Job" at bounding box center [289, 11] width 369 height 23
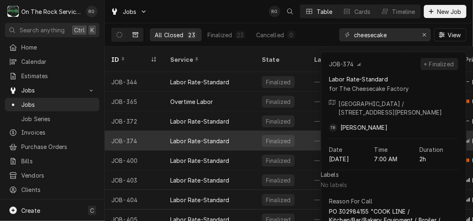
click at [233, 131] on div "Labor Rate-Standard" at bounding box center [210, 141] width 92 height 20
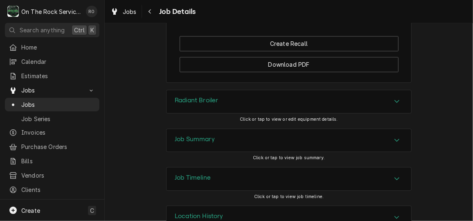
scroll to position [835, 0]
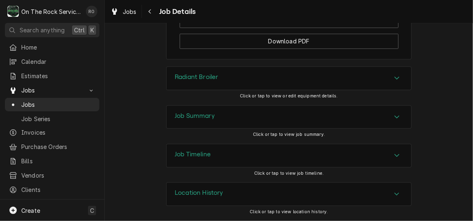
click at [353, 122] on div "Job Summary" at bounding box center [289, 117] width 245 height 23
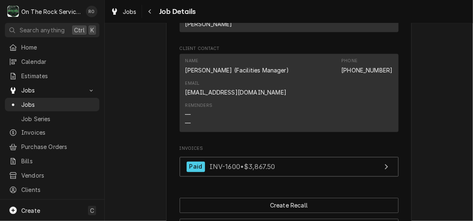
scroll to position [675, 0]
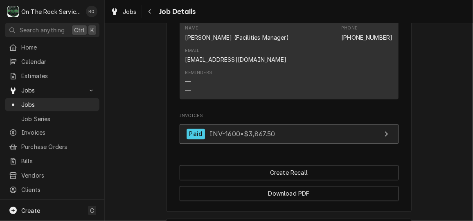
click at [336, 144] on link "Paid INV-1600 • $3,867.50" at bounding box center [289, 134] width 219 height 20
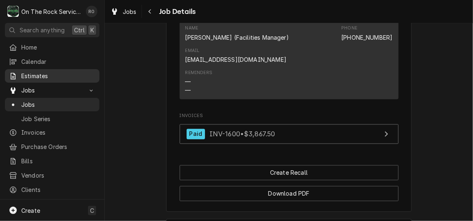
click at [50, 72] on span "Estimates" at bounding box center [58, 76] width 74 height 9
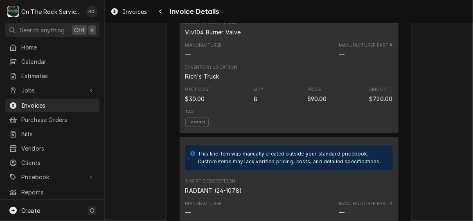
scroll to position [752, 0]
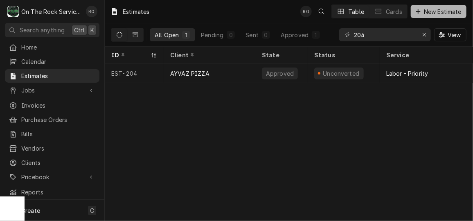
click at [446, 6] on button "New Estimate" at bounding box center [439, 11] width 56 height 13
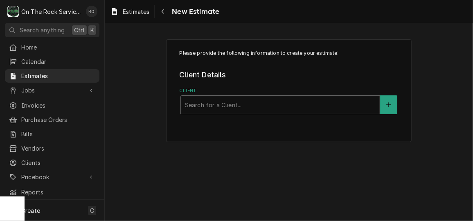
click at [286, 107] on div "Client" at bounding box center [280, 104] width 191 height 15
type input "cheese"
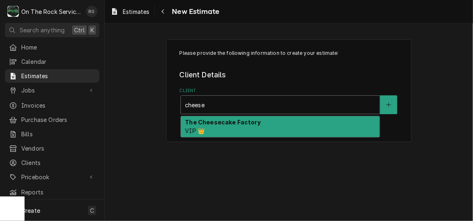
click at [286, 131] on div "The Cheesecake Factory VIP 👑" at bounding box center [280, 126] width 199 height 21
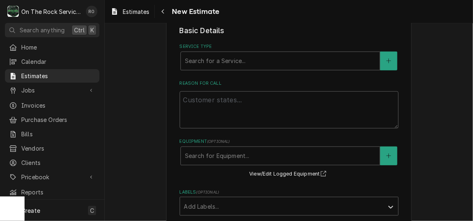
scroll to position [258, 0]
click at [253, 49] on label "Service Type" at bounding box center [289, 46] width 219 height 7
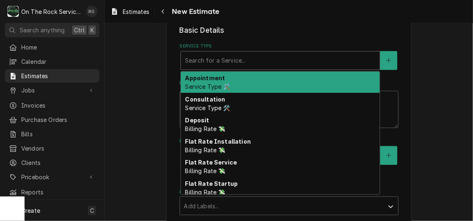
click at [258, 62] on div "Service Type" at bounding box center [280, 60] width 191 height 15
type textarea "x"
type input "s"
type textarea "x"
type input "se"
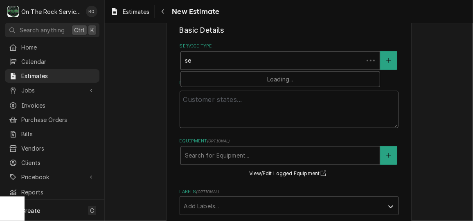
type textarea "x"
type input "ser"
type textarea "x"
type input "serr"
type textarea "x"
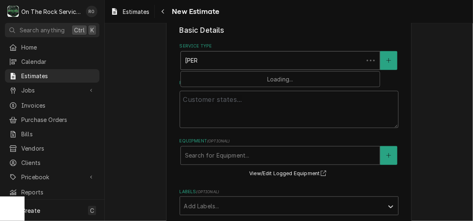
type input "ser"
type textarea "x"
type input "serv"
type textarea "x"
type input "servi"
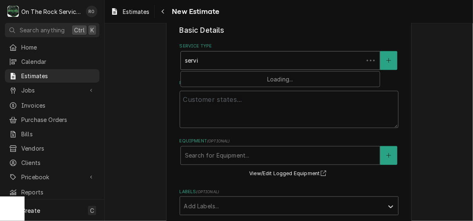
type textarea "x"
type input "service"
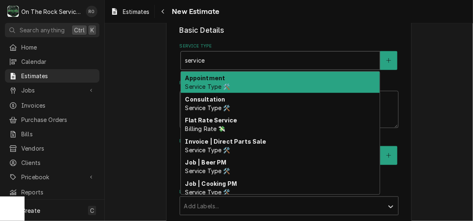
type textarea "x"
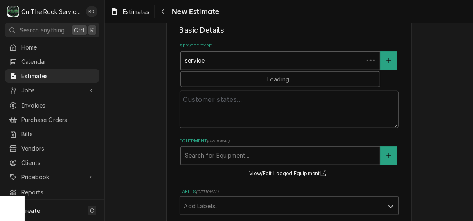
type input "service c"
type textarea "x"
type input "service ca"
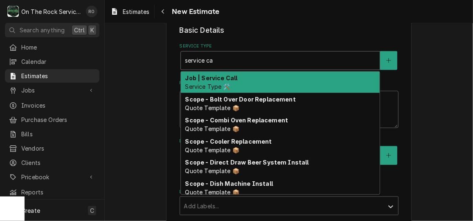
type textarea "x"
type input "service cal"
type textarea "x"
type input "service call"
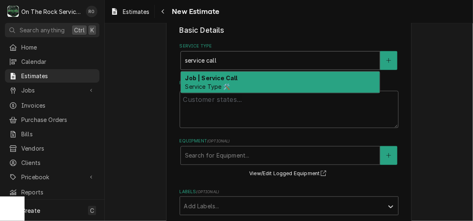
click at [260, 78] on div "Job | Service Call Service Type 🛠️" at bounding box center [280, 82] width 199 height 21
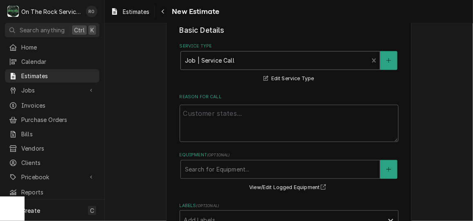
scroll to position [312, 0]
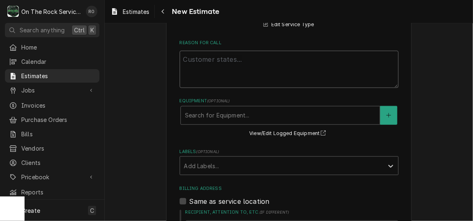
click at [244, 68] on textarea "Reason For Call" at bounding box center [289, 69] width 219 height 37
paste textarea "PO# 327713266"
type textarea "x"
type textarea "PO# 327713266"
click at [181, 68] on textarea "PO# 327713266" at bounding box center [289, 69] width 219 height 37
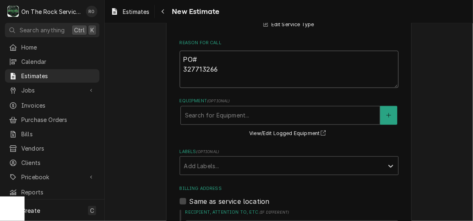
type textarea "x"
type textarea "PO#327713266"
type textarea "x"
type textarea "PO# 327713266"
click at [260, 61] on textarea "PO# 327713266" at bounding box center [289, 69] width 219 height 37
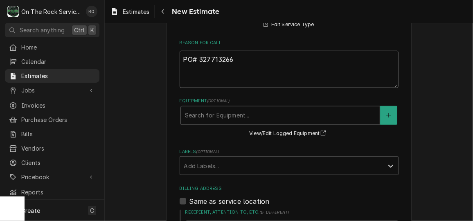
type textarea "x"
type textarea "PO# 327713266"
type textarea "x"
type textarea "PO# 327713266 S"
type textarea "x"
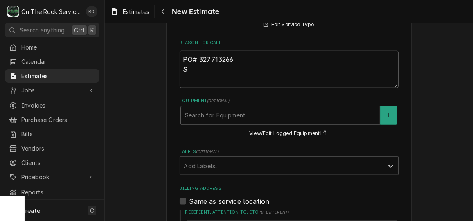
type textarea "PO# 327713266 Sa"
type textarea "x"
type textarea "PO# 327713266 Sau"
type textarea "x"
type textarea "PO# 327713266 Saut"
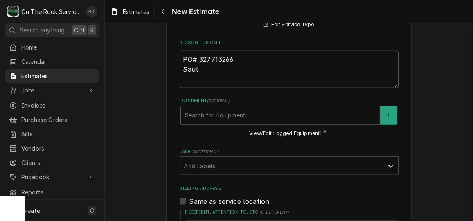
type textarea "x"
type textarea "PO# 327713266 Saute"
type textarea "x"
type textarea "PO# 327713266 Saute"
type textarea "x"
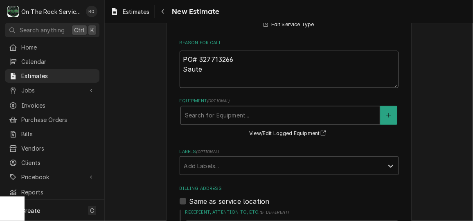
type textarea "PO# 327713266 Saute s"
type textarea "x"
type textarea "PO# 327713266 Saute st"
type textarea "x"
type textarea "PO# 327713266 Saute sta"
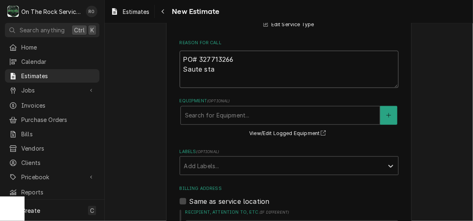
type textarea "x"
type textarea "PO# 327713266 Saute stat"
type textarea "x"
type textarea "PO# 327713266 Saute stati"
type textarea "x"
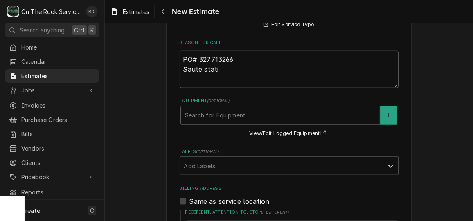
type textarea "PO# 327713266 Saute statio"
type textarea "x"
type textarea "PO# 327713266 Saute station"
type textarea "x"
type textarea "PO# 327713266 Saute station"
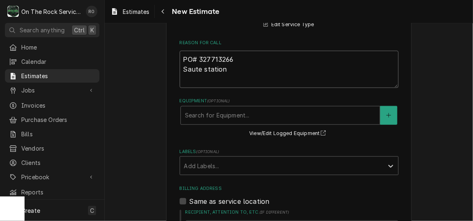
type textarea "x"
type textarea "PO# 327713266 Saute station n"
type textarea "x"
type textarea "PO# 327713266 Saute station ne"
type textarea "x"
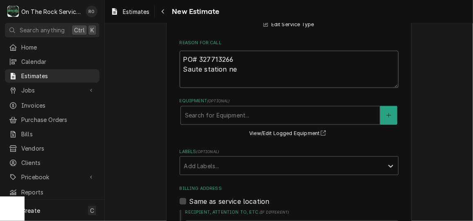
type textarea "PO# 327713266 Saute station nee"
type textarea "x"
type textarea "PO# 327713266 Saute station need"
type textarea "x"
type textarea "PO# 327713266 Saute station needs"
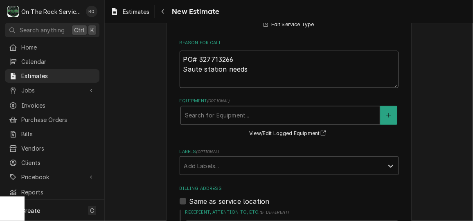
type textarea "x"
type textarea "PO# 327713266 Saute station needs"
type textarea "x"
type textarea "PO# 327713266 Saute station needs r"
type textarea "x"
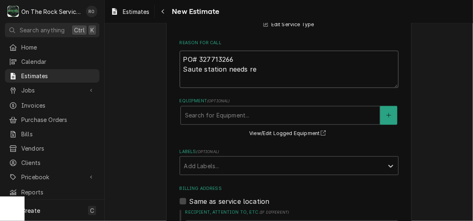
type textarea "PO# 327713266 Saute station needs rep"
type textarea "x"
type textarea "PO# 327713266 Saute station needs repa"
type textarea "x"
type textarea "PO# 327713266 Saute station needs repai"
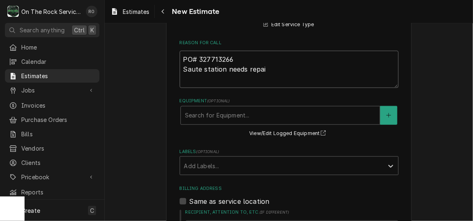
type textarea "x"
type textarea "PO# 327713266 Saute station needs repair"
type textarea "x"
type textarea "PO# 327713266 Saute station needs repair"
type textarea "x"
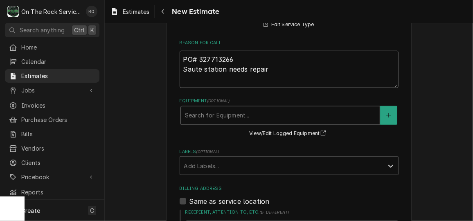
type textarea "PO# 327713266 Saute station needs repair"
click at [257, 113] on div "Equipment" at bounding box center [280, 115] width 191 height 15
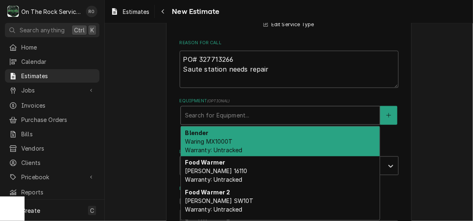
type textarea "x"
type input "s"
type textarea "x"
type input "sa"
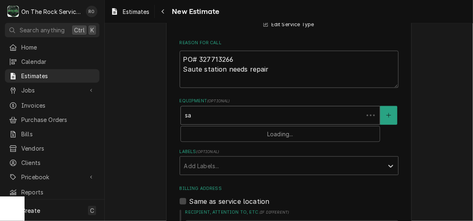
type textarea "x"
type input "sau"
type textarea "x"
type input "saut"
type textarea "x"
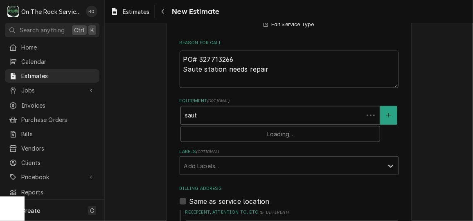
type input "saute"
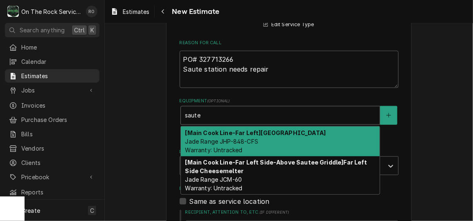
click at [256, 138] on div "[Main Cook Line-Far Left] Saute Station Jade Range JHP-848-CFS Warranty: Untrac…" at bounding box center [280, 142] width 199 height 30
type textarea "x"
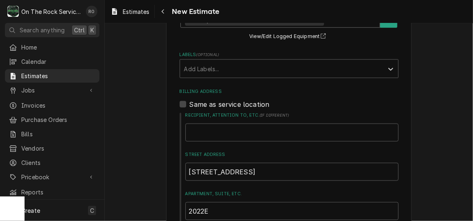
scroll to position [428, 0]
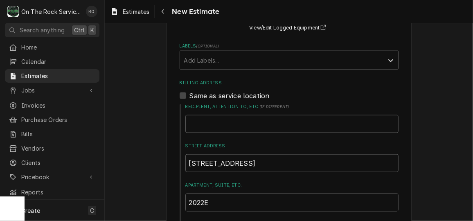
click at [240, 60] on div "Labels" at bounding box center [281, 60] width 195 height 15
click at [229, 43] on label "Labels ( optional )" at bounding box center [289, 46] width 219 height 7
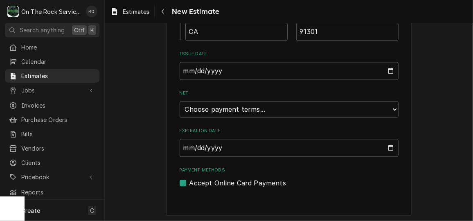
scroll to position [677, 0]
click at [246, 109] on select "Choose payment terms... Same Day Net 7 Net 14 Net 21 Net 30 Net 45 Net 60 Net 90" at bounding box center [289, 109] width 219 height 16
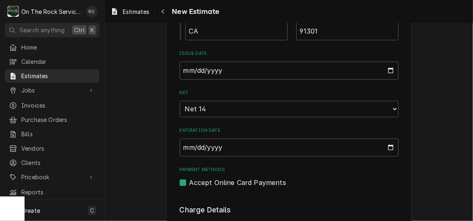
type textarea "x"
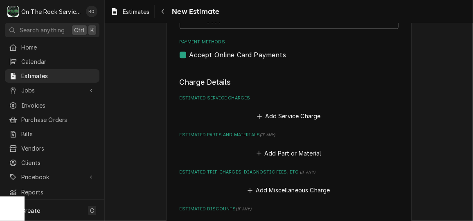
scroll to position [819, 0]
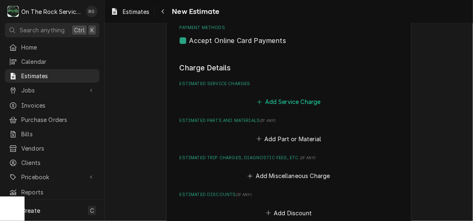
click at [284, 100] on button "Add Service Charge" at bounding box center [289, 101] width 66 height 11
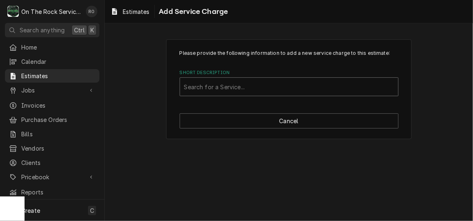
click at [272, 87] on div "Short Description" at bounding box center [289, 86] width 210 height 15
type input "labor"
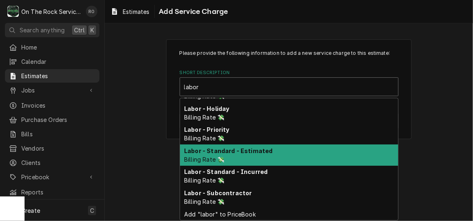
scroll to position [59, 0]
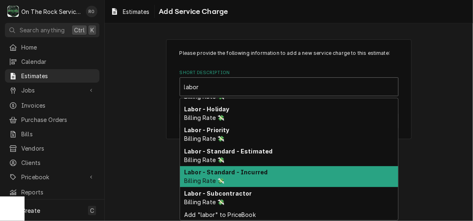
click at [274, 172] on div "Labor - Standard - Incurred Billing Rate 💸" at bounding box center [289, 176] width 218 height 21
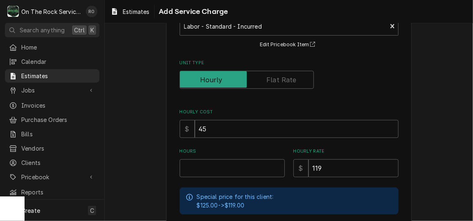
scroll to position [131, 0]
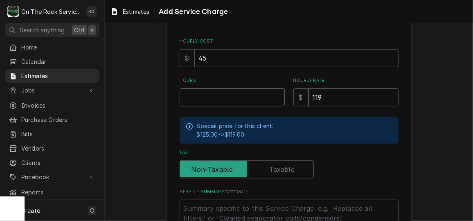
click at [237, 101] on input "Hours" at bounding box center [232, 97] width 105 height 18
type textarea "x"
type input "2"
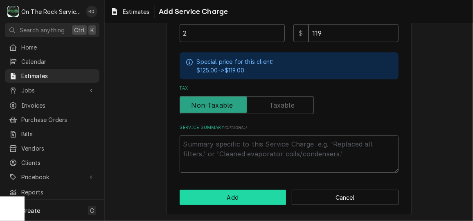
click at [249, 194] on button "Add" at bounding box center [233, 197] width 107 height 15
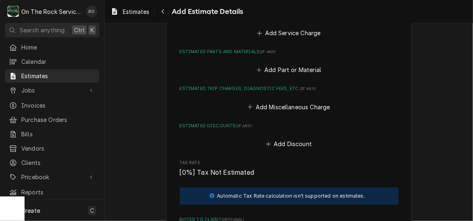
scroll to position [980, 0]
click at [287, 141] on button "Add Discount" at bounding box center [289, 143] width 49 height 11
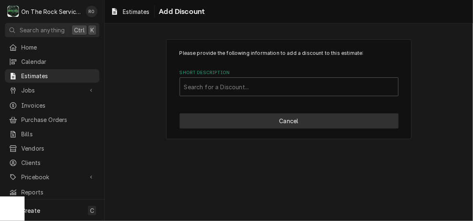
click at [290, 122] on button "Cancel" at bounding box center [289, 120] width 219 height 15
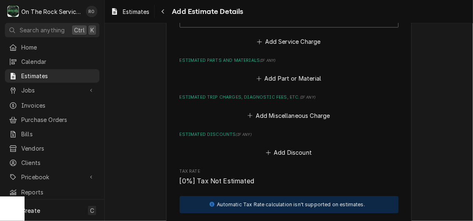
type textarea "x"
click at [286, 116] on button "Add Miscellaneous Charge" at bounding box center [289, 115] width 85 height 11
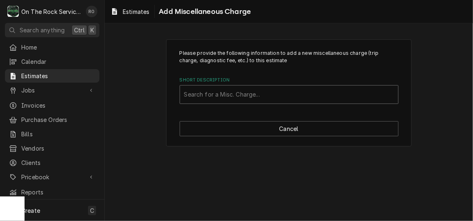
click at [272, 92] on div "Short Description" at bounding box center [289, 94] width 210 height 15
type input "trip"
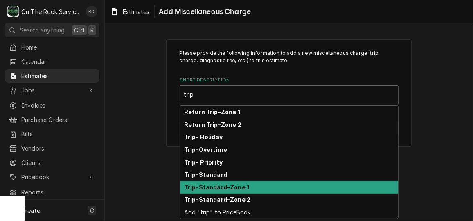
click at [271, 189] on div "Trip-Standard-Zone 1" at bounding box center [289, 187] width 218 height 13
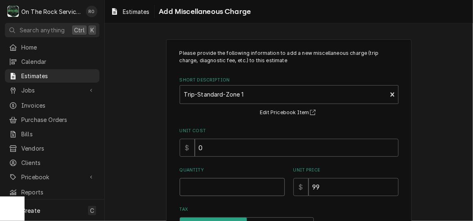
click at [246, 186] on input "Quantity" at bounding box center [232, 187] width 105 height 18
type textarea "x"
type input "1"
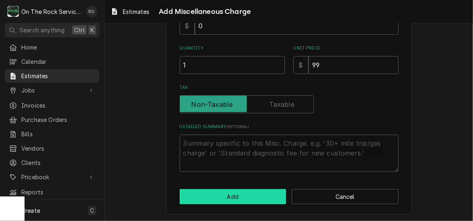
click at [247, 193] on button "Add" at bounding box center [233, 196] width 107 height 15
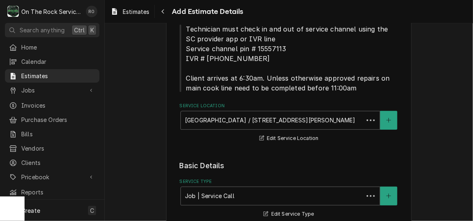
scroll to position [961, 0]
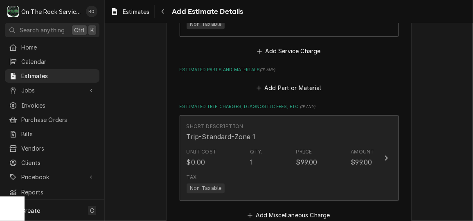
type textarea "x"
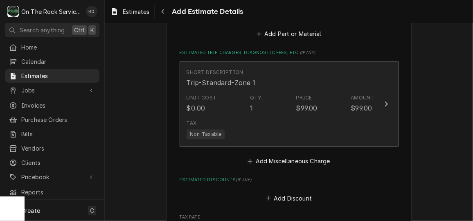
scroll to position [1015, 0]
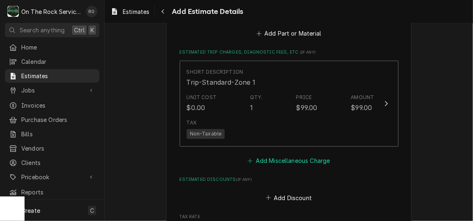
click at [290, 162] on button "Add Miscellaneous Charge" at bounding box center [289, 160] width 85 height 11
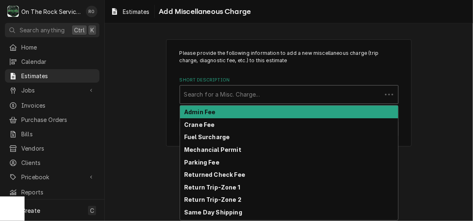
click at [298, 86] on div "Search for a Misc. Charge..." at bounding box center [281, 95] width 202 height 18
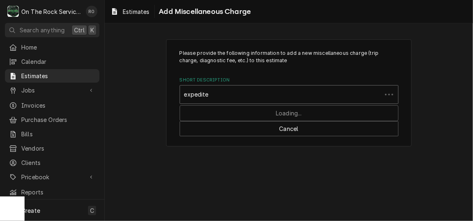
type input "expedited"
click at [276, 104] on div "Search for a Misc. Charge..." at bounding box center [289, 94] width 219 height 19
type input "expedited"
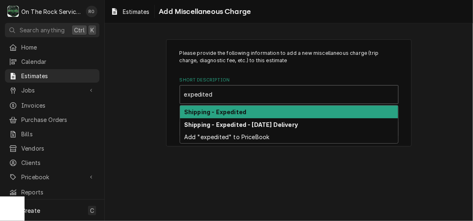
click at [275, 108] on div "Shipping - Expedited" at bounding box center [289, 112] width 218 height 13
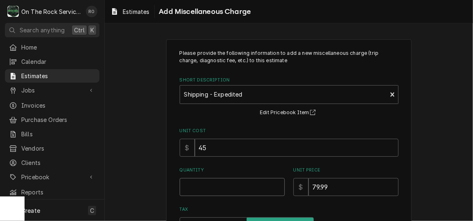
click at [255, 181] on input "Quantity" at bounding box center [232, 187] width 105 height 18
type textarea "x"
type input "1"
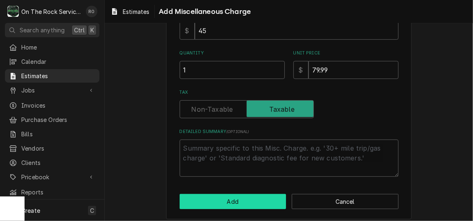
click at [252, 197] on button "Add" at bounding box center [233, 201] width 107 height 15
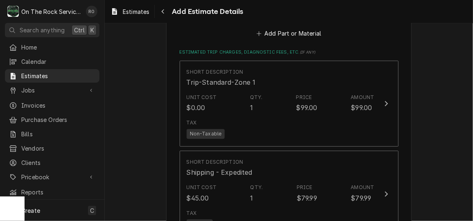
scroll to position [1006, 0]
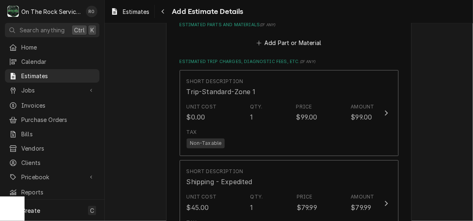
type textarea "x"
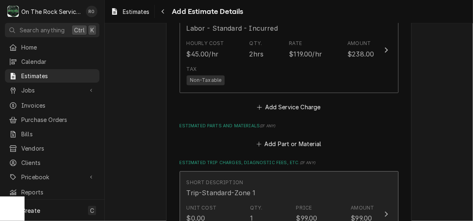
scroll to position [898, 0]
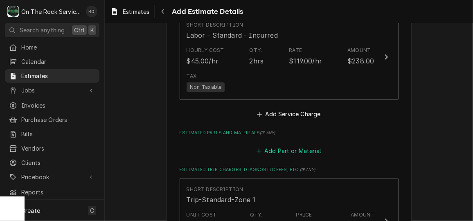
click at [310, 149] on button "Add Part or Material" at bounding box center [289, 150] width 68 height 11
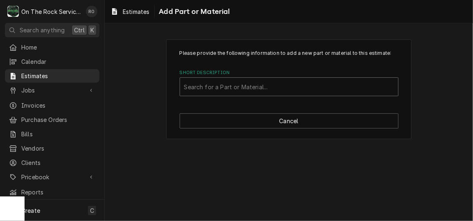
click at [292, 87] on div "Short Description" at bounding box center [289, 86] width 210 height 15
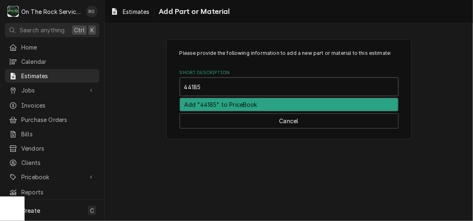
type input "44185"
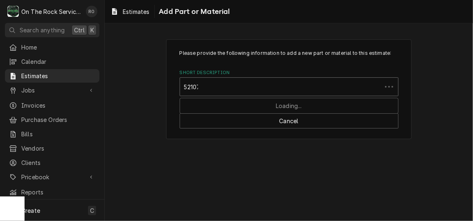
type input "521077"
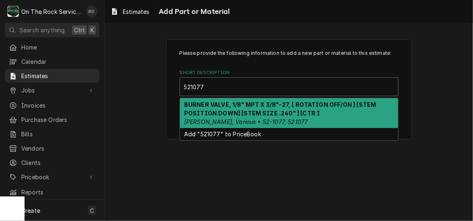
click at [256, 106] on strong "BURNER VALVE, 1/8" MPT X 3/8"-27, [ ROTATION OFF/ON ] [STEM POSITION DOWN] [STE…" at bounding box center [280, 109] width 192 height 16
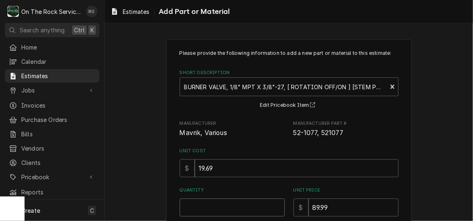
click at [247, 210] on input "Quantity" at bounding box center [232, 208] width 105 height 18
type textarea "x"
type input "1"
type textarea "x"
type input "10"
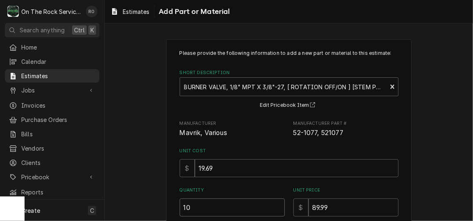
type textarea "x"
type input "10"
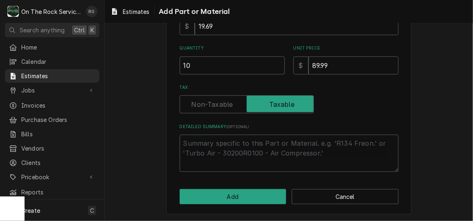
click at [247, 206] on div "Please provide the following information to add a new part or material to this …" at bounding box center [289, 56] width 246 height 318
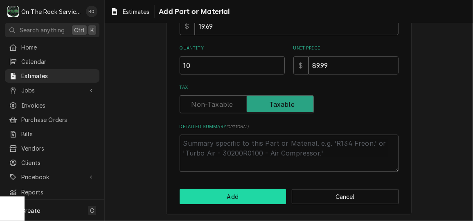
click at [247, 203] on button "Add" at bounding box center [233, 196] width 107 height 15
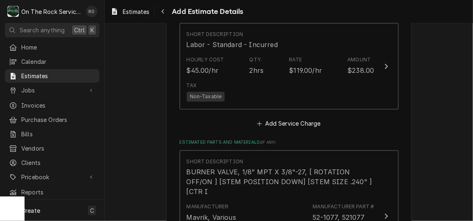
type textarea "x"
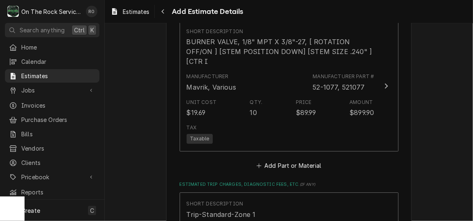
scroll to position [1019, 0]
click at [291, 159] on button "Add Part or Material" at bounding box center [289, 164] width 68 height 11
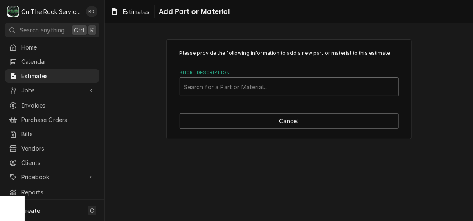
click at [286, 83] on div "Short Description" at bounding box center [289, 86] width 210 height 15
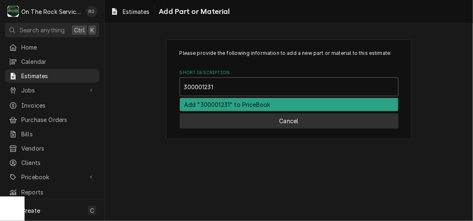
type input "300001231"
click at [288, 120] on button "Cancel" at bounding box center [289, 120] width 219 height 15
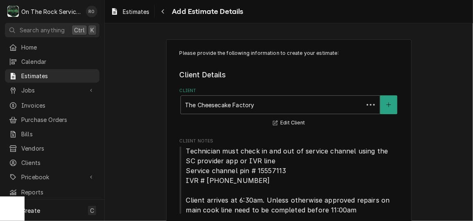
scroll to position [1009, 0]
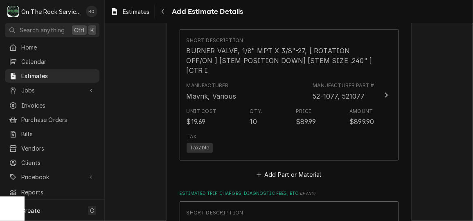
type textarea "x"
click at [299, 169] on button "Add Part or Material" at bounding box center [289, 174] width 68 height 11
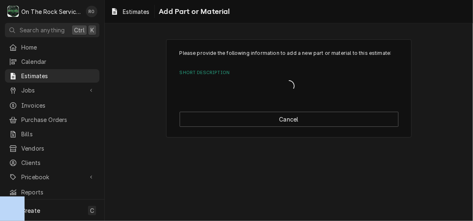
click at [299, 164] on div "Please provide the following information to add a new part or material to this …" at bounding box center [289, 122] width 369 height 198
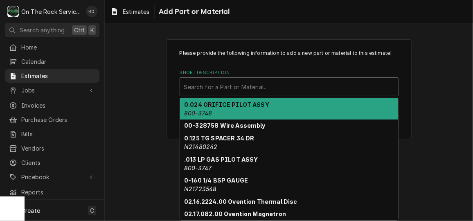
click at [283, 82] on div "Short Description" at bounding box center [289, 86] width 210 height 15
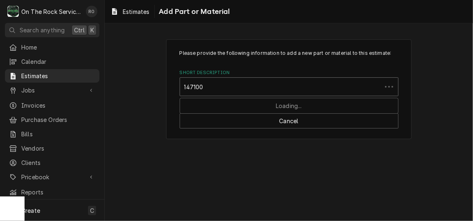
type input "1471004"
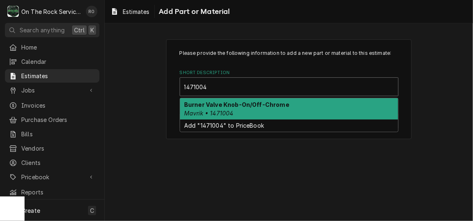
click at [281, 104] on strong "Burner Valve Knob-On/Off-Chrome" at bounding box center [236, 104] width 105 height 7
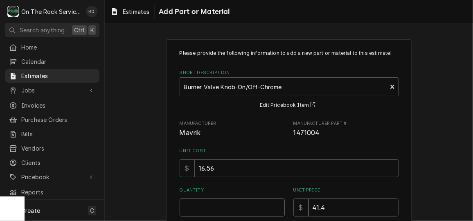
click at [244, 212] on input "Quantity" at bounding box center [232, 208] width 105 height 18
type textarea "x"
type input "1"
type textarea "x"
type input "10"
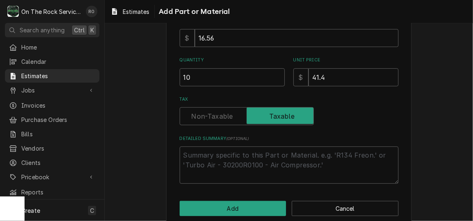
scroll to position [142, 0]
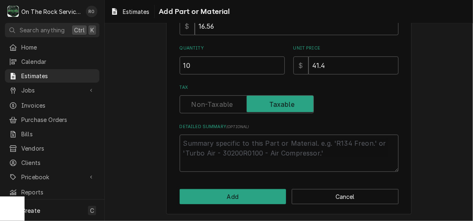
click at [252, 204] on div "Please provide the following information to add a new part or material to this …" at bounding box center [289, 56] width 246 height 318
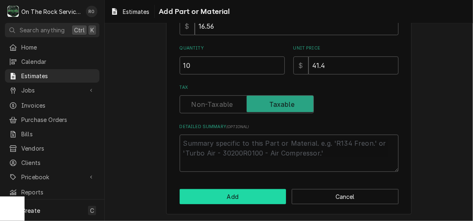
click at [253, 200] on button "Add" at bounding box center [233, 196] width 107 height 15
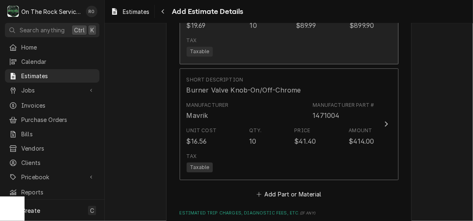
scroll to position [1109, 0]
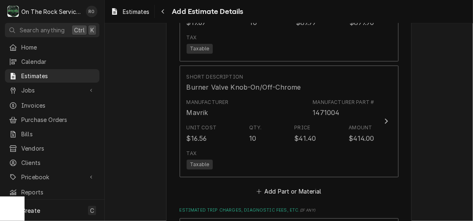
type textarea "x"
click at [288, 186] on button "Add Part or Material" at bounding box center [289, 191] width 68 height 11
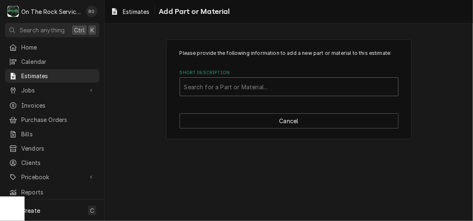
click at [289, 91] on div "Short Description" at bounding box center [289, 86] width 210 height 15
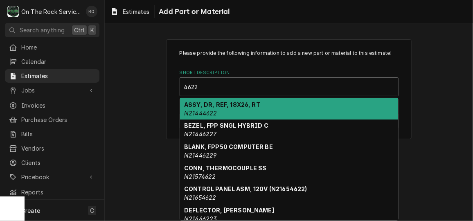
type input "46222"
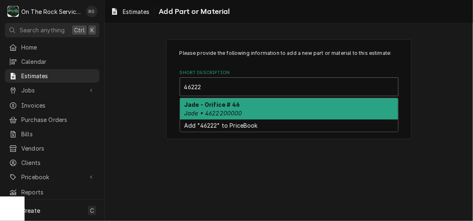
click at [286, 113] on div "Jade - Orifice # 46 Jade • 4622200000" at bounding box center [289, 108] width 218 height 21
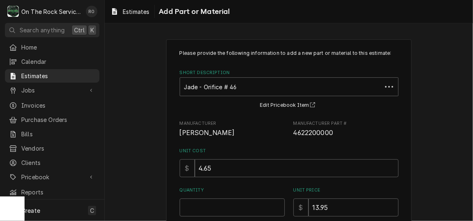
click at [256, 217] on div "Please provide the following information to add a new part or material to this …" at bounding box center [289, 182] width 219 height 265
click at [258, 207] on input "Quantity" at bounding box center [232, 208] width 105 height 18
type textarea "x"
type input "1"
type textarea "x"
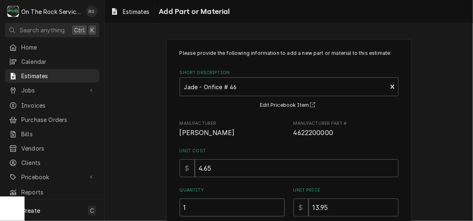
type input "1"
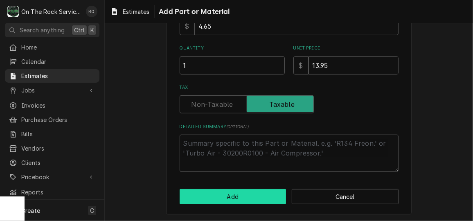
click at [254, 199] on button "Add" at bounding box center [233, 196] width 107 height 15
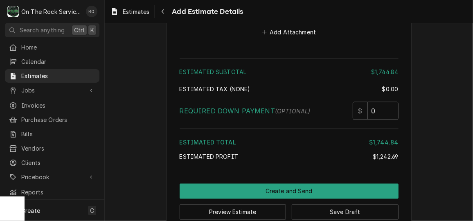
scroll to position [1797, 0]
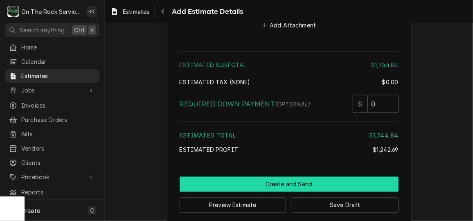
click at [366, 177] on button "Create and Send" at bounding box center [289, 184] width 219 height 15
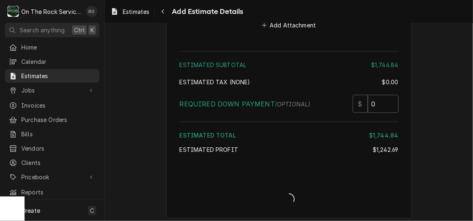
scroll to position [1792, 0]
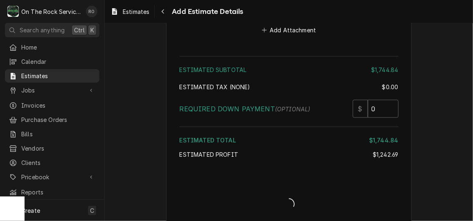
type textarea "x"
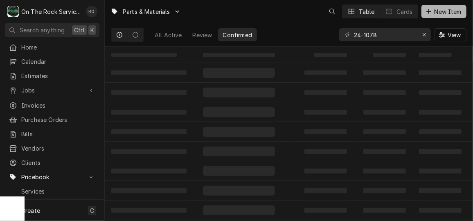
click at [444, 8] on span "New Item" at bounding box center [448, 11] width 30 height 9
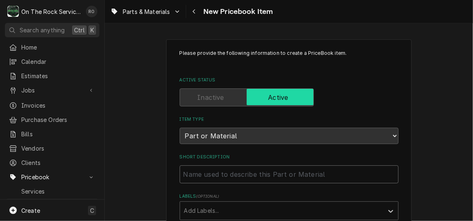
click at [298, 177] on input "Short Description" at bounding box center [289, 174] width 219 height 18
paste input "4622200000 - Jade - Orifice # 46"
type textarea "x"
type input "4622200000 - Jade - Orifice # 46"
drag, startPoint x: 228, startPoint y: 172, endPoint x: 177, endPoint y: 170, distance: 50.4
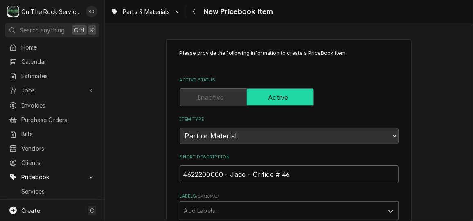
click at [180, 170] on input "4622200000 - Jade - Orifice # 46" at bounding box center [289, 174] width 219 height 18
type textarea "x"
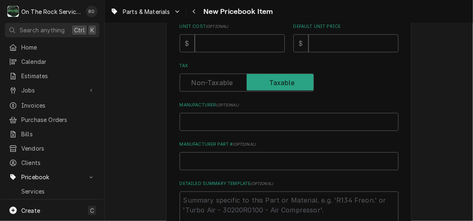
scroll to position [249, 0]
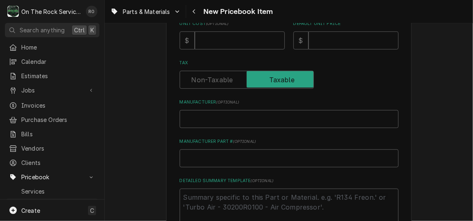
type input "Jade - Orifice # 46"
click at [229, 152] on input "Manufacturer Part # ( optional )" at bounding box center [289, 158] width 219 height 18
paste input "4622200000 -"
type textarea "x"
type input "4622200000 -"
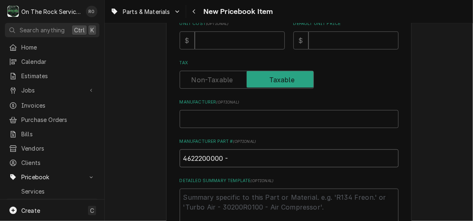
type textarea "x"
type input "4622200000 -"
type textarea "x"
type input "4622200000"
click at [256, 113] on input "Manufacturer ( optional )" at bounding box center [289, 119] width 219 height 18
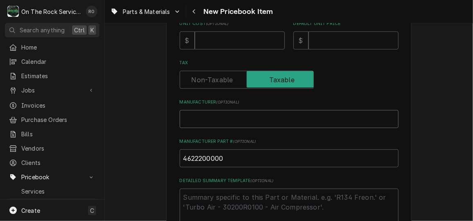
type textarea "x"
type input "J"
type textarea "x"
type input "[PERSON_NAME]"
type textarea "x"
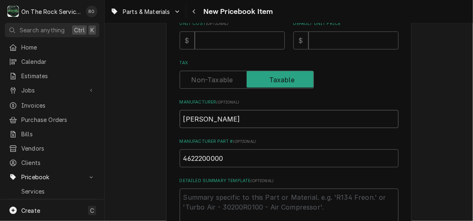
type input "Jad"
type textarea "x"
type input "[PERSON_NAME]"
click at [250, 42] on input "Unit Cost ( optional )" at bounding box center [240, 41] width 90 height 18
type textarea "x"
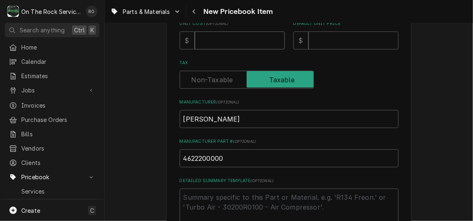
type input "6"
type textarea "x"
type input "4"
type textarea "x"
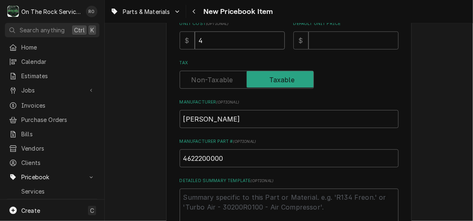
type input "4.6"
type textarea "x"
type input "4.65"
type textarea "x"
type input "1"
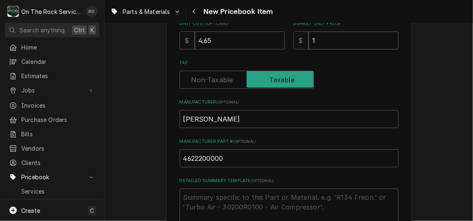
type textarea "x"
type input "13"
type textarea "x"
type input "13.9"
type textarea "x"
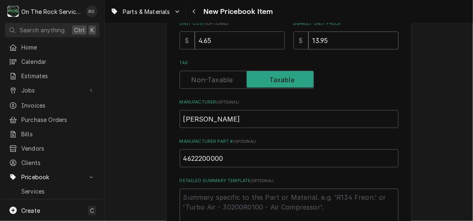
type input "13.95"
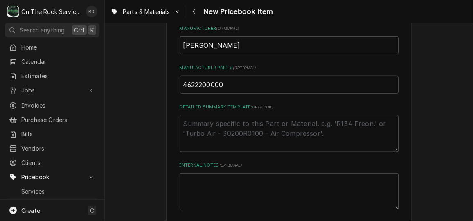
scroll to position [398, 0]
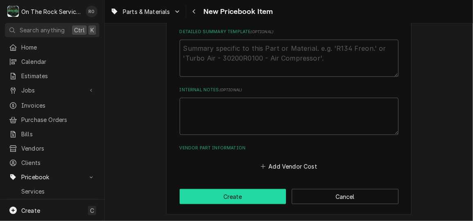
click at [233, 195] on button "Create" at bounding box center [233, 196] width 107 height 15
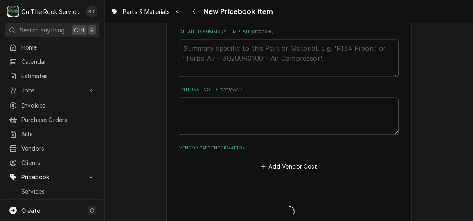
type textarea "x"
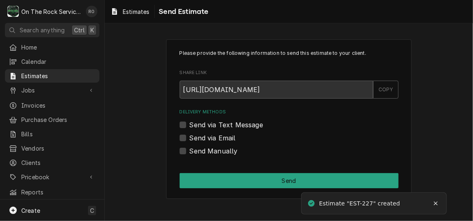
click at [222, 150] on label "Send Manually" at bounding box center [214, 151] width 48 height 10
click at [222, 150] on input "Send Manually" at bounding box center [299, 155] width 219 height 18
checkbox input "true"
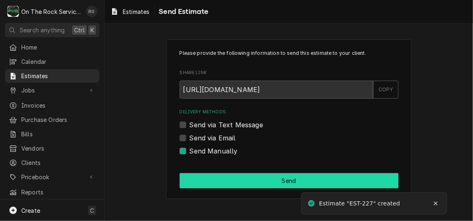
click at [234, 174] on button "Send" at bounding box center [289, 180] width 219 height 15
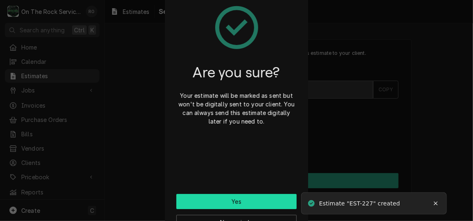
click at [258, 201] on button "Yes" at bounding box center [236, 201] width 120 height 15
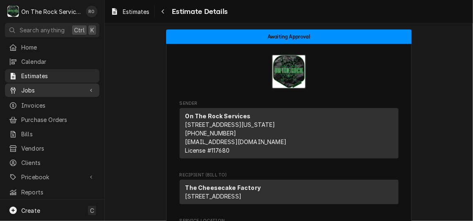
click at [66, 87] on span "Jobs" at bounding box center [52, 90] width 62 height 9
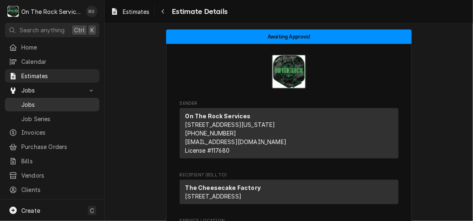
click at [66, 100] on span "Jobs" at bounding box center [58, 104] width 74 height 9
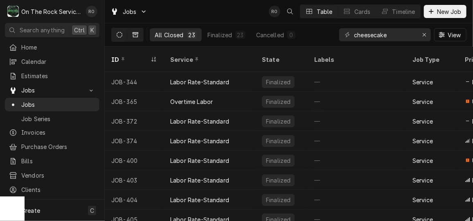
click at [114, 35] on button "Dynamic Content Wrapper" at bounding box center [120, 34] width 16 height 13
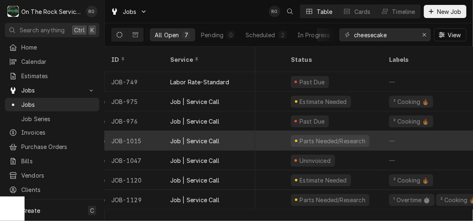
scroll to position [0, 181]
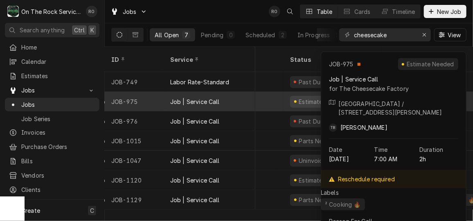
click at [292, 96] on div "Estimate Needed" at bounding box center [320, 102] width 60 height 12
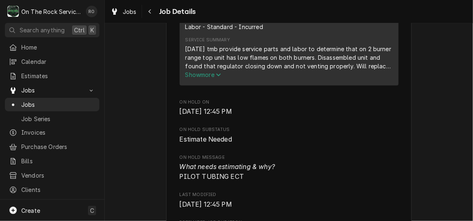
scroll to position [400, 0]
click at [214, 78] on span "Show more" at bounding box center [204, 74] width 36 height 7
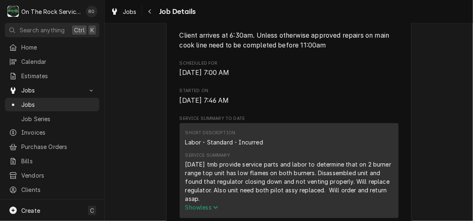
scroll to position [300, 0]
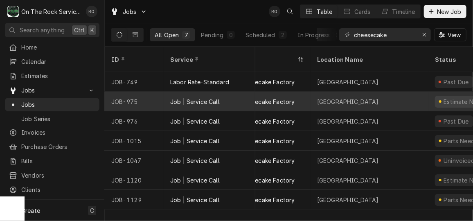
scroll to position [0, 35]
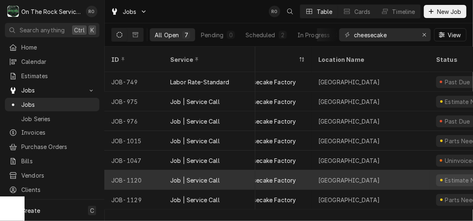
click at [213, 176] on div "Job | Service Call" at bounding box center [195, 180] width 50 height 9
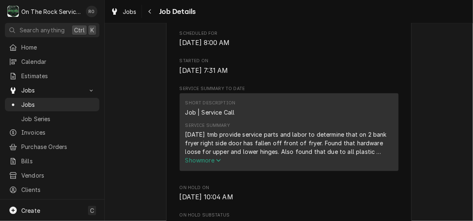
scroll to position [354, 0]
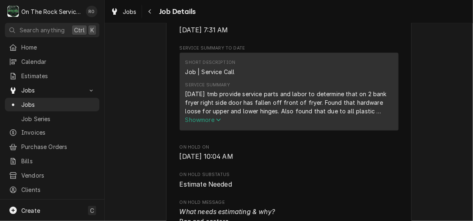
click at [217, 123] on icon "Service Summary" at bounding box center [218, 120] width 5 height 6
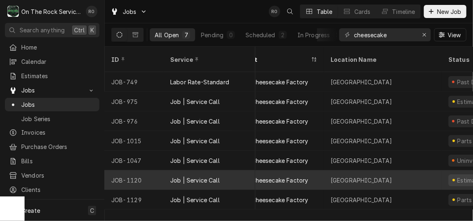
scroll to position [0, 6]
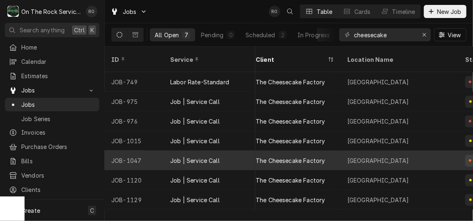
click at [337, 154] on div "The Cheesecake Factory" at bounding box center [295, 161] width 92 height 20
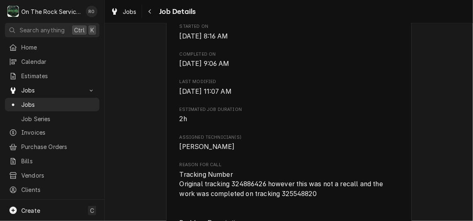
scroll to position [349, 0]
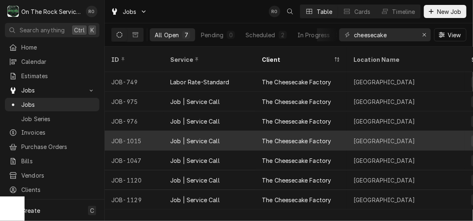
click at [257, 131] on div "The Cheesecake Factory" at bounding box center [302, 141] width 92 height 20
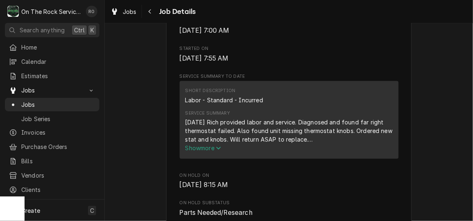
scroll to position [327, 0]
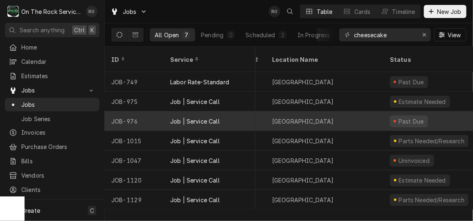
scroll to position [0, 82]
click at [329, 111] on div "[GEOGRAPHIC_DATA]" at bounding box center [324, 121] width 118 height 20
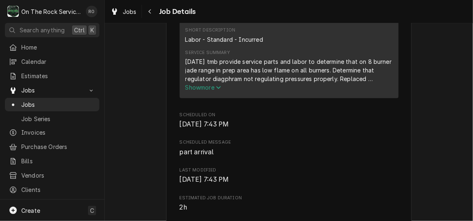
scroll to position [387, 0]
click at [212, 90] on span "Show more" at bounding box center [204, 86] width 36 height 7
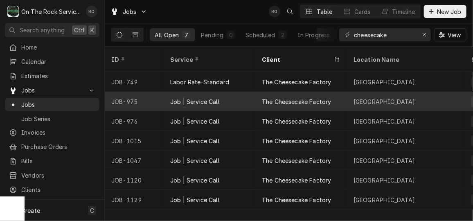
click at [181, 97] on div "Job | Service Call" at bounding box center [195, 101] width 50 height 9
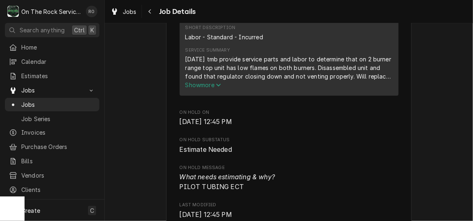
scroll to position [390, 0]
click at [215, 88] on span "Show more" at bounding box center [204, 84] width 36 height 7
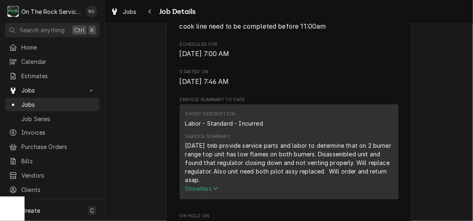
scroll to position [301, 0]
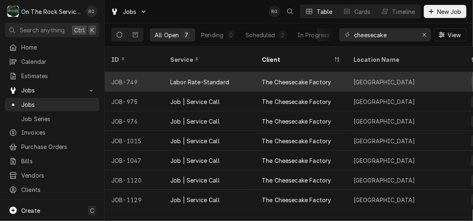
click at [202, 78] on div "Labor Rate-Standard" at bounding box center [199, 82] width 59 height 9
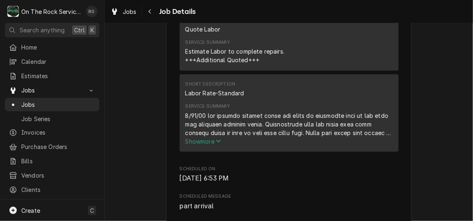
scroll to position [440, 0]
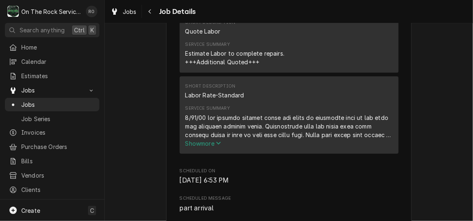
click at [216, 146] on icon "Service Summary" at bounding box center [218, 143] width 5 height 6
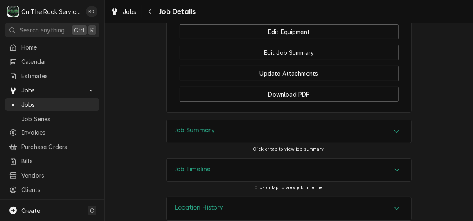
scroll to position [1364, 0]
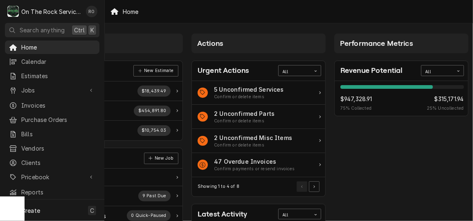
scroll to position [3, 75]
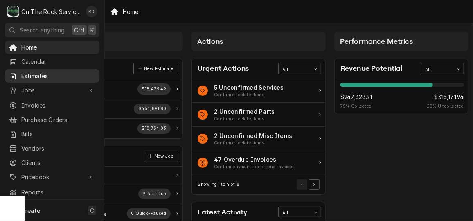
click at [67, 76] on span "Estimates" at bounding box center [58, 76] width 74 height 9
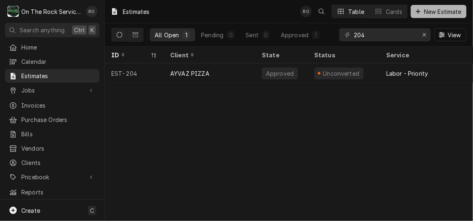
click at [429, 7] on span "New Estimate" at bounding box center [443, 11] width 41 height 9
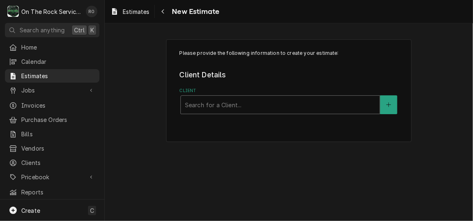
click at [323, 99] on div "Client" at bounding box center [280, 104] width 191 height 15
type input "food eq"
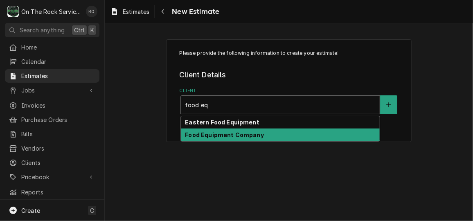
click at [309, 130] on div "Food Equipment Company" at bounding box center [280, 135] width 199 height 13
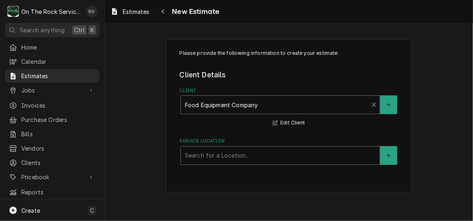
click at [307, 153] on div "Service Location" at bounding box center [280, 155] width 191 height 15
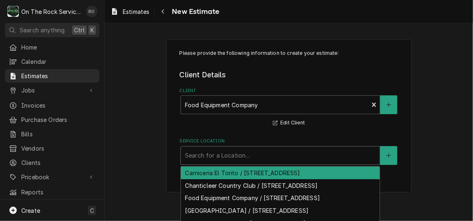
scroll to position [42, 0]
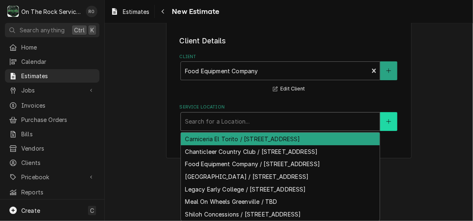
click at [387, 111] on fieldset "Client Details Client Food Equipment Company Edit Client Service Location 7 res…" at bounding box center [289, 83] width 219 height 95
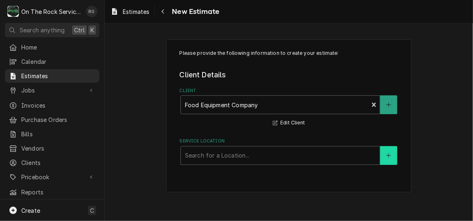
scroll to position [0, 0]
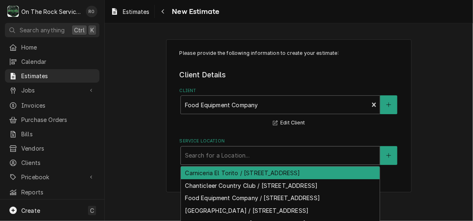
click at [301, 156] on div "Service Location" at bounding box center [280, 155] width 191 height 15
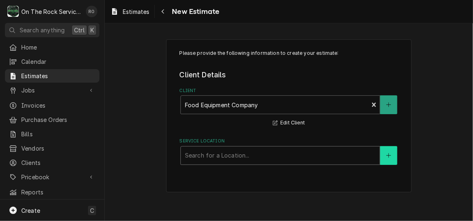
click at [397, 154] on button "Service Location" at bounding box center [388, 155] width 17 height 19
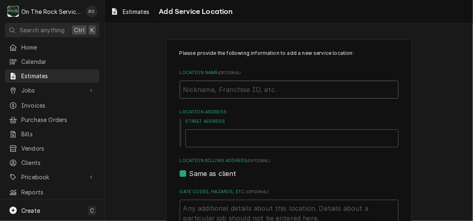
click at [332, 82] on input "Location Name ( optional )" at bounding box center [289, 90] width 219 height 18
type textarea "x"
type input "NO"
type textarea "x"
type input "NOr"
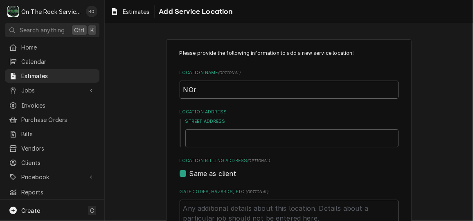
type textarea "x"
type input "NOrt"
type textarea "x"
type input "NOr"
type textarea "x"
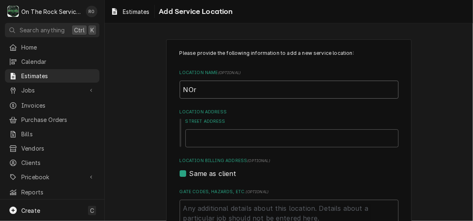
type input "NO"
type textarea "x"
type input "N"
type textarea "x"
type input "No"
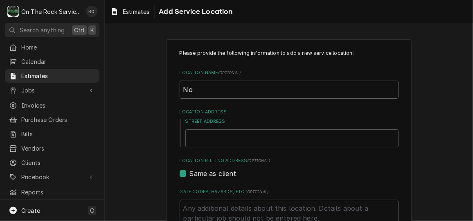
type textarea "x"
type input "Nor"
type textarea "x"
type input "North"
type textarea "x"
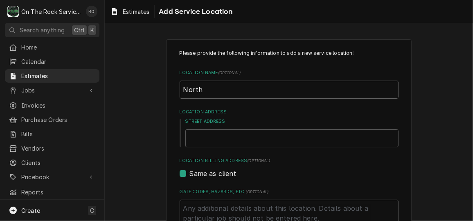
type input "Northw"
type textarea "x"
type input "Northwe"
type textarea "x"
type input "Northwes"
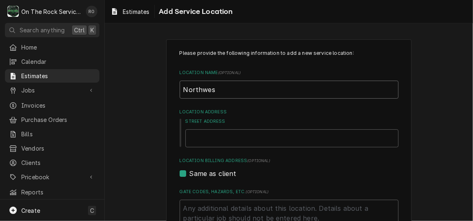
type textarea "x"
type input "Northwest"
type textarea "x"
type input "Northwest"
type textarea "x"
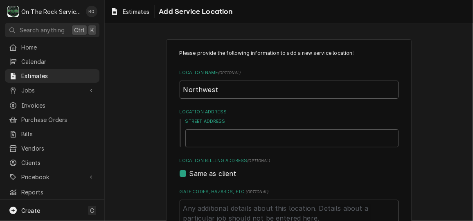
type input "Northwest M"
type textarea "x"
type input "Northwest Mi"
type textarea "x"
type input "Northwest Mid"
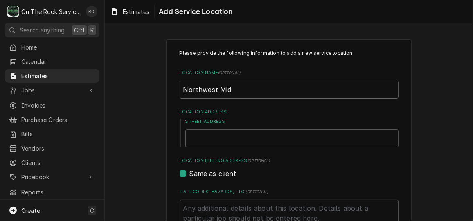
type textarea "x"
type input "Northwest Midd"
type textarea "x"
type input "Northwest Middl"
type textarea "x"
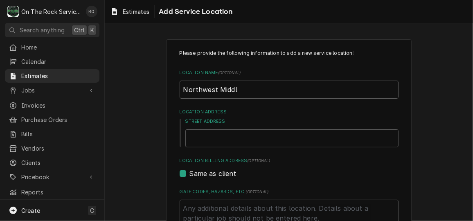
type input "Northwest Middle"
type textarea "x"
type input "Northwest Middle"
type textarea "x"
type input "Northwest Middle S"
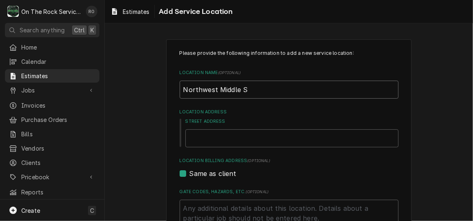
type textarea "x"
type input "Northwest Middle Sc"
type textarea "x"
type input "Northwest Middle Sch"
type textarea "x"
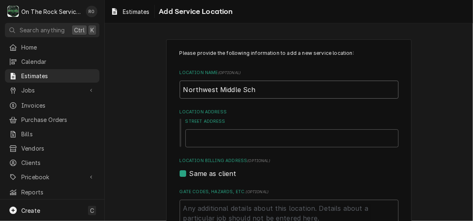
type input "Northwest Middle Scho"
type textarea "x"
type input "Northwest Middle Schoo"
type textarea "x"
type input "Northwest Middle School"
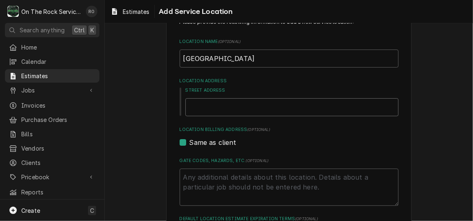
scroll to position [29, 0]
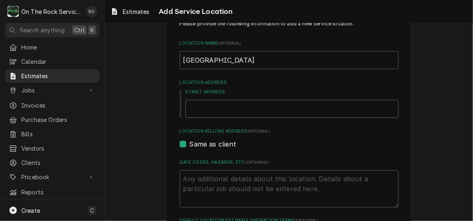
type textarea "x"
type input "T"
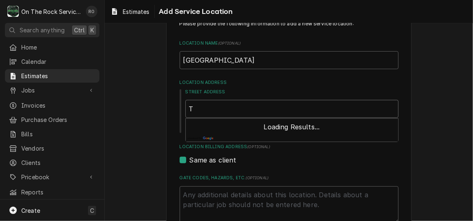
type textarea "x"
type input "TB"
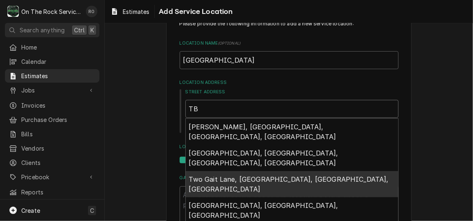
type textarea "x"
type input "TBD"
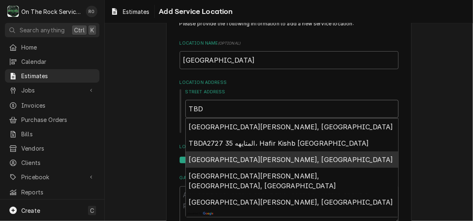
type textarea "x"
type input "TBD"
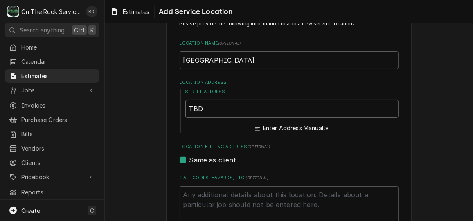
type textarea "x"
type input "TBD Co Rd H"
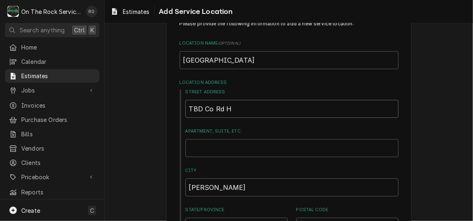
type textarea "x"
type input "TBD Co Rd"
type textarea "x"
type input "TBD Co Rd"
type textarea "x"
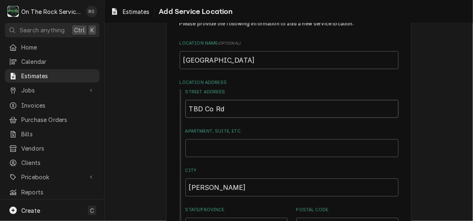
type input "TBD Co R"
type textarea "x"
type input "TBD Co"
type textarea "x"
type input "TBD Co"
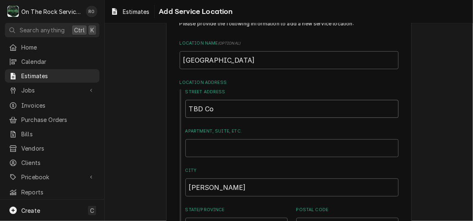
type textarea "x"
type input "TBD C"
type textarea "x"
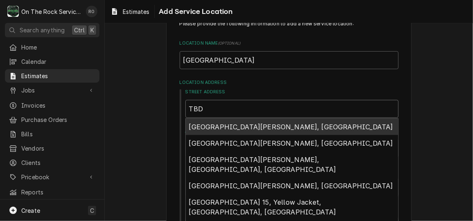
type input "TBD"
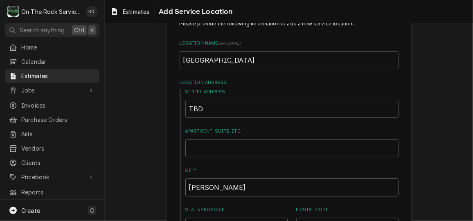
type textarea "x"
type input "T"
type textarea "x"
type input "Tra"
type textarea "x"
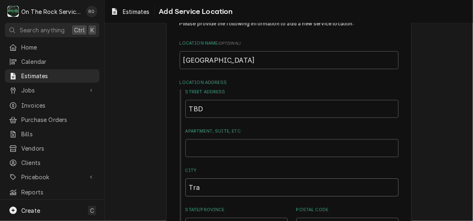
type input "Trav"
type textarea "x"
type input "Travel"
type textarea "x"
type input "Travele"
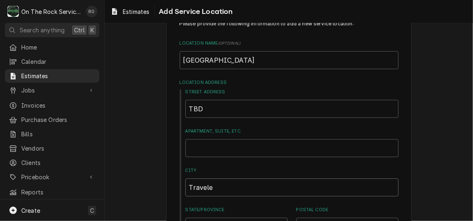
type textarea "x"
type input "Traveler"
type textarea "x"
type input "Traveler'"
type textarea "x"
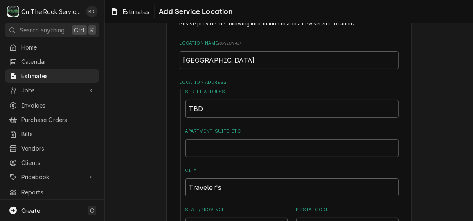
type input "Traveler's"
type textarea "x"
type input "Traveler's R"
type textarea "x"
type input "Traveler's Re"
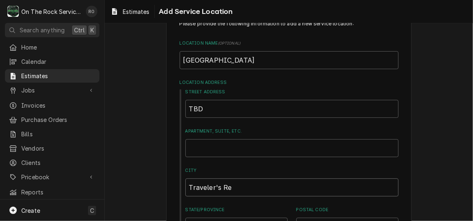
type textarea "x"
type input "Traveler's Res"
type textarea "x"
type input "Traveler's Rest"
type textarea "x"
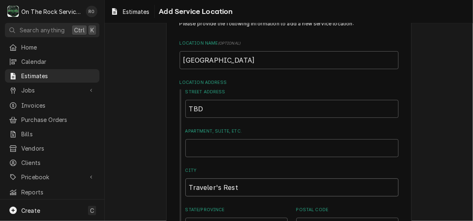
type input "Traveler's Rest"
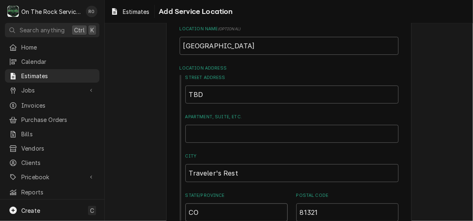
type textarea "x"
type input "S"
type textarea "x"
type input "SC"
type textarea "x"
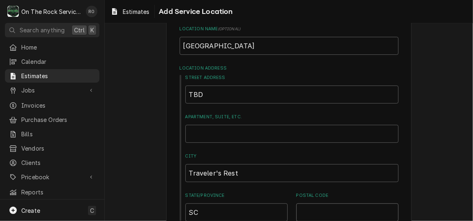
type textarea "x"
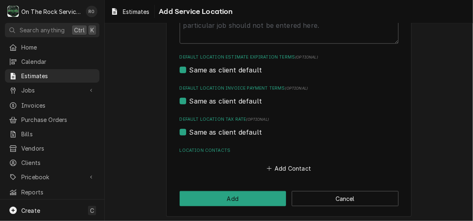
scroll to position [313, 0]
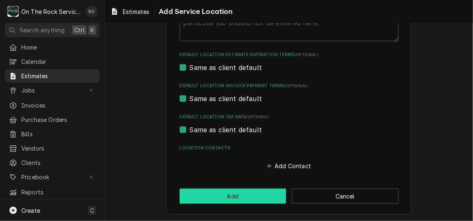
click at [253, 196] on button "Add" at bounding box center [233, 196] width 107 height 15
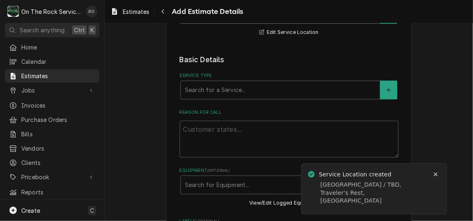
scroll to position [144, 0]
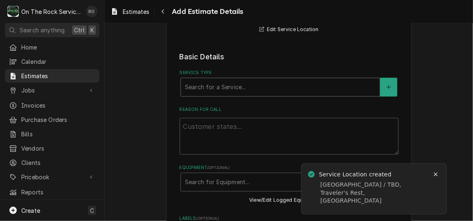
click at [292, 86] on div "Service Type" at bounding box center [280, 87] width 191 height 15
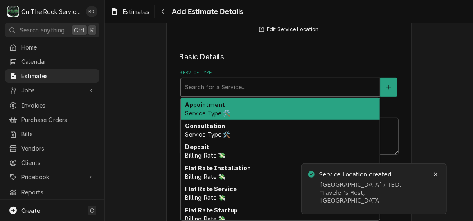
type textarea "x"
type input "s"
type textarea "x"
type input "sc"
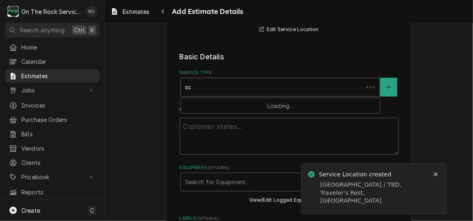
type textarea "x"
type input "sco"
type textarea "x"
type input "scop"
type textarea "x"
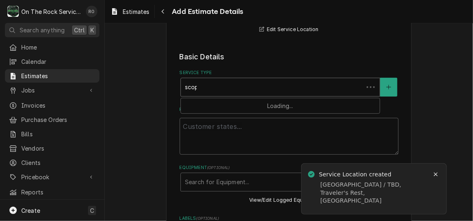
type input "scope"
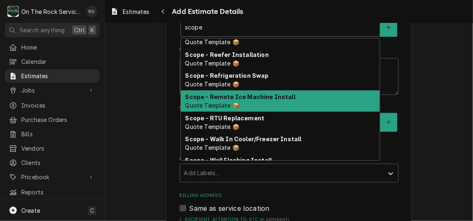
scroll to position [227, 0]
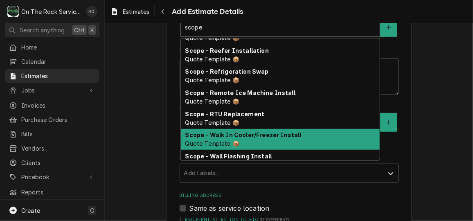
click at [295, 133] on div "Scope - Walk In Cooler/Freezer Install Quote Template 📦" at bounding box center [280, 139] width 199 height 21
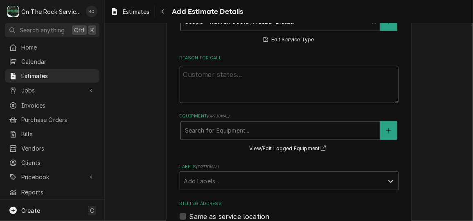
scroll to position [210, 0]
click at [301, 94] on textarea "Reason For Call" at bounding box center [289, 83] width 219 height 37
type textarea "x"
type textarea "W"
type textarea "x"
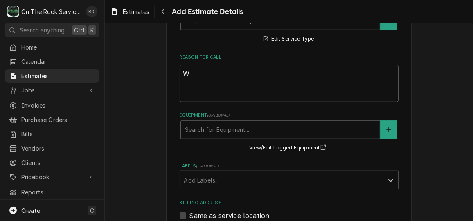
type textarea "Wa"
type textarea "x"
type textarea "Wal"
type textarea "x"
type textarea "Walk"
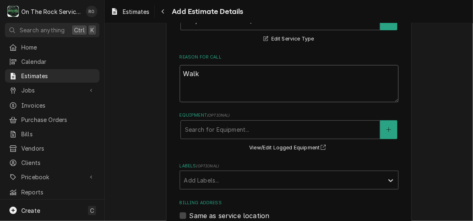
type textarea "x"
type textarea "Walk i"
type textarea "x"
type textarea "Walk in"
type textarea "x"
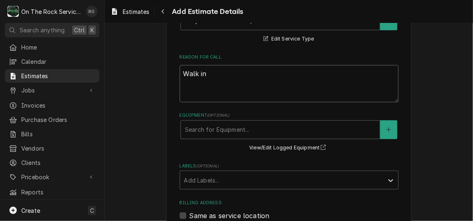
type textarea "Walk i"
type textarea "x"
type textarea "Walk"
type textarea "x"
type textarea "Walk I"
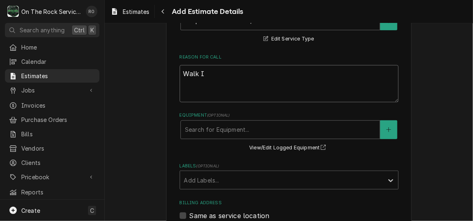
type textarea "x"
type textarea "Walk In"
type textarea "x"
type textarea "Walk In"
type textarea "x"
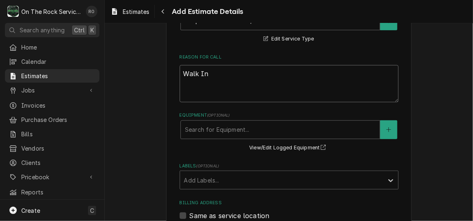
type textarea "Walk In C"
type textarea "x"
type textarea "Walk In Co"
type textarea "x"
type textarea "Walk In Coo"
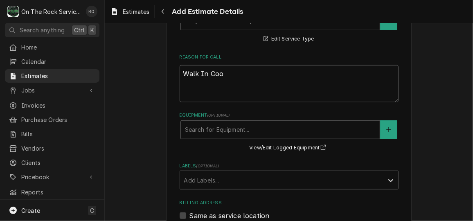
type textarea "x"
type textarea "Walk In Cool"
type textarea "x"
type textarea "Walk In Coole"
type textarea "x"
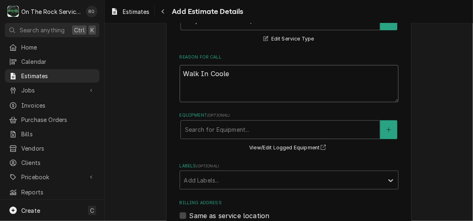
type textarea "Walk In Cooler"
type textarea "x"
type textarea "Walk In Cooler/"
type textarea "x"
type textarea "Walk In Cooler/F"
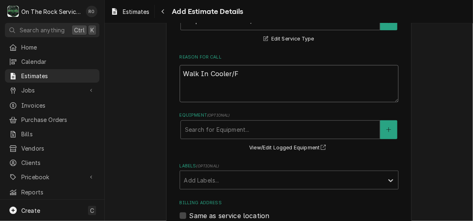
type textarea "x"
type textarea "Walk In Cooler/Fr"
type textarea "x"
type textarea "Walk In Cooler/Fre"
type textarea "x"
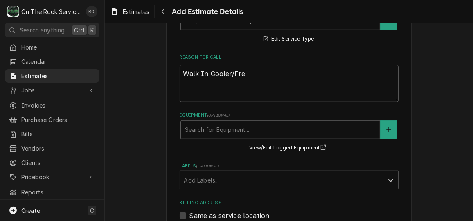
type textarea "Walk In Cooler/Free"
type textarea "x"
type textarea "Walk In Cooler/Freez"
type textarea "x"
type textarea "Walk In Cooler/Freeze"
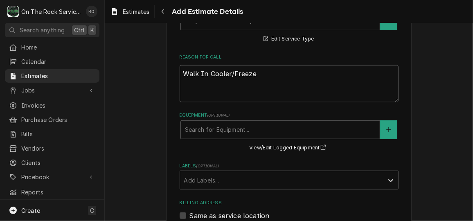
type textarea "x"
type textarea "Walk In Cooler/Freezer"
type textarea "x"
type textarea "Walk In Cooler/Freezer"
type textarea "x"
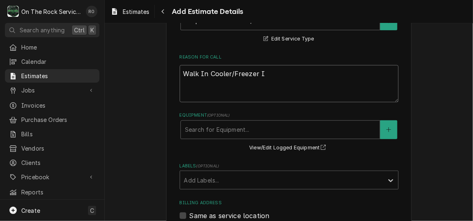
type textarea "Walk In Cooler/Freezer In"
type textarea "x"
type textarea "Walk In Cooler/Freezer Ins"
type textarea "x"
type textarea "Walk In Cooler/Freezer Inst"
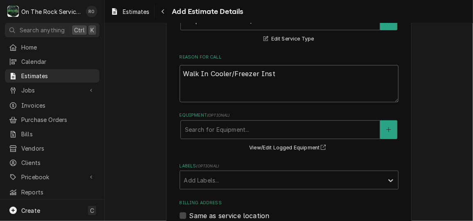
type textarea "x"
type textarea "Walk In Cooler/Freezer Insta"
type textarea "x"
type textarea "Walk In Cooler/Freezer Instal"
type textarea "x"
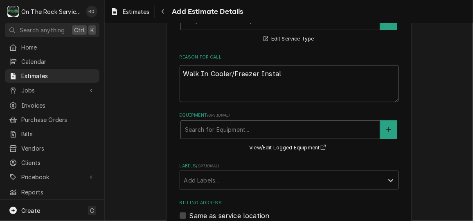
type textarea "Walk In Cooler/Freezer Install"
type textarea "x"
click at [302, 91] on textarea "Walk In Cooler/Freezer Install" at bounding box center [289, 83] width 219 height 37
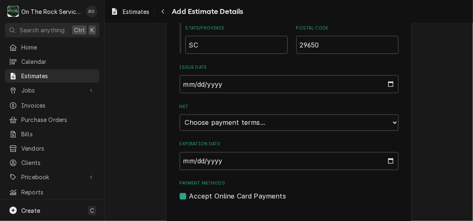
scroll to position [581, 0]
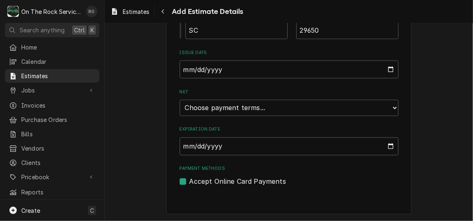
type textarea "Walk In Cooler/Freezer Install"
click at [308, 109] on select "Choose payment terms... Same Day Net 7 Net 14 Net 21 Net 30 Net 45 Net 60 Net 90" at bounding box center [289, 108] width 219 height 16
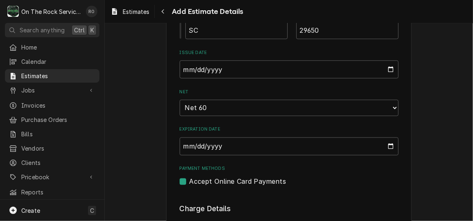
type textarea "x"
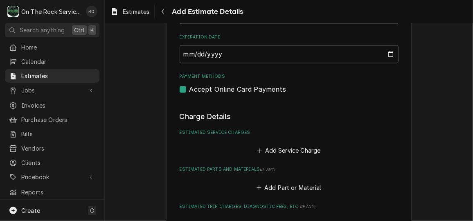
scroll to position [697, 0]
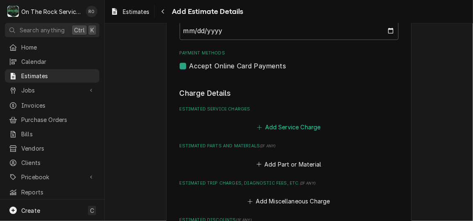
click at [298, 129] on button "Add Service Charge" at bounding box center [289, 127] width 66 height 11
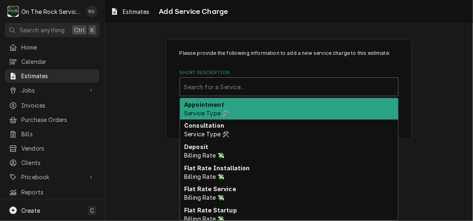
click at [301, 88] on div "Short Description" at bounding box center [289, 86] width 210 height 15
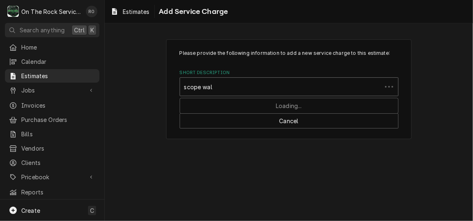
type input "scope walk"
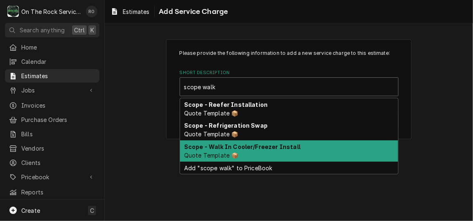
click at [302, 144] on div "Scope - Walk In Cooler/Freezer Install Quote Template 📦" at bounding box center [289, 150] width 218 height 21
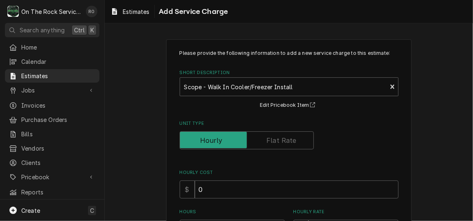
type textarea "x"
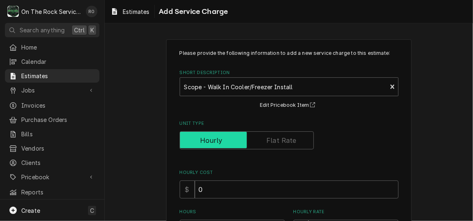
drag, startPoint x: 302, startPoint y: 143, endPoint x: 267, endPoint y: 147, distance: 35.0
click at [267, 147] on input "Unit Type" at bounding box center [246, 140] width 127 height 18
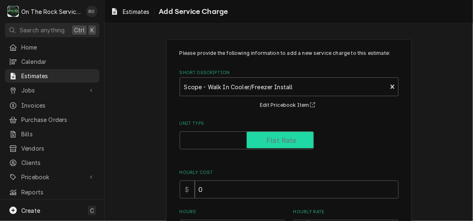
checkbox input "true"
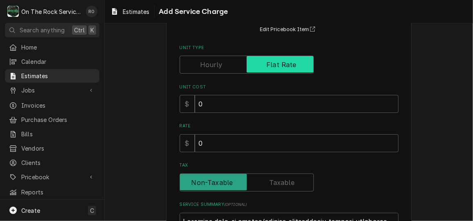
scroll to position [84, 0]
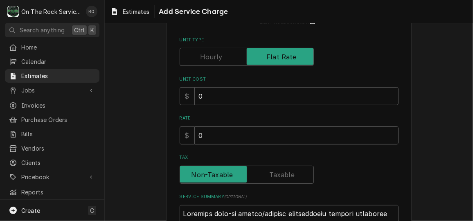
drag, startPoint x: 264, startPoint y: 139, endPoint x: 169, endPoint y: 138, distance: 94.6
type textarea "x"
type input "2"
type textarea "x"
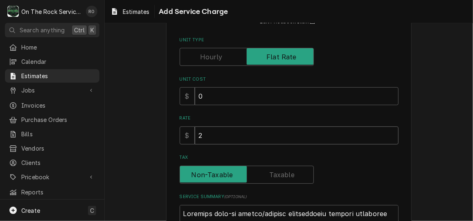
type input "24"
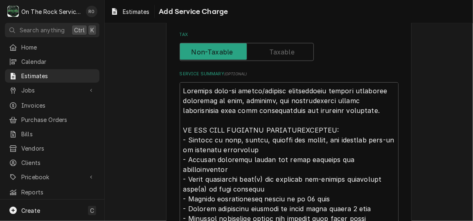
scroll to position [207, 0]
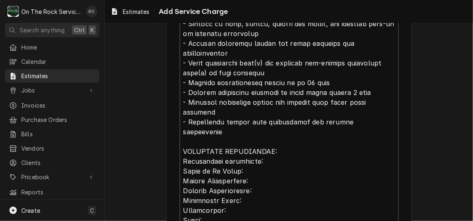
scroll to position [313, 0]
click at [334, 74] on textarea "Service Summary ( optional )" at bounding box center [289, 165] width 219 height 381
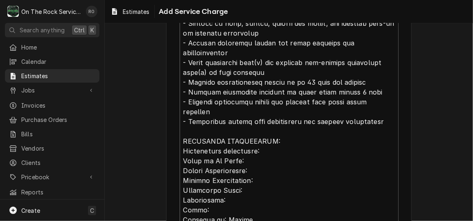
click at [326, 149] on textarea "Service Summary ( optional )" at bounding box center [289, 165] width 219 height 381
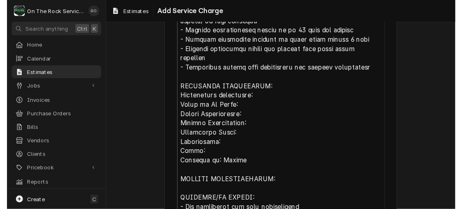
scroll to position [364, 0]
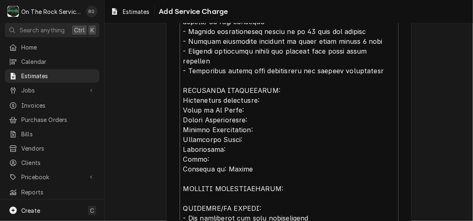
click at [292, 91] on textarea "Service Summary ( optional )" at bounding box center [289, 115] width 219 height 381
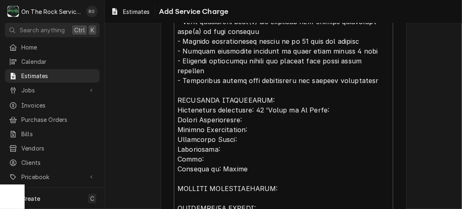
scroll to position [373, 0]
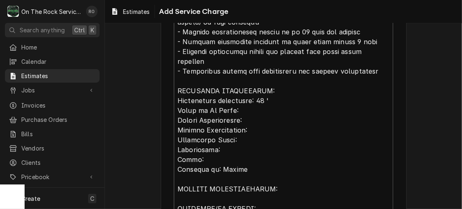
click at [290, 91] on textarea "Service Summary ( optional )" at bounding box center [283, 105] width 219 height 381
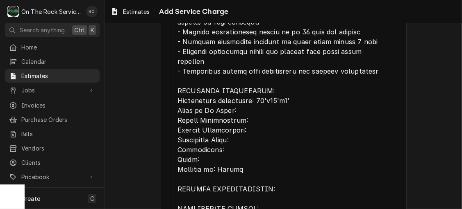
click at [233, 100] on textarea "Service Summary ( optional )" at bounding box center [283, 105] width 219 height 381
click at [249, 109] on textarea "Service Summary ( optional )" at bounding box center [283, 105] width 219 height 381
click at [251, 119] on textarea "Service Summary ( optional )" at bounding box center [283, 105] width 219 height 381
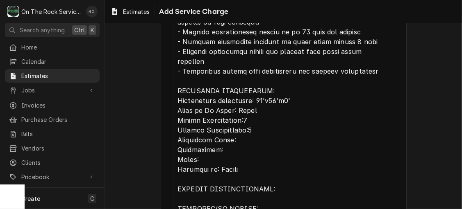
click at [239, 130] on textarea "Service Summary ( optional )" at bounding box center [283, 105] width 219 height 381
click at [218, 143] on textarea "Service Summary ( optional )" at bounding box center [283, 105] width 219 height 381
click at [219, 151] on textarea "Service Summary ( optional )" at bounding box center [283, 105] width 219 height 381
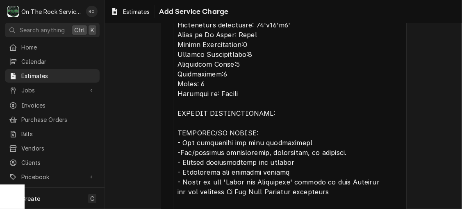
scroll to position [437, 0]
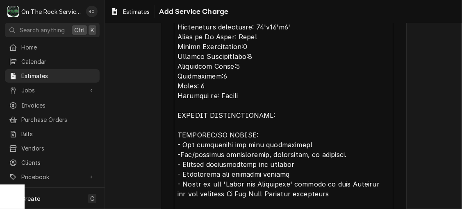
click at [278, 102] on textarea "Service Summary ( optional )" at bounding box center [283, 41] width 219 height 381
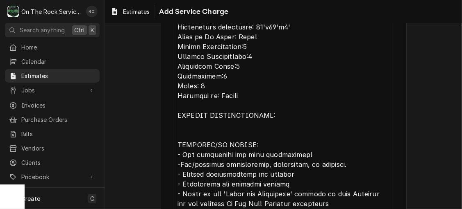
click at [278, 102] on textarea "Service Summary ( optional )" at bounding box center [283, 46] width 219 height 391
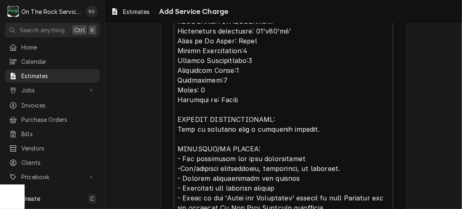
scroll to position [433, 0]
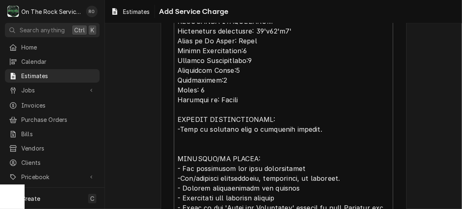
click at [323, 118] on textarea "Service Summary ( optional )" at bounding box center [283, 55] width 219 height 400
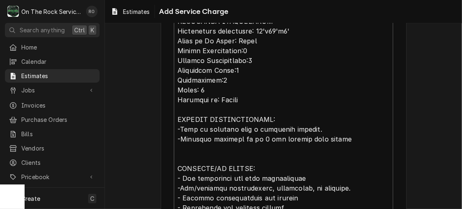
click at [331, 128] on textarea "Service Summary ( optional )" at bounding box center [283, 60] width 219 height 410
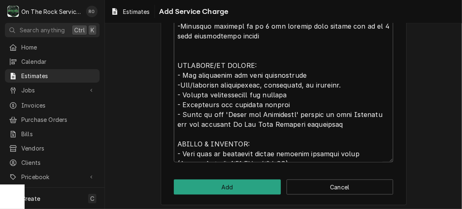
scroll to position [549, 0]
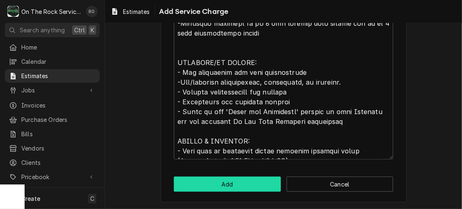
click at [262, 178] on button "Add" at bounding box center [227, 184] width 107 height 15
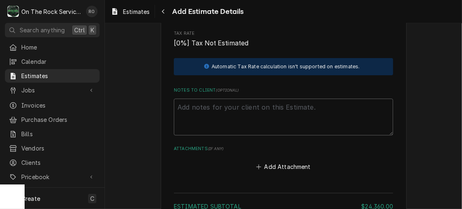
scroll to position [1642, 0]
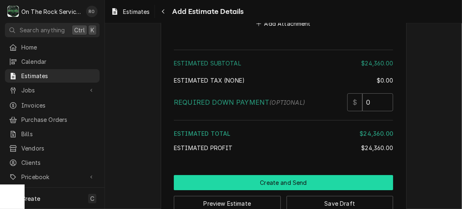
click at [323, 175] on button "Create and Send" at bounding box center [283, 182] width 219 height 15
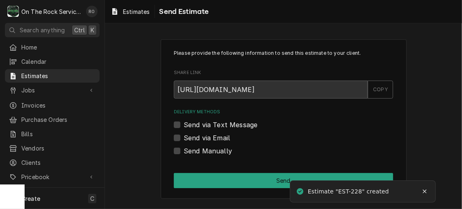
click at [219, 138] on label "Send via Email" at bounding box center [206, 138] width 46 height 10
click at [219, 138] on input "Send via Email" at bounding box center [292, 142] width 219 height 18
checkbox input "true"
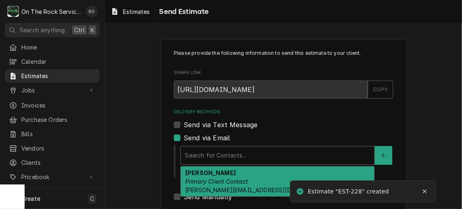
click at [244, 149] on div "Delivery Methods" at bounding box center [277, 155] width 185 height 15
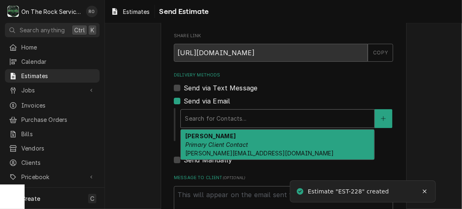
click at [244, 149] on div "Brad Wright Primary Client Contact brad@foodequipmentcompany.com" at bounding box center [277, 145] width 193 height 30
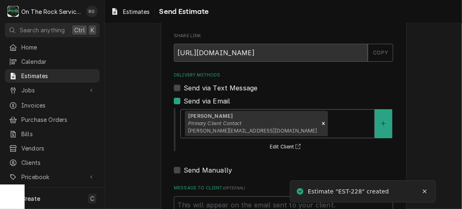
scroll to position [111, 0]
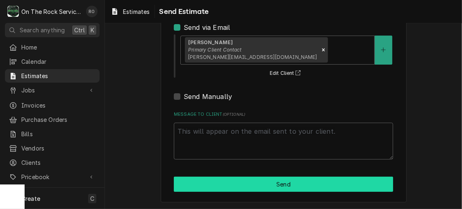
click at [244, 181] on button "Send" at bounding box center [283, 184] width 219 height 15
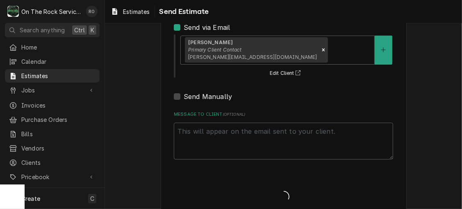
type textarea "x"
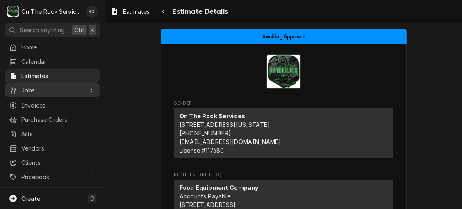
click at [54, 90] on span "Jobs" at bounding box center [52, 90] width 62 height 9
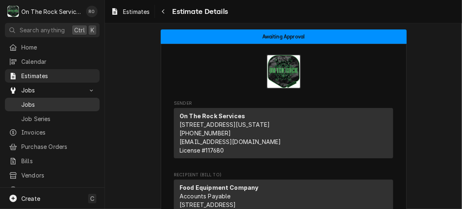
click at [50, 102] on span "Jobs" at bounding box center [58, 104] width 74 height 9
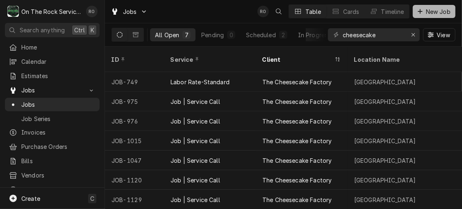
click at [441, 8] on span "New Job" at bounding box center [438, 11] width 28 height 9
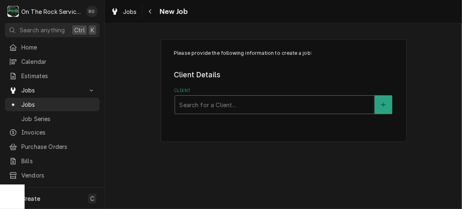
click at [242, 108] on div "Client" at bounding box center [274, 104] width 191 height 15
type input "trappe"
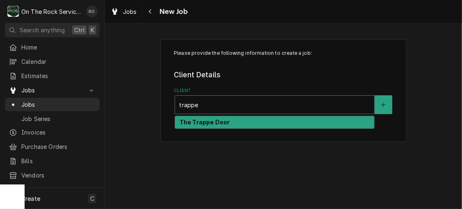
click at [244, 126] on div "The Trappe Door" at bounding box center [274, 122] width 199 height 13
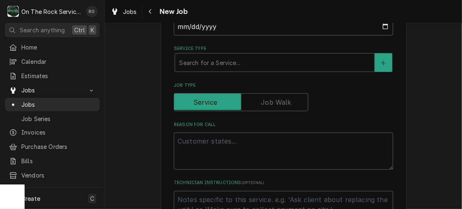
scroll to position [250, 0]
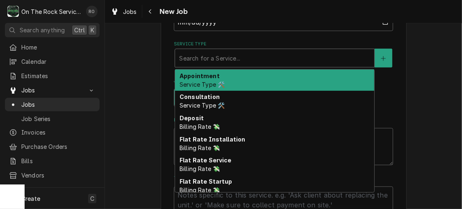
click at [243, 65] on div "Service Type" at bounding box center [274, 58] width 191 height 15
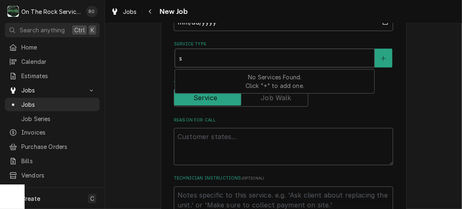
type textarea "x"
type input "se"
type textarea "x"
type input "ser"
type textarea "x"
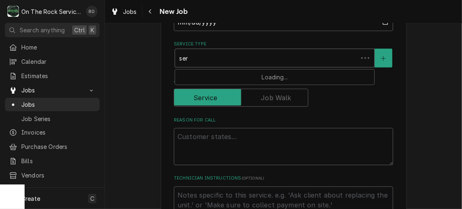
type input "serv"
type textarea "x"
type input "servic"
type textarea "x"
type input "service"
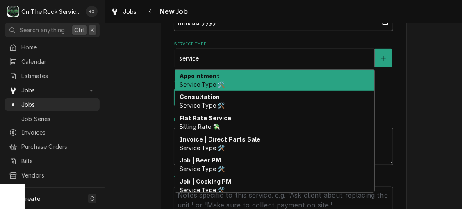
type textarea "x"
type input "service"
type textarea "x"
type input "service c"
type textarea "x"
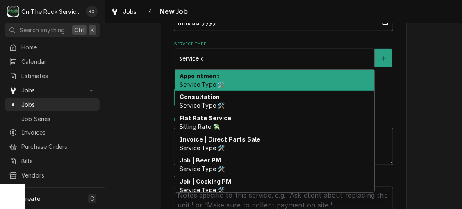
type input "service ca"
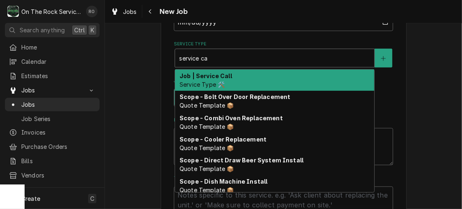
type textarea "x"
type input "service cal"
type textarea "x"
type input "service call"
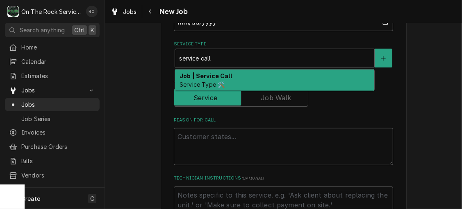
click at [251, 74] on div "Job | Service Call Service Type 🛠️" at bounding box center [274, 80] width 199 height 21
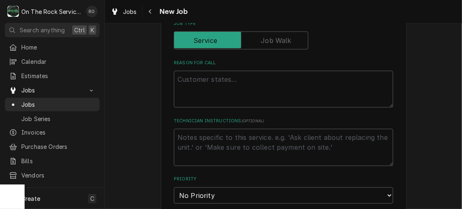
scroll to position [321, 0]
click at [251, 75] on textarea "Reason For Call" at bounding box center [283, 88] width 219 height 37
type textarea "x"
type textarea "i"
type textarea "x"
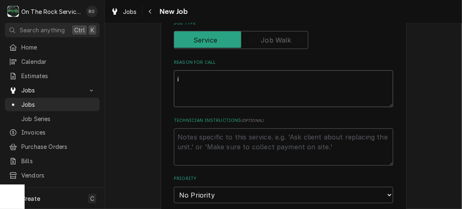
type textarea "ic"
type textarea "x"
type textarea "ice"
type textarea "x"
type textarea "ice"
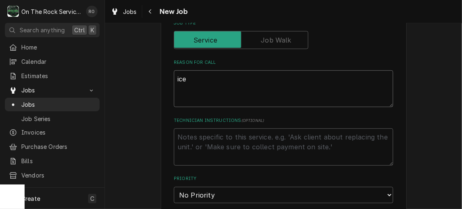
type textarea "x"
type textarea "ice m"
type textarea "x"
type textarea "ice mak"
type textarea "x"
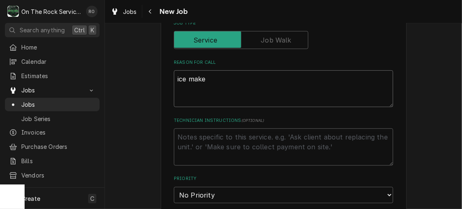
type textarea "ice maker"
type textarea "x"
type textarea "ice maker"
type textarea "x"
type textarea "ice maker n"
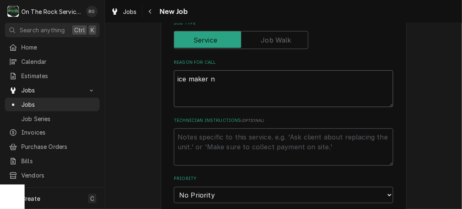
type textarea "x"
type textarea "ice maker no"
type textarea "x"
type textarea "ice maker not"
type textarea "x"
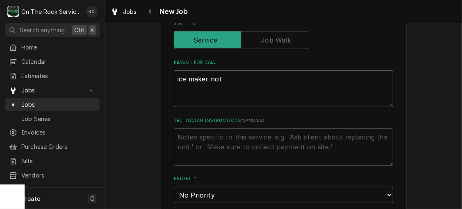
type textarea "ice maker not"
type textarea "x"
type textarea "ice maker not w"
type textarea "x"
type textarea "ice maker not wo"
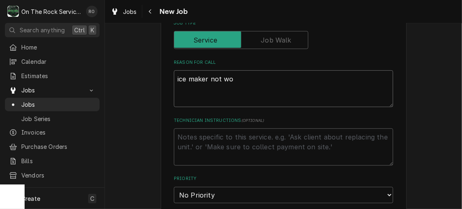
type textarea "x"
type textarea "ice maker not wok"
type textarea "x"
type textarea "ice maker not wokr"
type textarea "x"
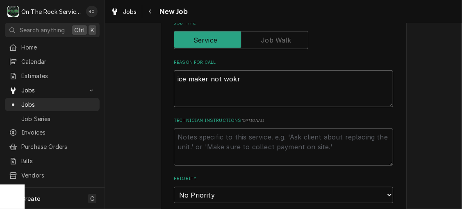
type textarea "ice maker not wokri"
type textarea "x"
type textarea "ice maker not wokrig"
type textarea "x"
type textarea "ice maker not wokri"
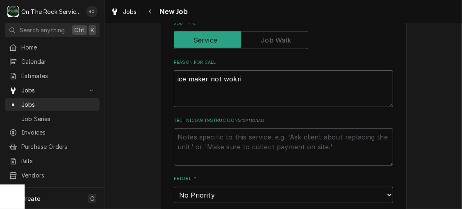
type textarea "x"
type textarea "ice maker not wokr"
type textarea "x"
type textarea "ice maker not wok"
type textarea "x"
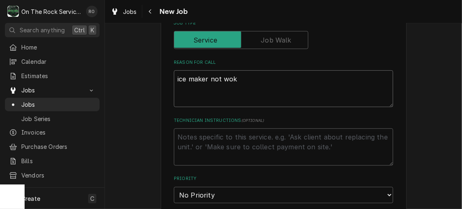
type textarea "ice maker not wo"
type textarea "x"
type textarea "ice maker not wor"
type textarea "x"
type textarea "ice maker not work"
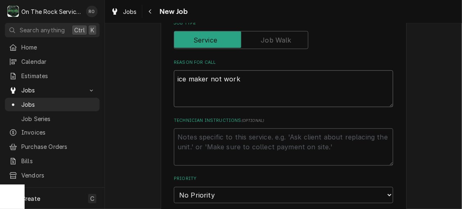
type textarea "x"
type textarea "ice maker not worki"
type textarea "x"
type textarea "ice maker not workin"
type textarea "x"
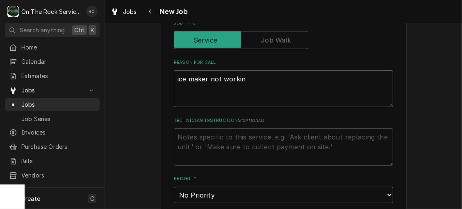
type textarea "ice maker not working"
type textarea "x"
type textarea "ice maker not working."
type textarea "x"
type textarea "ice maker not working."
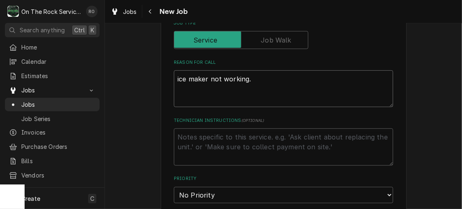
type textarea "x"
type textarea "ice maker not working. W"
type textarea "x"
type textarea "ice maker not working. Wa"
type textarea "x"
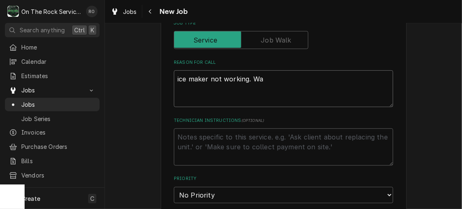
type textarea "ice maker not working. Wat"
type textarea "x"
type textarea "ice maker not working. Wate"
type textarea "x"
type textarea "ice maker not working. Water"
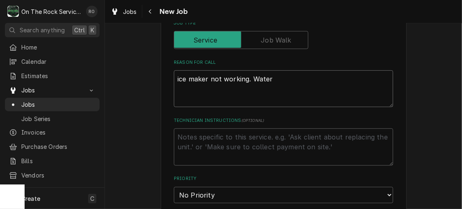
type textarea "x"
type textarea "ice maker not working. Water ru"
type textarea "x"
type textarea "ice maker not working. Water runi"
type textarea "x"
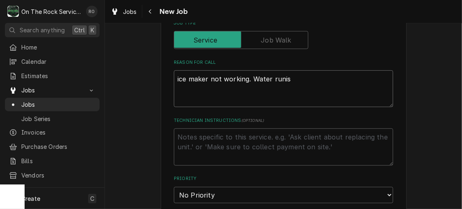
type textarea "ice maker not working. Water runis"
type textarea "x"
type textarea "ice maker not working. Water runis b"
type textarea "x"
type textarea "ice maker not working. Water runis bu"
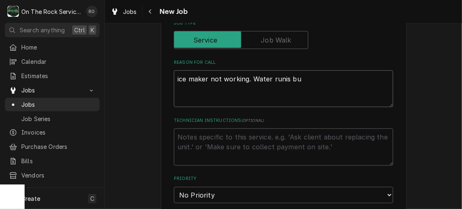
type textarea "x"
type textarea "ice maker not working. Water runis but"
type textarea "x"
type textarea "ice maker not working. Water runis bu"
type textarea "x"
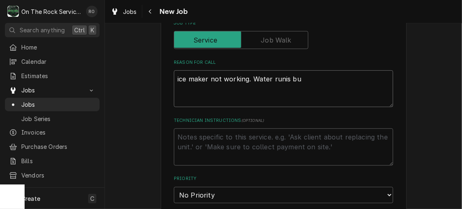
type textarea "ice maker not working. Water runis b"
type textarea "x"
type textarea "ice maker not working. Water runis"
type textarea "x"
type textarea "ice maker not working. Water runis"
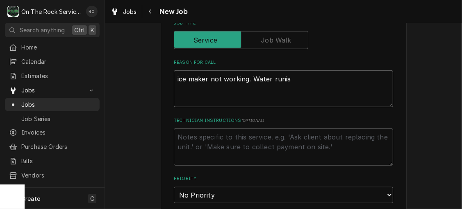
type textarea "x"
type textarea "ice maker not working. Water runi"
type textarea "x"
type textarea "ice maker not working. Water run"
type textarea "x"
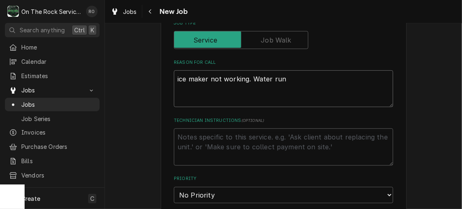
type textarea "ice maker not working. Water runs"
type textarea "x"
type textarea "ice maker not working. Water runs"
type textarea "x"
type textarea "ice maker not working. Water runs bu"
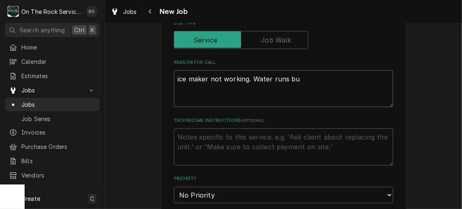
type textarea "x"
type textarea "ice maker not working. Water runs but"
type textarea "x"
type textarea "ice maker not working. Water runs but"
type textarea "x"
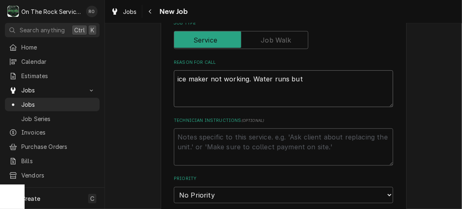
type textarea "ice maker not working. Water runs but i"
type textarea "x"
type textarea "ice maker not working. Water runs but it"
type textarea "x"
type textarea "ice maker not working. Water runs but it"
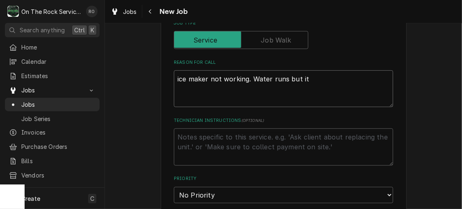
type textarea "x"
type textarea "ice maker not working. Water runs but it d"
type textarea "x"
type textarea "ice maker not working. Water runs but it do"
type textarea "x"
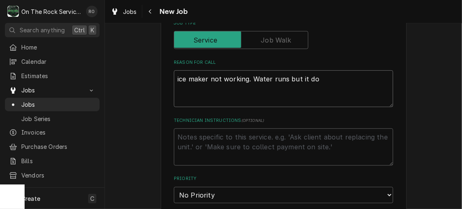
type textarea "ice maker not working. Water runs but it doe"
type textarea "x"
type textarea "ice maker not working. Water runs but it does"
type textarea "x"
type textarea "ice maker not working. Water runs but it does n"
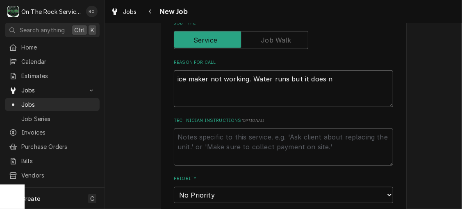
type textarea "x"
type textarea "ice maker not working. Water runs but it does no"
type textarea "x"
type textarea "ice maker not working. Water runs but it does not"
type textarea "x"
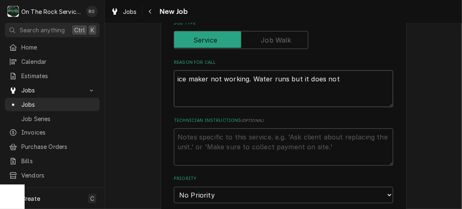
type textarea "ice maker not working. Water runs but it does not"
type textarea "x"
type textarea "ice maker not working. Water runs but it does not f"
type textarea "x"
type textarea "ice maker not working. Water runs but it does not fr"
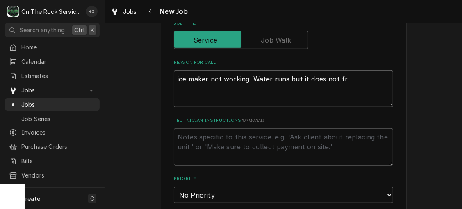
type textarea "x"
type textarea "ice maker not working. Water runs but it does not fre"
type textarea "x"
type textarea "ice maker not working. Water runs but it does not free"
type textarea "x"
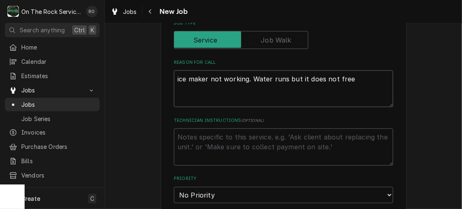
type textarea "ice maker not working. Water runs but it does not freez"
type textarea "x"
type textarea "ice maker not working. Water runs but it does not freeze"
type textarea "x"
type textarea "ice maker not working. Water runs but it does not freeze"
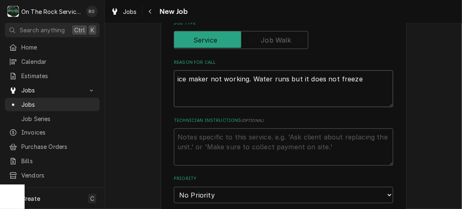
type textarea "x"
type textarea "ice maker not working. Water runs but it does not freeze or"
type textarea "x"
type textarea "ice maker not working. Water runs but it does not freeze or"
type textarea "x"
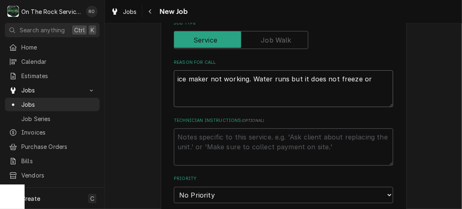
type textarea "ice maker not working. Water runs but it does not freeze or h"
type textarea "x"
type textarea "ice maker not working. Water runs but it does not freeze or ha"
type textarea "x"
type textarea "ice maker not working. Water runs but it does not freeze or har"
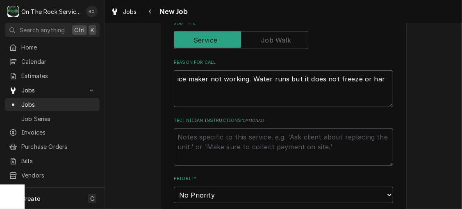
type textarea "x"
type textarea "ice maker not working. Water runs but it does not freeze or harv"
type textarea "x"
type textarea "ice maker not working. Water runs but it does not freeze or harve"
type textarea "x"
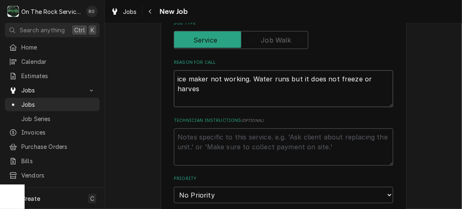
type textarea "ice maker not working. Water runs but it does not freeze or harvest"
type textarea "x"
type textarea "ice maker not working. Water runs but it does not freeze or harvest."
type textarea "x"
type textarea "ice maker not working. Water runs but it does not freeze or harvest."
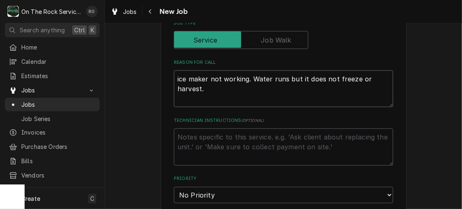
type textarea "x"
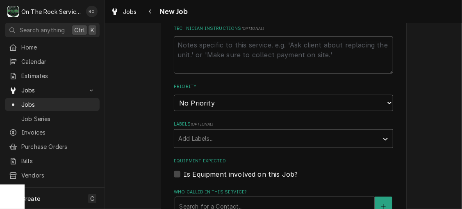
scroll to position [414, 0]
type textarea "ice maker not working. Water runs but it does not freeze or harvest."
click at [251, 97] on select "No Priority Urgent High Medium Low" at bounding box center [283, 103] width 219 height 16
select select "2"
click at [174, 95] on select "No Priority Urgent High Medium Low" at bounding box center [283, 103] width 219 height 16
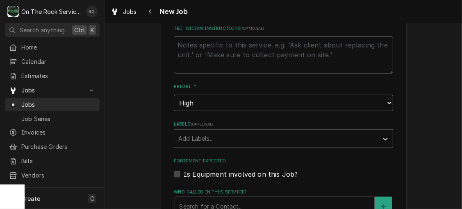
type textarea "x"
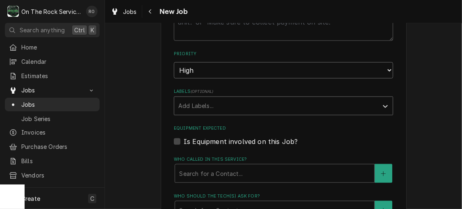
scroll to position [447, 0]
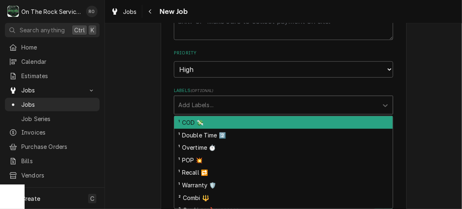
click at [241, 99] on div "Labels" at bounding box center [275, 105] width 195 height 15
type input "ice"
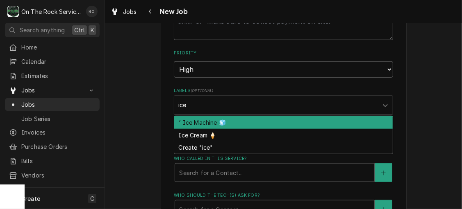
click at [240, 118] on div "² Ice Machine 🧊" at bounding box center [283, 122] width 218 height 13
type textarea "x"
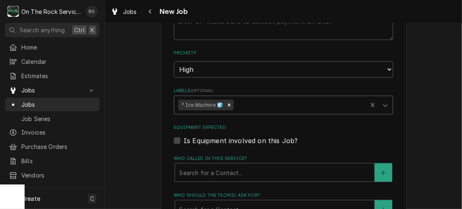
type textarea "x"
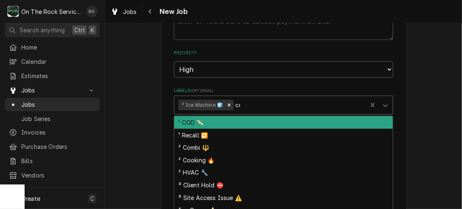
type input "cod"
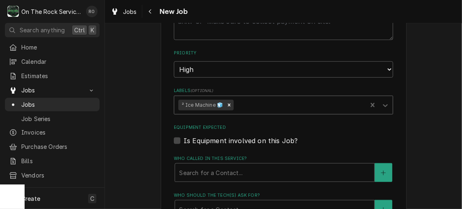
click at [280, 101] on div "Labels" at bounding box center [298, 105] width 127 height 15
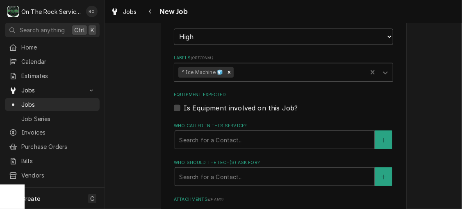
scroll to position [480, 0]
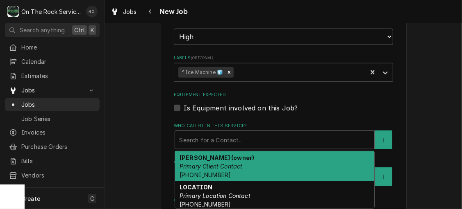
click at [215, 138] on div "Who called in this service?" at bounding box center [274, 140] width 191 height 15
click at [217, 158] on strong "Joshua Beeby (owner)" at bounding box center [216, 157] width 75 height 7
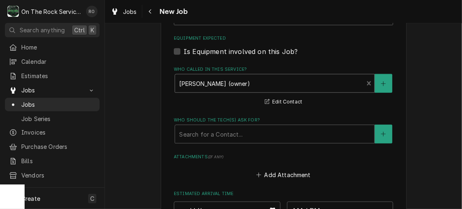
scroll to position [561, 0]
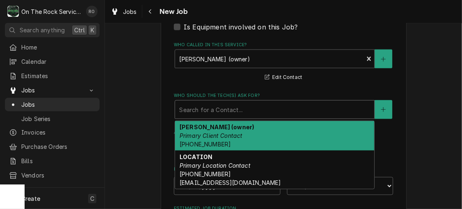
click at [221, 108] on div "Who should the tech(s) ask for?" at bounding box center [274, 109] width 191 height 15
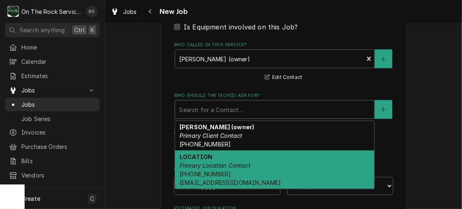
click at [219, 155] on div "LOCATION Primary Location Contact (864) 451-7490 info@trappedoor.com" at bounding box center [274, 170] width 199 height 38
type textarea "x"
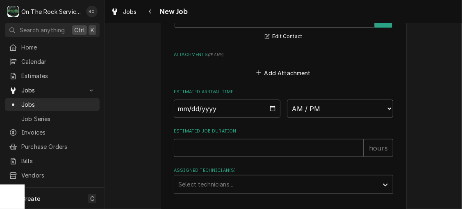
scroll to position [666, 0]
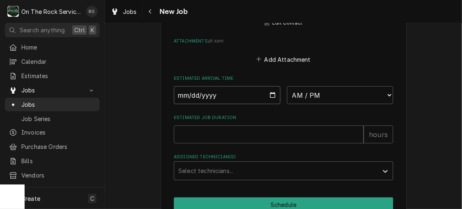
click at [268, 97] on input "Date" at bounding box center [227, 95] width 106 height 18
type input "2025-10-06"
type textarea "x"
click at [342, 103] on select "AM / PM 6:00 AM 6:15 AM 6:30 AM 6:45 AM 7:00 AM 7:15 AM 7:30 AM 7:45 AM 8:00 AM…" at bounding box center [340, 95] width 106 height 18
select select "12:00:00"
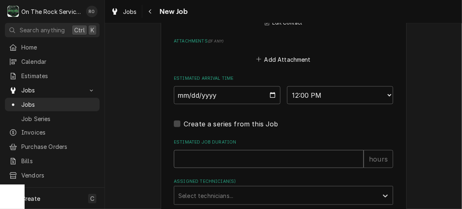
click at [241, 159] on input "Estimated Job Duration" at bounding box center [269, 159] width 190 height 18
type textarea "x"
type input "2"
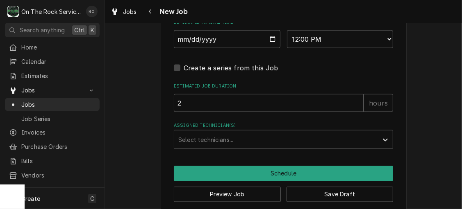
scroll to position [733, 0]
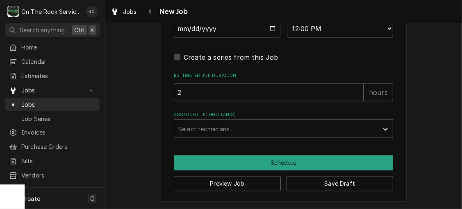
click at [244, 135] on div "Assigned Technician(s)" at bounding box center [275, 129] width 195 height 15
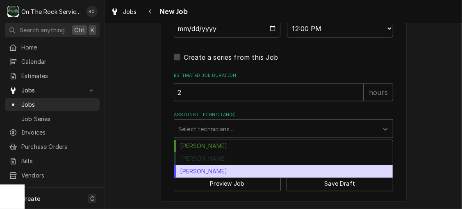
click at [240, 167] on div "Todd Brady" at bounding box center [283, 171] width 218 height 13
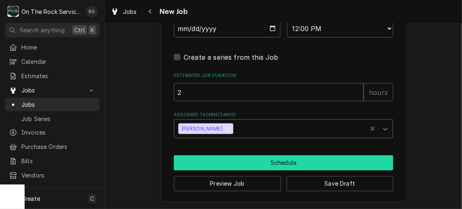
click at [245, 162] on button "Schedule" at bounding box center [283, 163] width 219 height 15
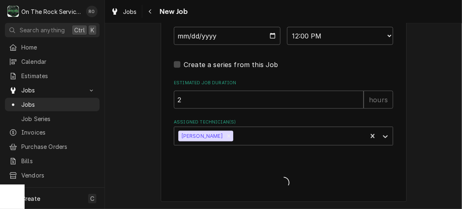
scroll to position [725, 0]
type textarea "x"
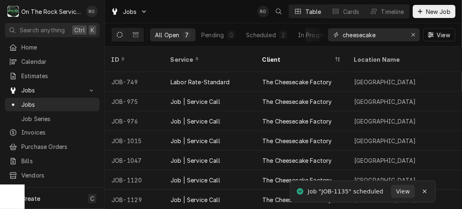
click at [392, 36] on input "cheesecake" at bounding box center [372, 34] width 61 height 13
click at [387, 35] on input "cheesecake" at bounding box center [372, 34] width 61 height 13
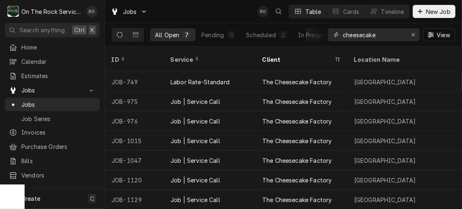
click at [387, 35] on input "cheesecake" at bounding box center [372, 34] width 61 height 13
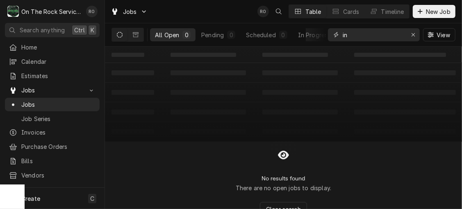
type input "i"
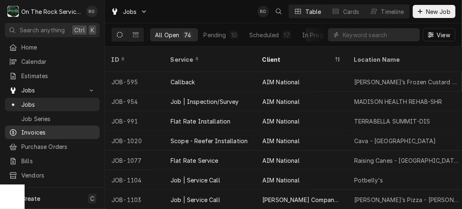
click at [41, 129] on span "Invoices" at bounding box center [58, 132] width 74 height 9
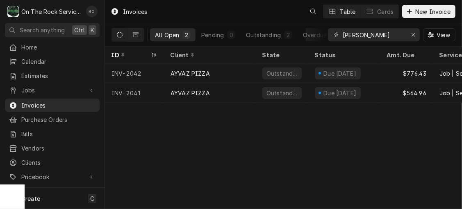
click at [389, 35] on input "[PERSON_NAME]" at bounding box center [372, 34] width 61 height 13
type input "taverna"
click at [415, 39] on button "Erase input" at bounding box center [412, 34] width 13 height 13
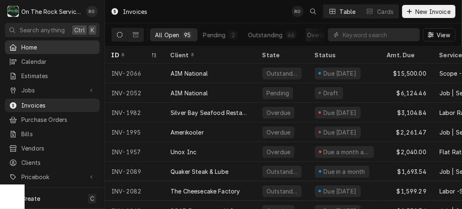
click at [56, 41] on link "Home" at bounding box center [52, 48] width 95 height 14
